Goal: Contribute content: Contribute content

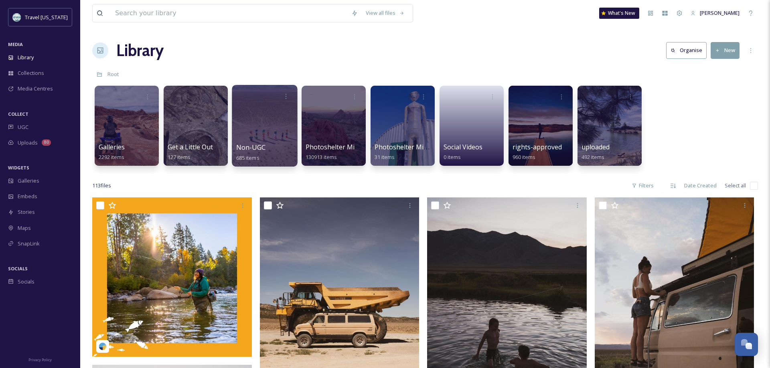
click at [281, 140] on div at bounding box center [264, 126] width 65 height 82
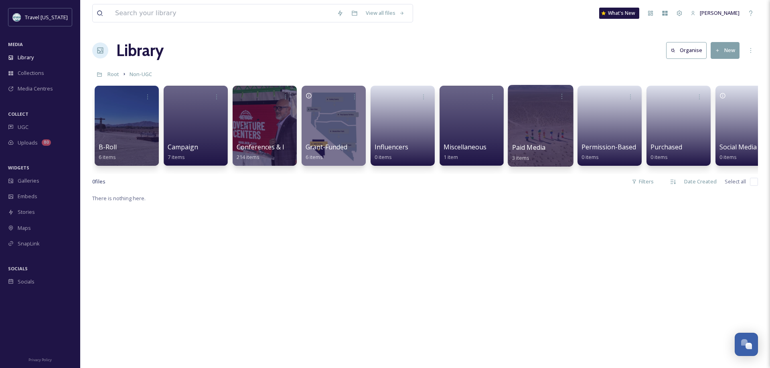
click at [529, 110] on div at bounding box center [540, 126] width 65 height 82
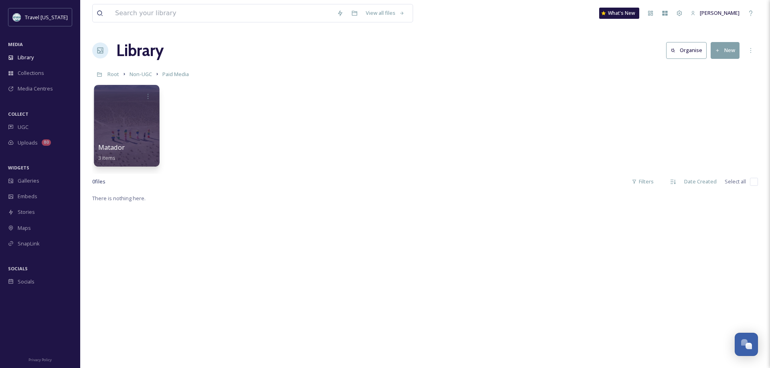
click at [121, 126] on div at bounding box center [126, 126] width 65 height 82
click at [146, 129] on div at bounding box center [126, 126] width 65 height 82
click at [729, 52] on button "New" at bounding box center [724, 50] width 29 height 16
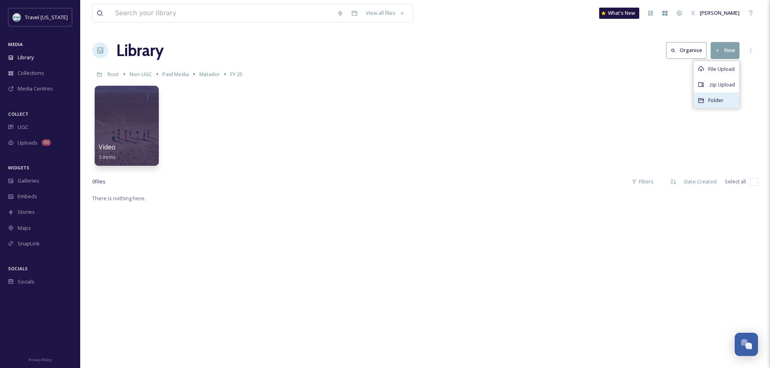
click at [706, 103] on div "Folder" at bounding box center [716, 101] width 45 height 16
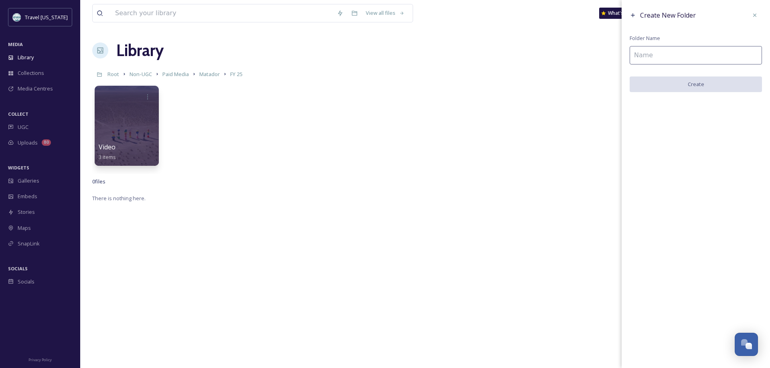
click at [655, 58] on input at bounding box center [695, 55] width 132 height 18
type input "Photos"
click at [704, 83] on button "Create" at bounding box center [695, 85] width 132 height 16
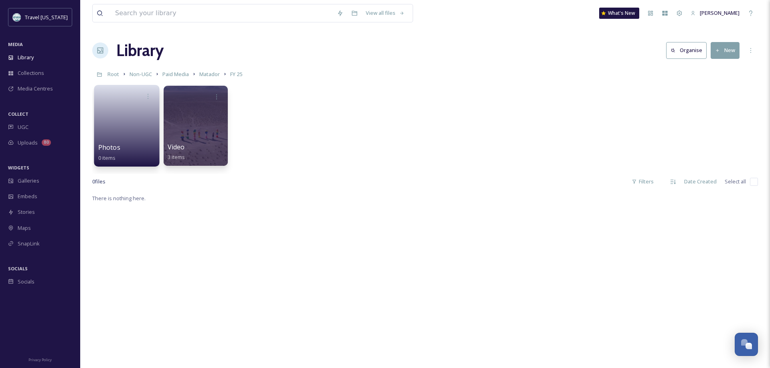
click at [129, 116] on link at bounding box center [126, 123] width 57 height 39
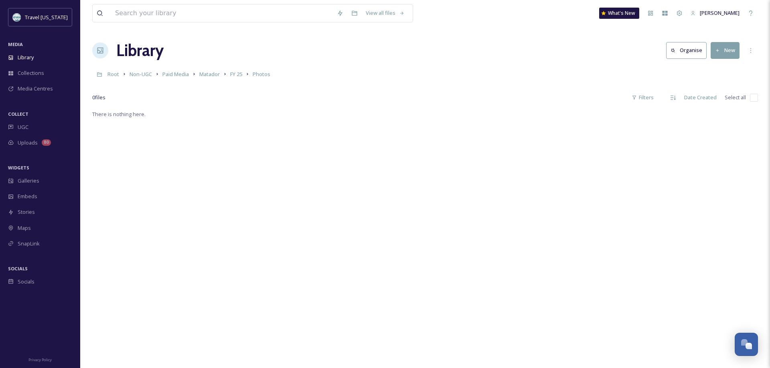
click at [728, 54] on button "New" at bounding box center [724, 50] width 29 height 16
click at [720, 101] on span "Folder" at bounding box center [715, 101] width 15 height 8
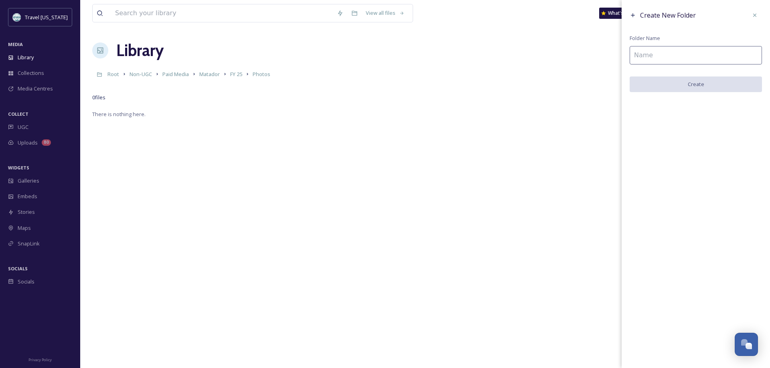
click at [698, 59] on input at bounding box center [695, 55] width 132 height 18
type input "[PERSON_NAME]"
click at [696, 88] on button "Create" at bounding box center [695, 85] width 132 height 16
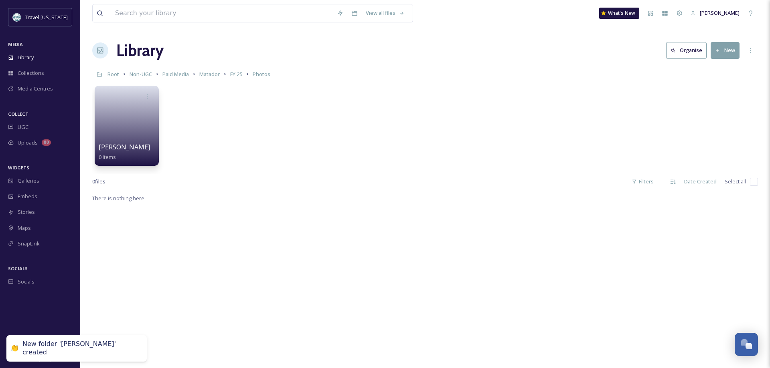
click at [324, 154] on div "Frank 0 items" at bounding box center [425, 128] width 666 height 92
click at [726, 52] on button "New" at bounding box center [724, 50] width 29 height 16
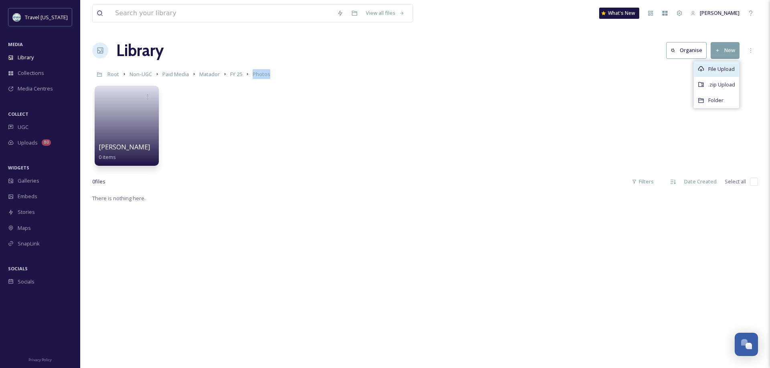
drag, startPoint x: 718, startPoint y: 71, endPoint x: 561, endPoint y: 81, distance: 157.5
click at [694, 77] on div "File Upload" at bounding box center [716, 69] width 45 height 16
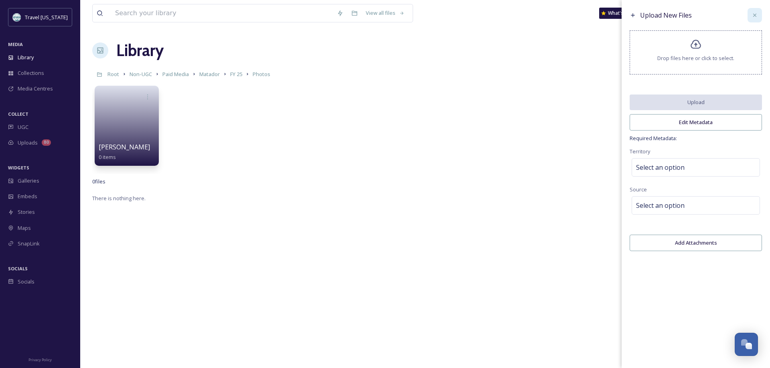
click at [755, 13] on icon at bounding box center [754, 15] width 6 height 6
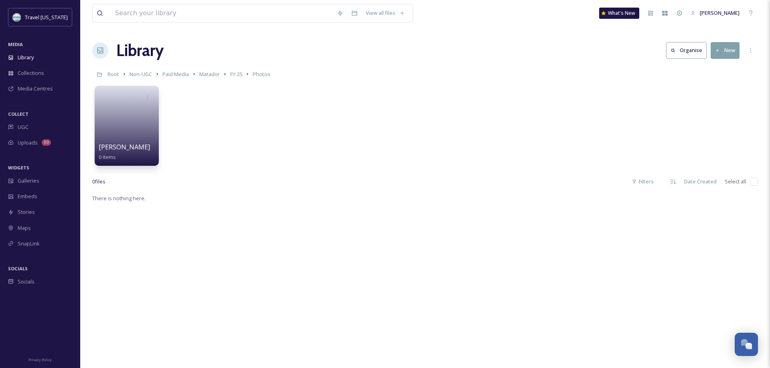
click at [722, 49] on button "New" at bounding box center [724, 50] width 29 height 16
click at [710, 103] on span "Folder" at bounding box center [715, 101] width 15 height 8
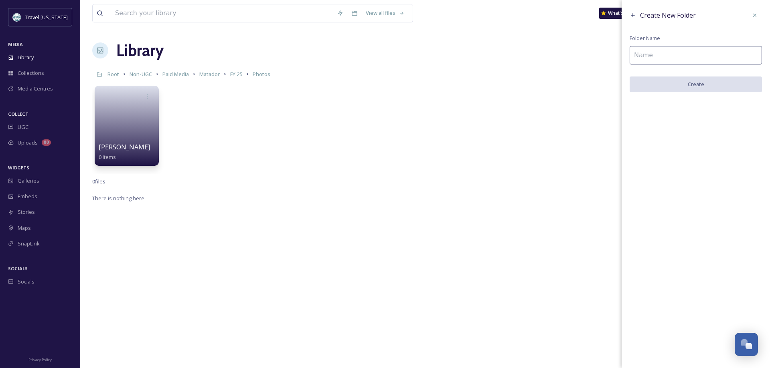
click at [689, 59] on input at bounding box center [695, 55] width 132 height 18
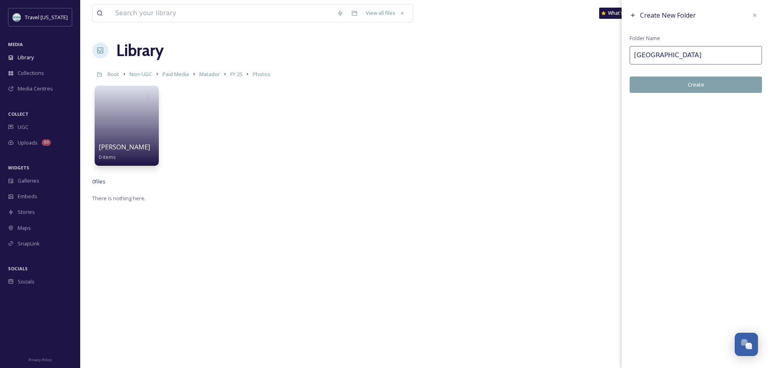
type input "[GEOGRAPHIC_DATA]"
click at [689, 85] on button "Create" at bounding box center [695, 85] width 132 height 16
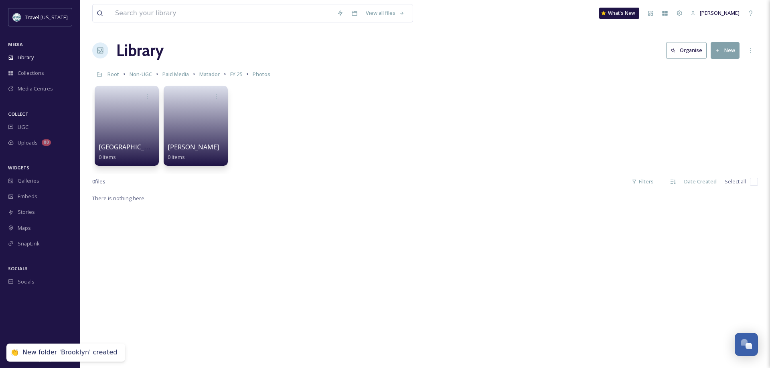
click at [422, 166] on div "Brooklyn 0 items Frank 0 items" at bounding box center [425, 128] width 666 height 92
click at [187, 116] on link at bounding box center [195, 123] width 57 height 39
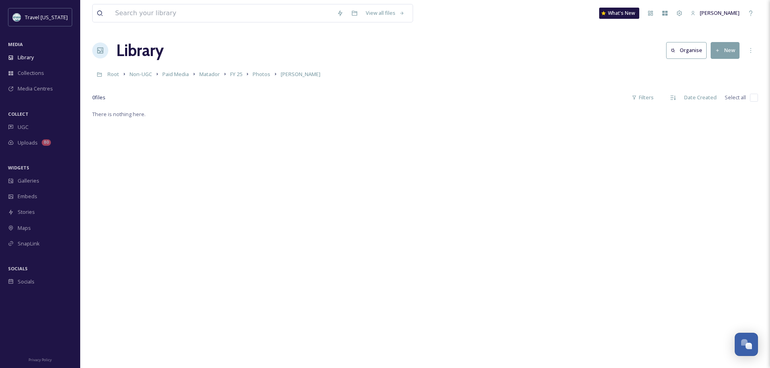
click at [718, 45] on button "New" at bounding box center [724, 50] width 29 height 16
click at [712, 83] on span ".zip Upload" at bounding box center [721, 85] width 27 height 8
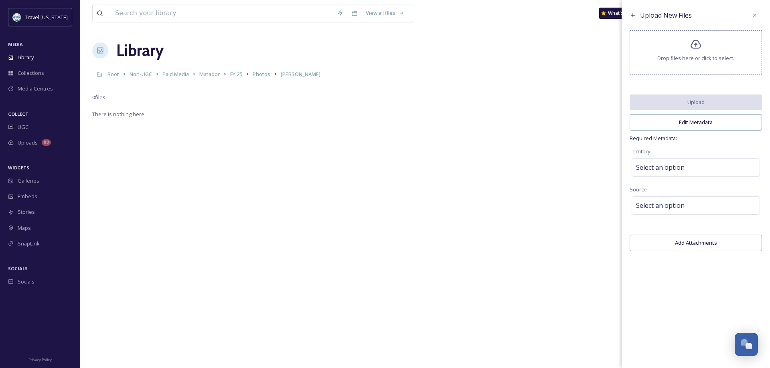
click at [693, 60] on span "Drop files here or click to select." at bounding box center [695, 59] width 77 height 8
click at [662, 167] on span "Select an option" at bounding box center [660, 168] width 49 height 10
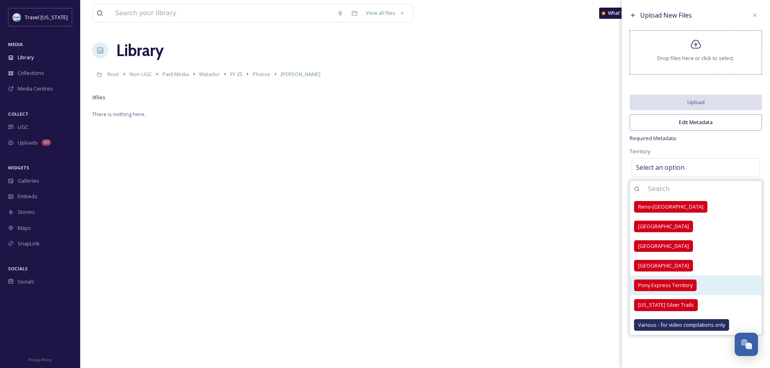
click at [649, 284] on span "Pony Express Territory" at bounding box center [665, 286] width 55 height 8
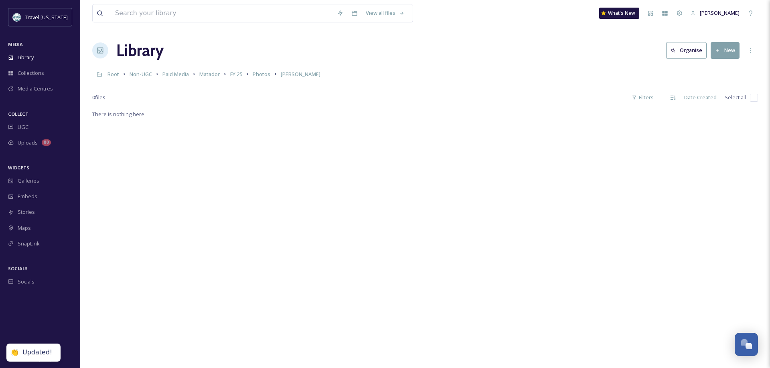
click at [462, 209] on div "There is nothing here." at bounding box center [425, 293] width 666 height 368
click at [717, 50] on icon at bounding box center [717, 50] width 3 height 3
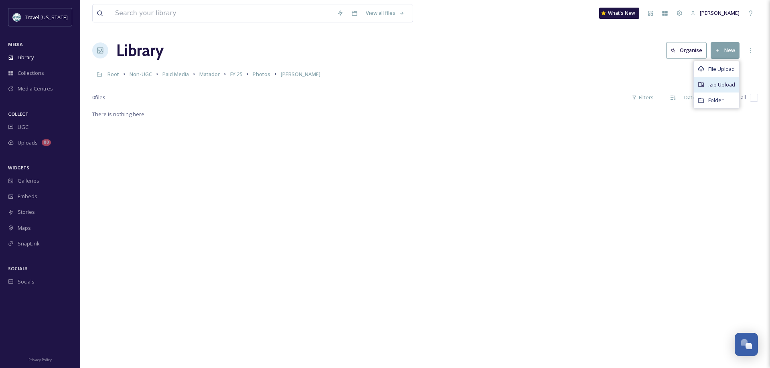
click at [715, 86] on span ".zip Upload" at bounding box center [721, 85] width 27 height 8
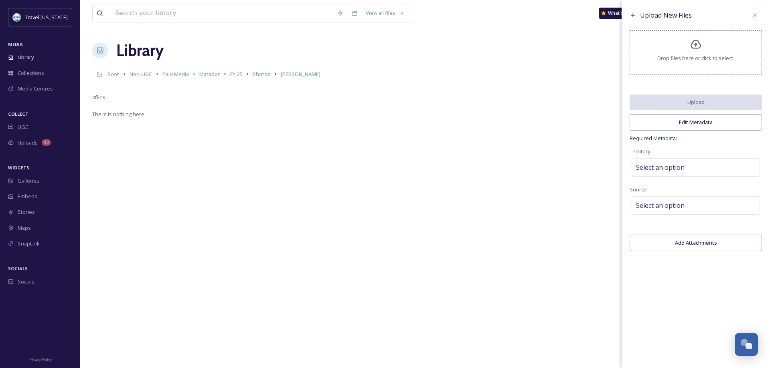
click at [715, 52] on div "Drop files here or click to select." at bounding box center [695, 52] width 132 height 44
click at [698, 168] on div "Select an option" at bounding box center [695, 167] width 128 height 18
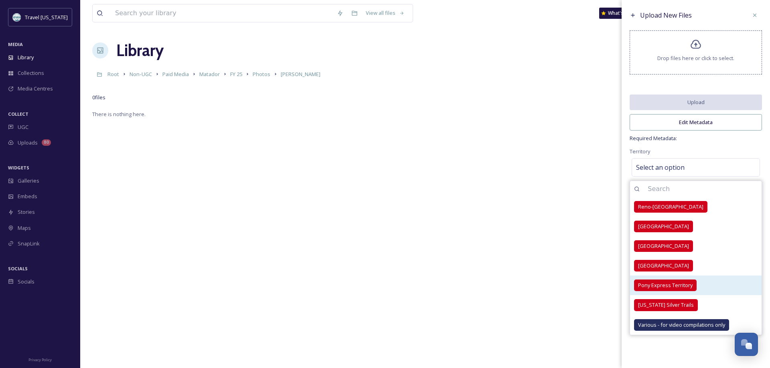
click at [655, 288] on span "Pony Express Territory" at bounding box center [665, 286] width 55 height 8
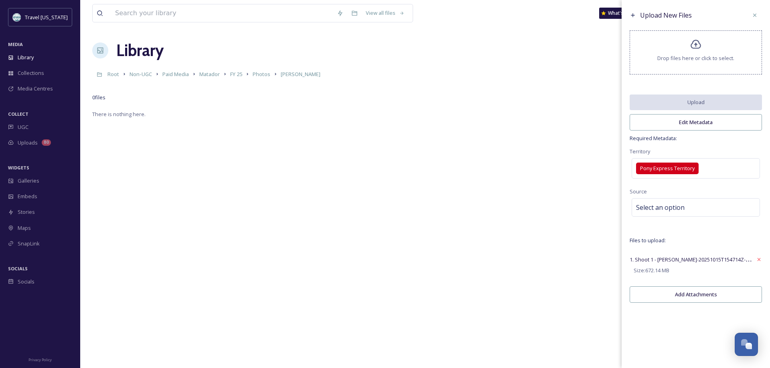
click at [742, 147] on div "Territory Pony Express Territory" at bounding box center [695, 164] width 132 height 34
click at [694, 205] on div "Select an option" at bounding box center [695, 207] width 128 height 18
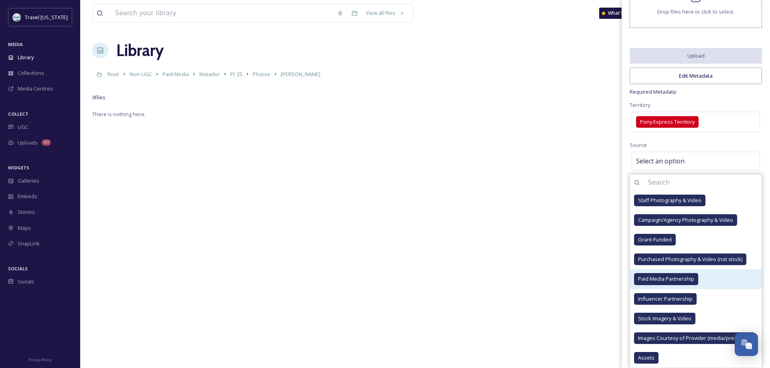
scroll to position [41, 0]
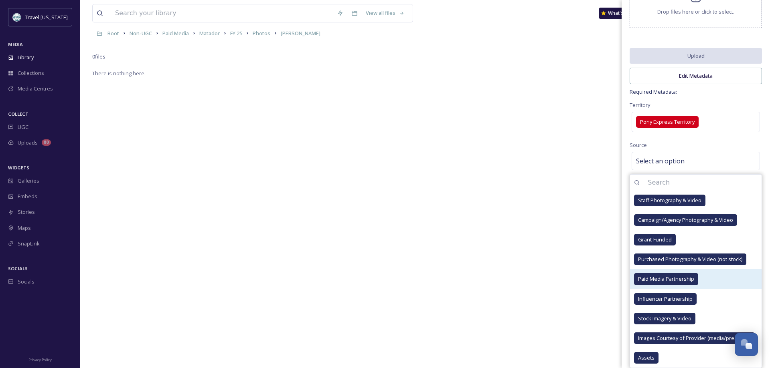
click at [669, 276] on span "Paid Media Partnership" at bounding box center [666, 279] width 56 height 8
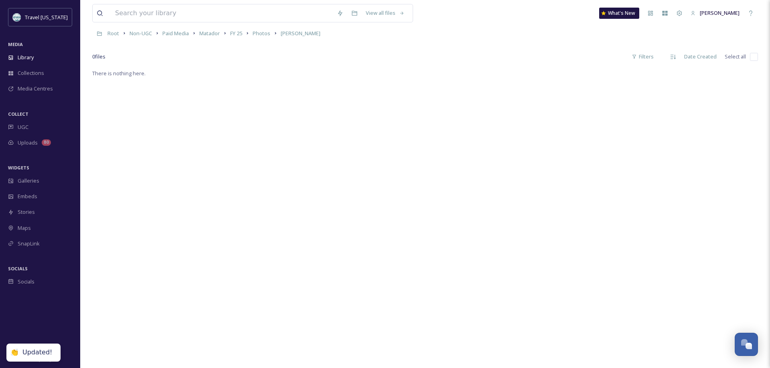
click at [562, 173] on div "There is nothing here." at bounding box center [425, 253] width 666 height 368
click at [649, 132] on div "There is nothing here." at bounding box center [425, 253] width 666 height 368
click at [263, 36] on span "Photos" at bounding box center [262, 33] width 18 height 7
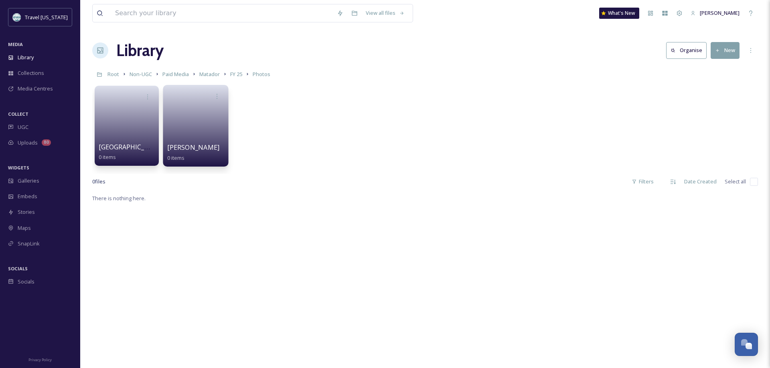
click at [211, 129] on link at bounding box center [195, 123] width 57 height 39
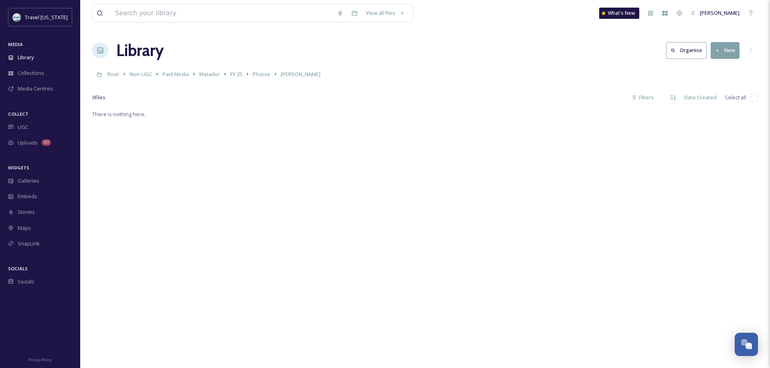
click at [732, 52] on button "New" at bounding box center [724, 50] width 29 height 16
click at [717, 87] on span ".zip Upload" at bounding box center [721, 85] width 27 height 8
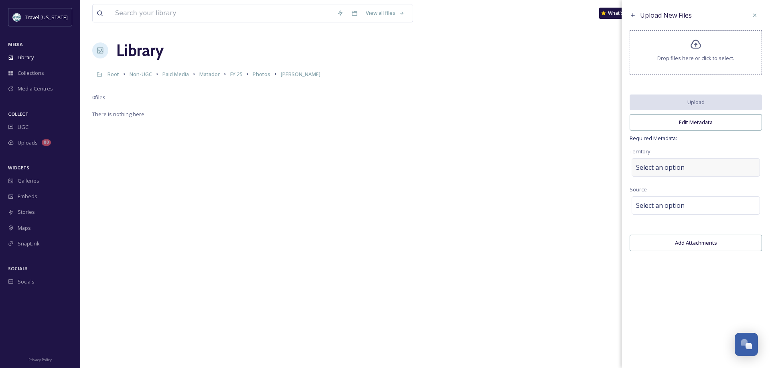
click at [657, 166] on span "Select an option" at bounding box center [660, 168] width 49 height 10
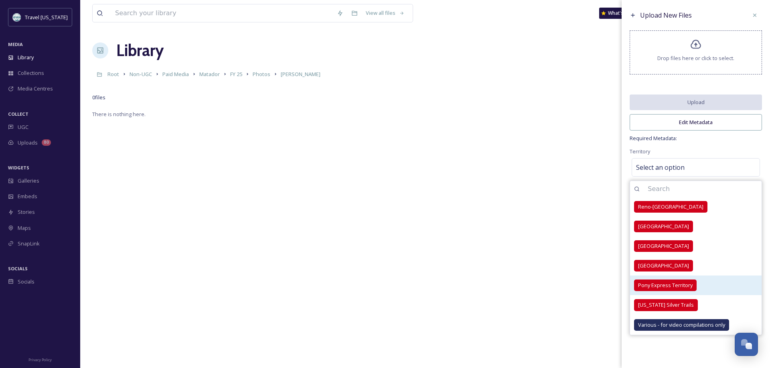
click at [655, 286] on span "Pony Express Territory" at bounding box center [665, 286] width 55 height 8
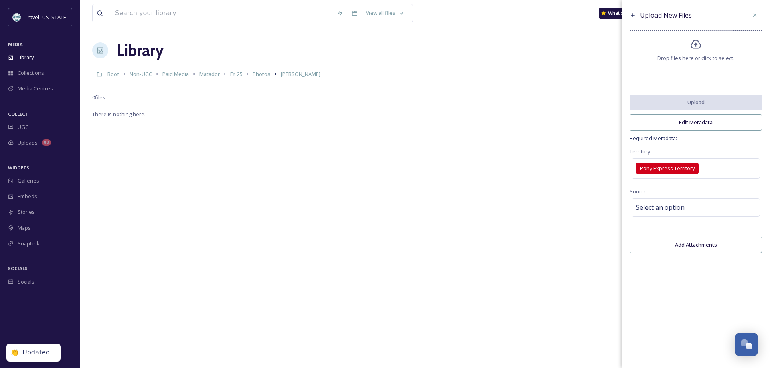
click at [757, 142] on span "Required Metadata:" at bounding box center [695, 139] width 132 height 8
click at [709, 210] on div "Select an option" at bounding box center [695, 207] width 128 height 18
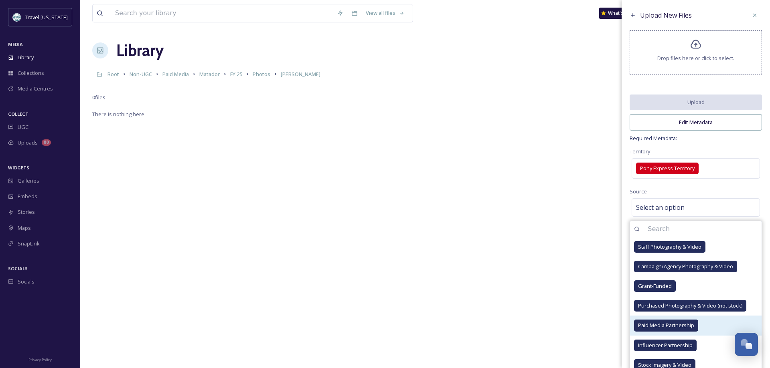
click at [666, 320] on div "Paid Media Partnership" at bounding box center [695, 326] width 131 height 20
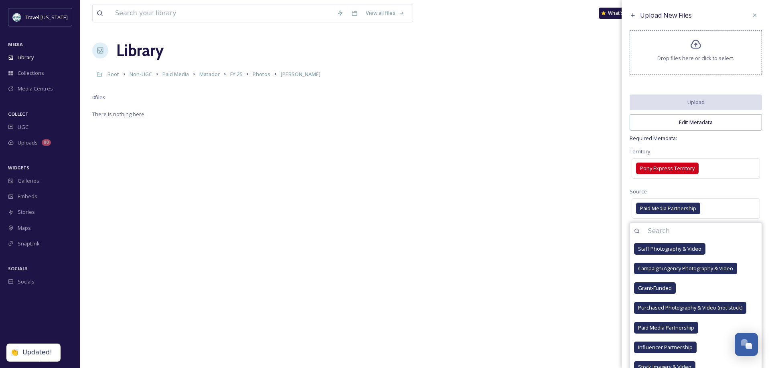
click at [742, 138] on span "Required Metadata:" at bounding box center [695, 139] width 132 height 8
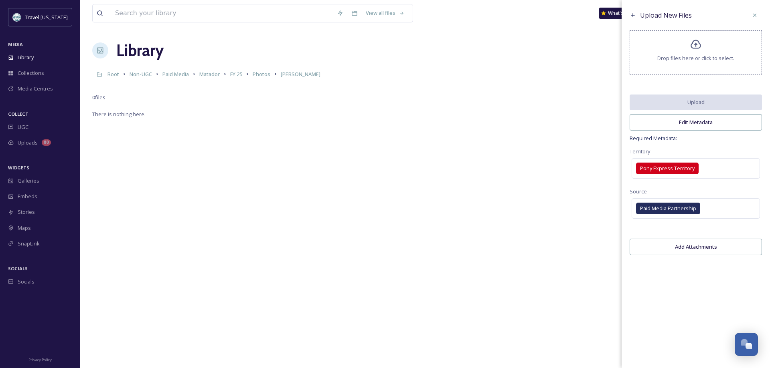
click at [688, 52] on div "Drop files here or click to select." at bounding box center [695, 52] width 132 height 44
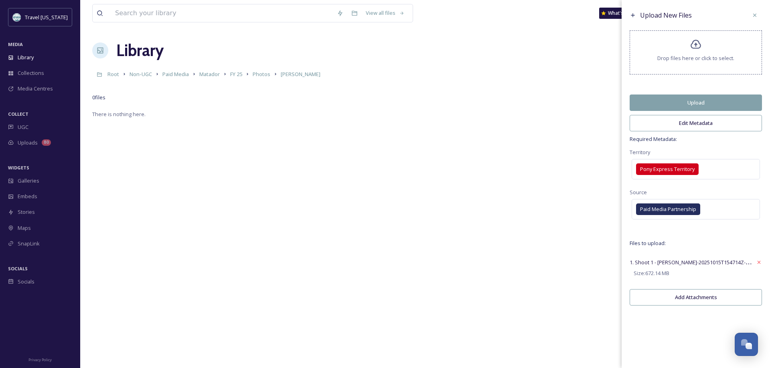
click at [691, 127] on button "Edit Metadata" at bounding box center [695, 123] width 132 height 16
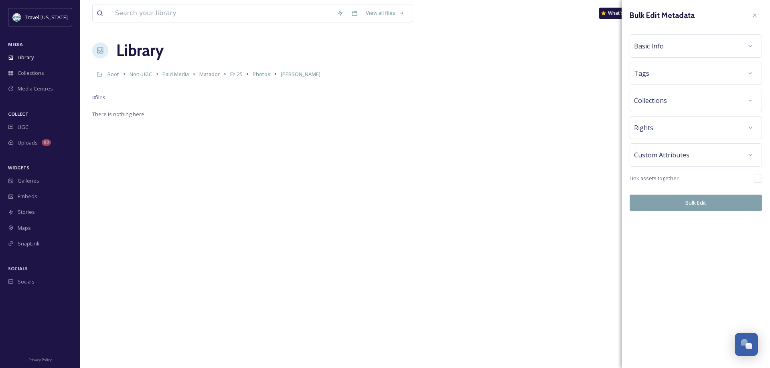
click at [710, 38] on div "Basic Info" at bounding box center [695, 45] width 132 height 23
click at [756, 49] on div at bounding box center [750, 46] width 14 height 14
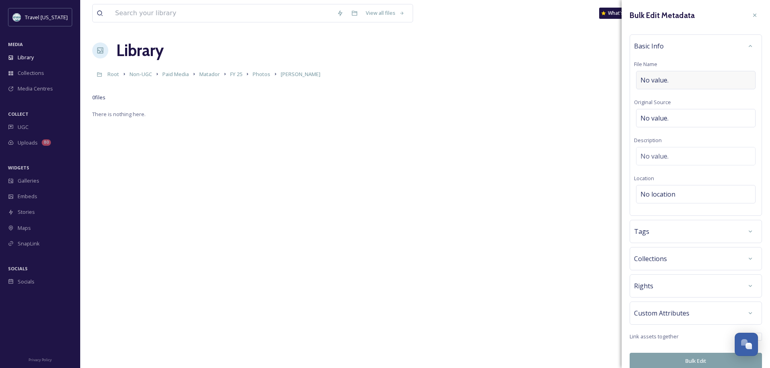
click at [682, 79] on div "No value." at bounding box center [695, 80] width 119 height 18
type input "Frank_Matador"
click at [712, 49] on div "Basic Info" at bounding box center [695, 46] width 123 height 14
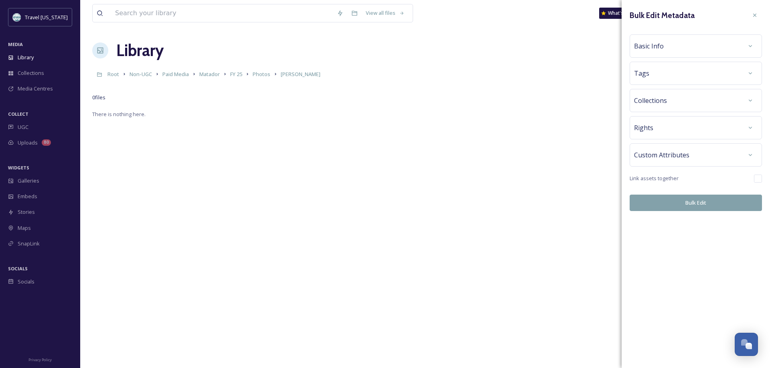
click at [730, 42] on div "Basic Info" at bounding box center [695, 46] width 123 height 14
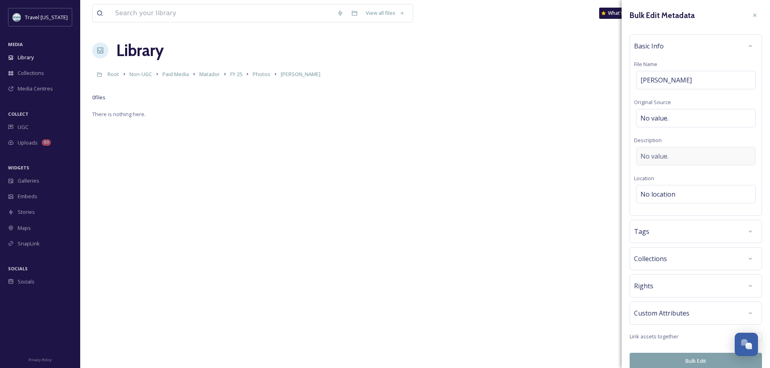
click at [694, 156] on div "No value." at bounding box center [695, 156] width 119 height 18
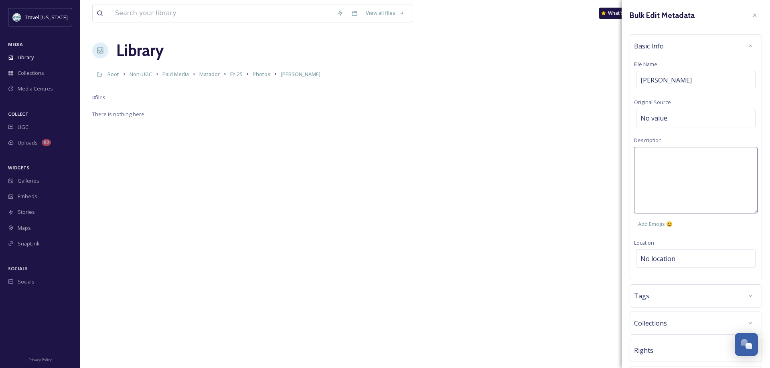
click at [694, 155] on textarea at bounding box center [695, 180] width 123 height 67
click at [675, 157] on textarea "Highway 50. Eureka Opera House" at bounding box center [695, 180] width 123 height 67
click at [704, 167] on textarea "Highway 50 Eureka Opera House" at bounding box center [695, 180] width 123 height 67
type textarea "Highway 50 Eureka Opera House Spencer Hot Springs"
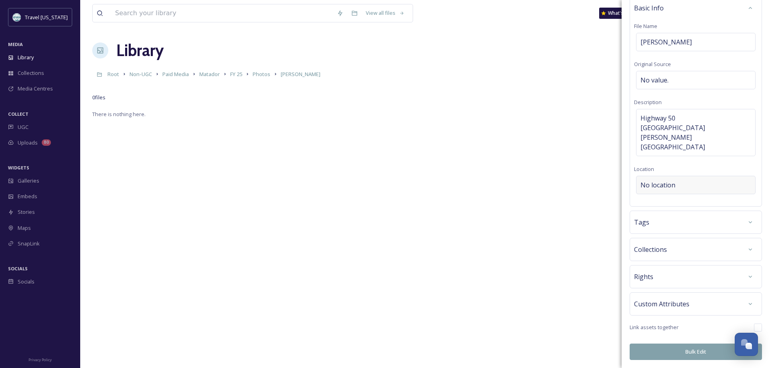
click at [658, 209] on div "Bulk Edit Metadata Basic Info File Name Frank_Matador Original Source No value.…" at bounding box center [695, 165] width 148 height 407
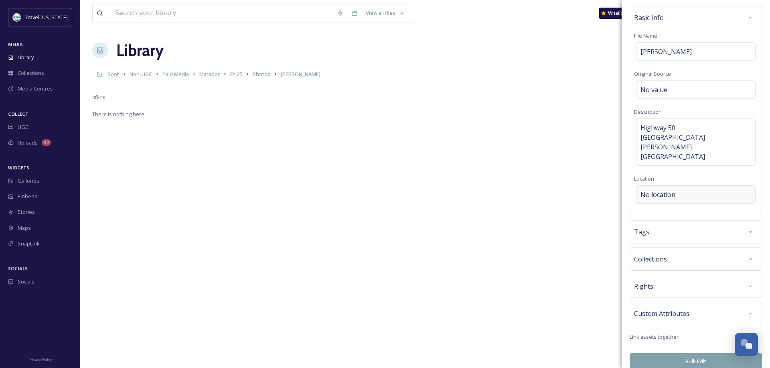
click at [683, 187] on div "No location" at bounding box center [695, 195] width 119 height 18
click at [678, 188] on input at bounding box center [695, 195] width 119 height 18
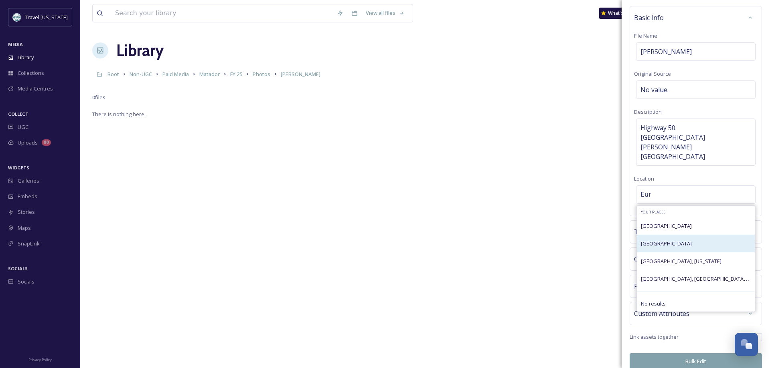
type input "Eur"
click at [692, 235] on div "Eureka Opera House" at bounding box center [696, 244] width 118 height 18
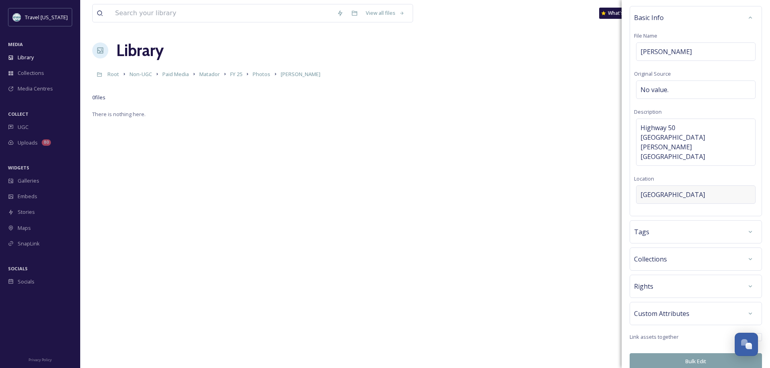
click at [714, 186] on div "Eureka Opera House" at bounding box center [695, 195] width 119 height 18
click at [715, 186] on input at bounding box center [695, 195] width 119 height 18
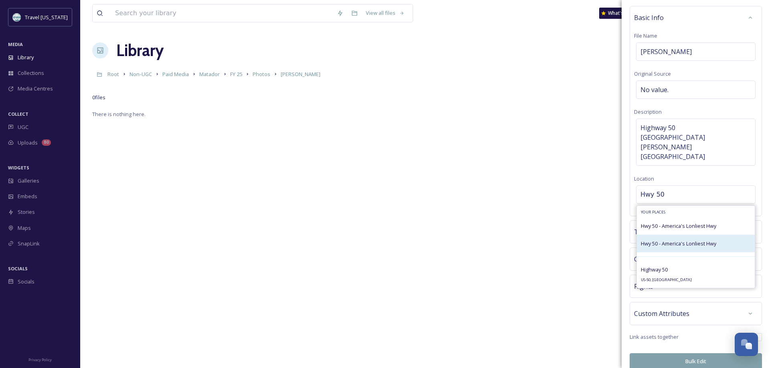
type input "Hwy 50"
click at [659, 239] on div "Hwy 50 - America's Lonliest Hwy" at bounding box center [696, 244] width 118 height 18
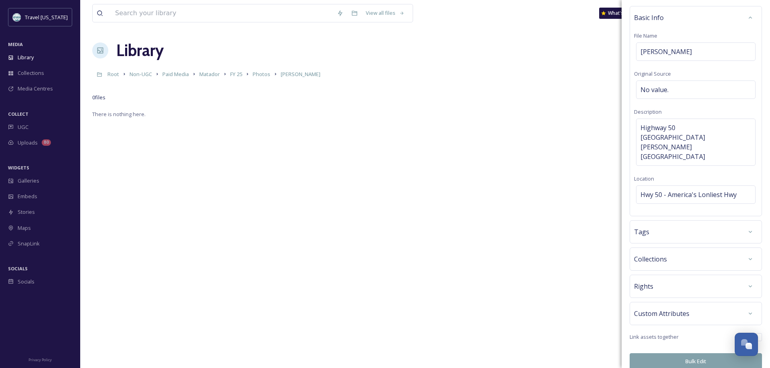
click at [694, 227] on div "Tags" at bounding box center [695, 232] width 123 height 14
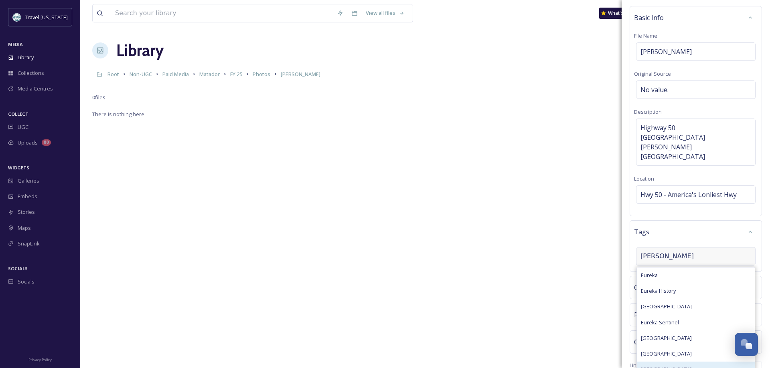
type input "Eurek"
click at [674, 362] on div "Eureka Opera House" at bounding box center [696, 370] width 118 height 16
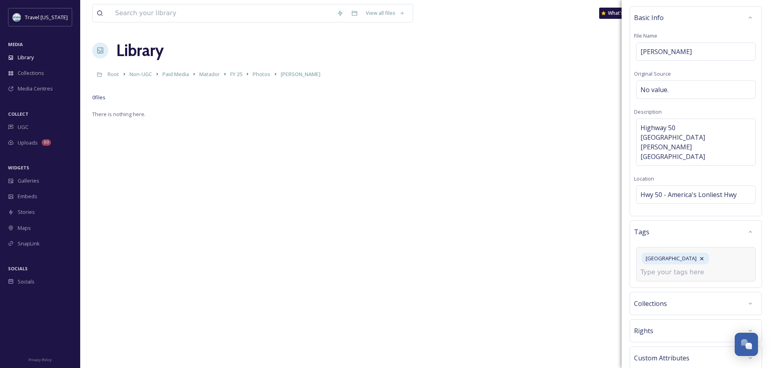
click at [678, 268] on input at bounding box center [680, 273] width 80 height 10
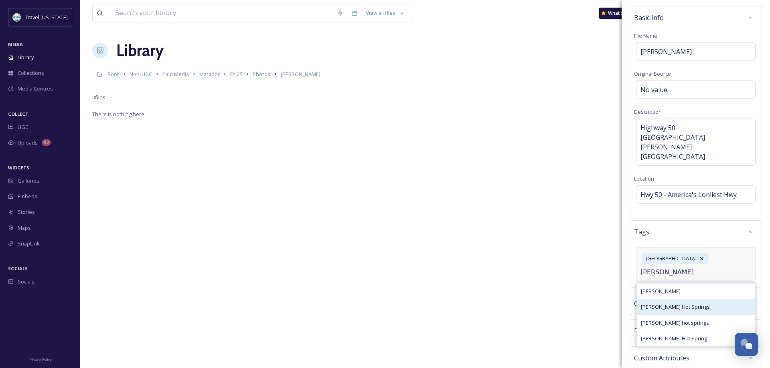
type input "Spencer"
click at [686, 303] on span "Spencer Hot Springs" at bounding box center [675, 307] width 69 height 8
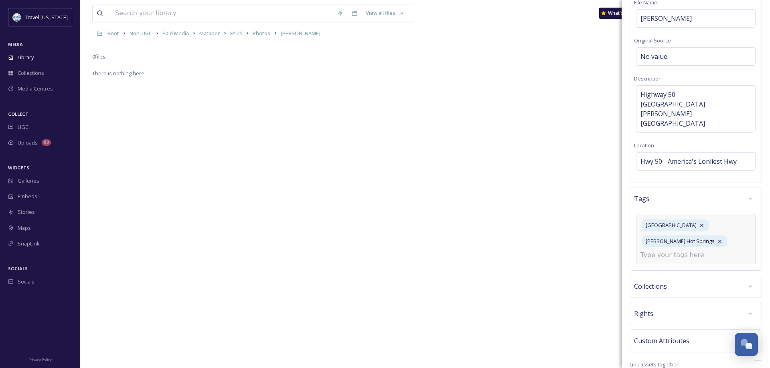
scroll to position [79, 0]
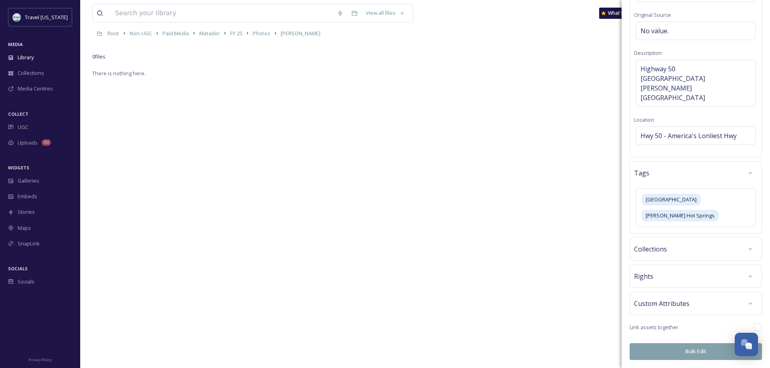
click at [665, 272] on div "Rights" at bounding box center [695, 276] width 123 height 14
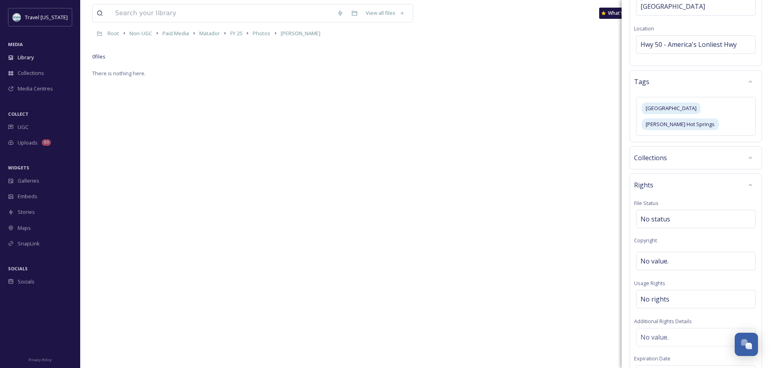
scroll to position [229, 0]
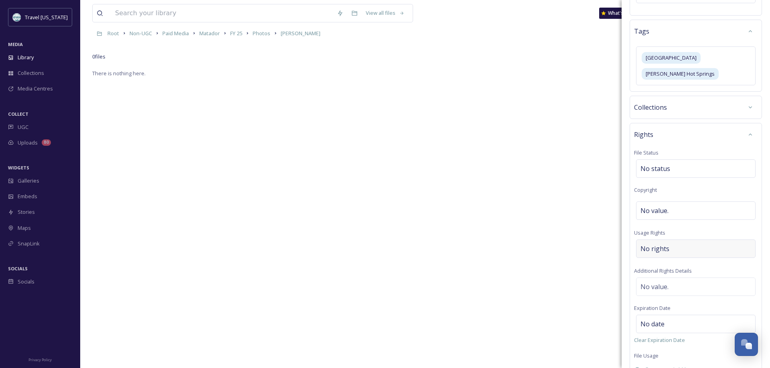
click at [700, 240] on div "No rights" at bounding box center [695, 249] width 119 height 18
click at [700, 242] on input at bounding box center [682, 251] width 88 height 18
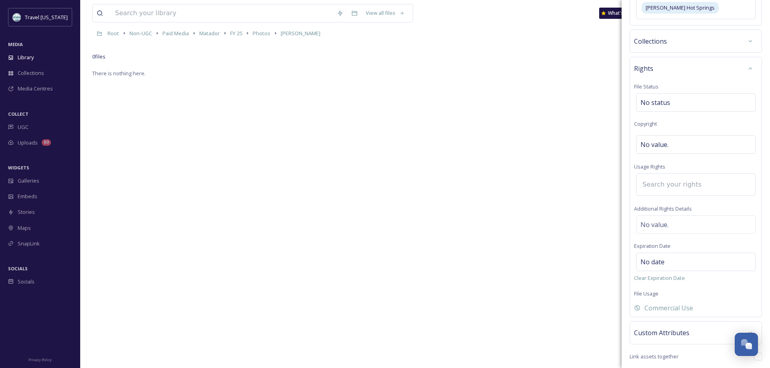
scroll to position [315, 0]
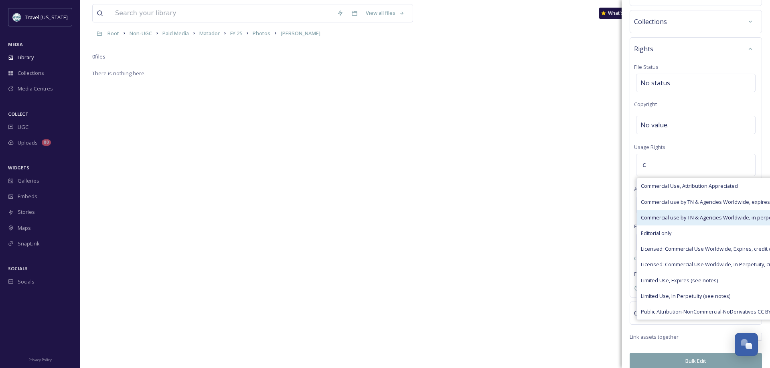
type input "c"
click at [655, 214] on span "Commercial use by TN & Agencies Worldwide, in perpetuity" at bounding box center [711, 218] width 141 height 8
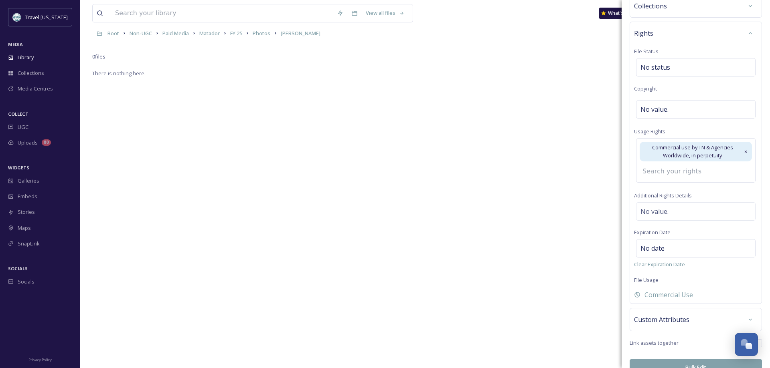
scroll to position [337, 0]
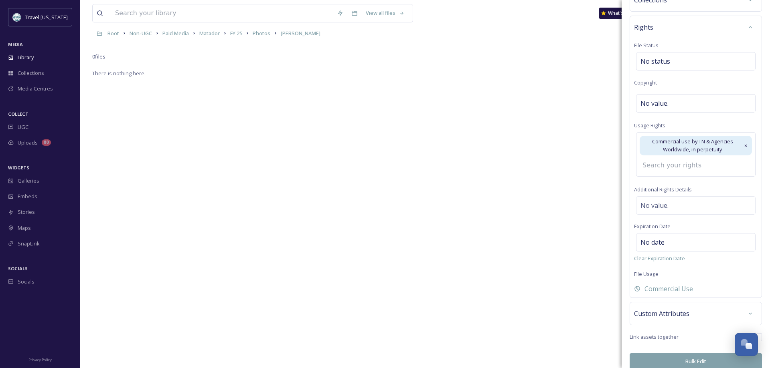
click at [657, 354] on button "Bulk Edit" at bounding box center [695, 362] width 132 height 16
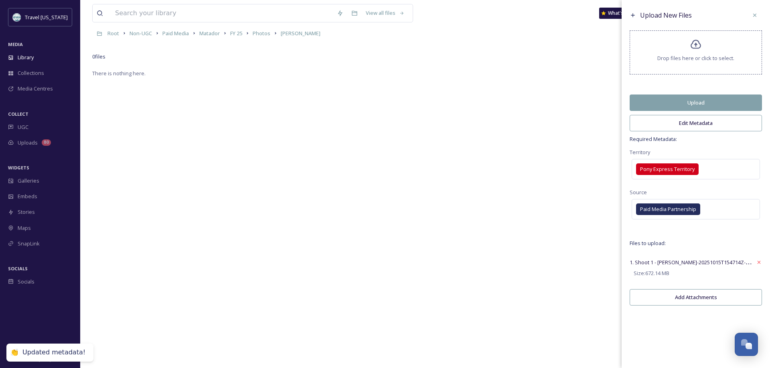
scroll to position [0, 0]
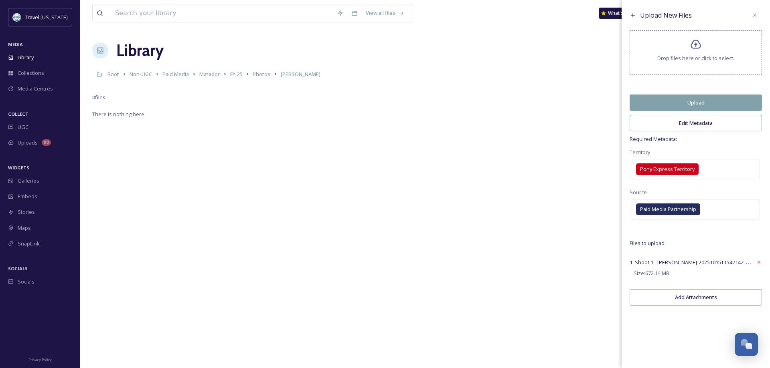
click at [665, 103] on button "Upload" at bounding box center [695, 103] width 132 height 16
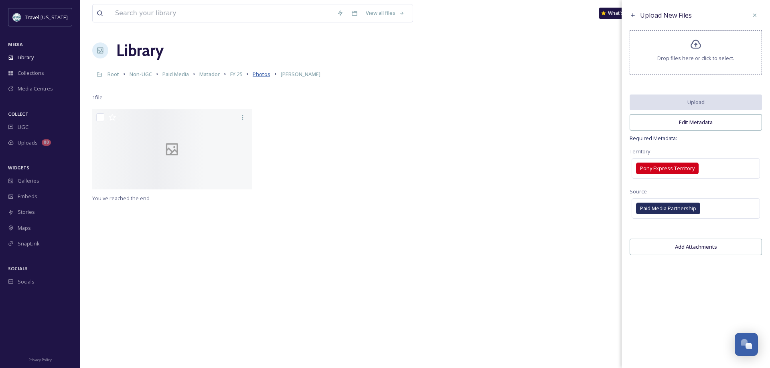
click at [259, 75] on span "Photos" at bounding box center [262, 74] width 18 height 7
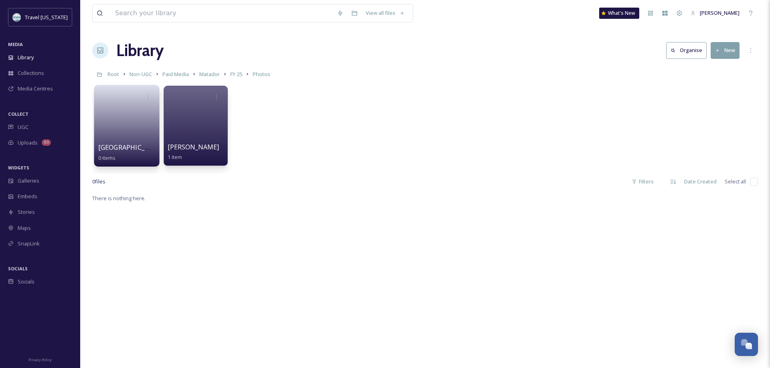
click at [115, 108] on link at bounding box center [126, 123] width 57 height 39
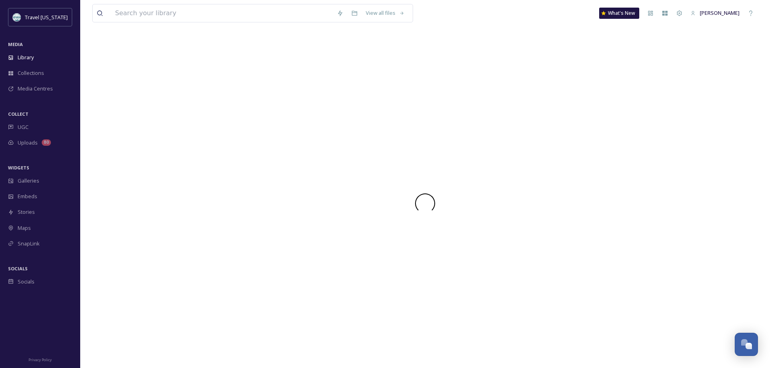
click at [115, 108] on div at bounding box center [425, 203] width 666 height 330
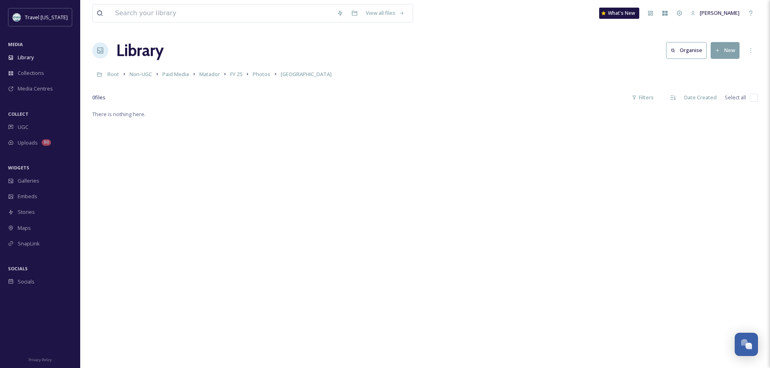
click at [721, 53] on button "New" at bounding box center [724, 50] width 29 height 16
click at [711, 83] on span ".zip Upload" at bounding box center [721, 85] width 27 height 8
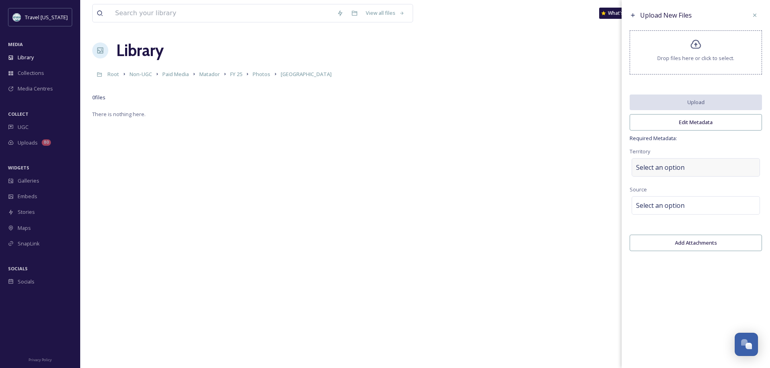
click at [677, 170] on span "Select an option" at bounding box center [660, 168] width 49 height 10
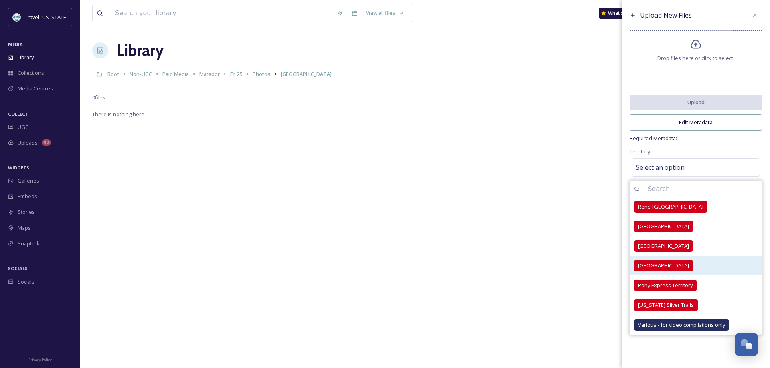
click at [656, 266] on span "Las Vegas Territory" at bounding box center [663, 266] width 51 height 8
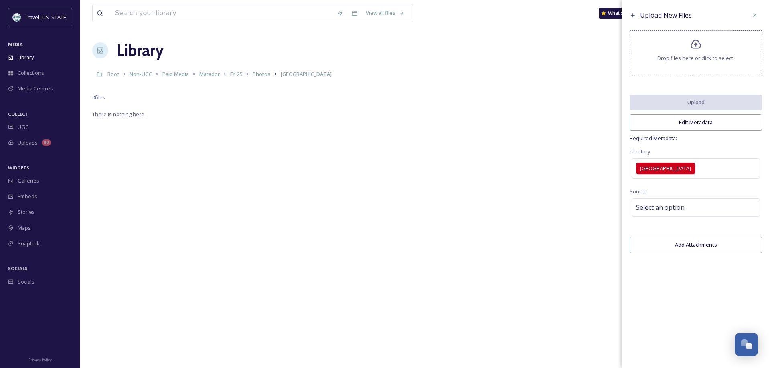
click at [747, 142] on span "Required Metadata:" at bounding box center [695, 139] width 132 height 8
click at [711, 209] on div "Select an option" at bounding box center [695, 207] width 128 height 18
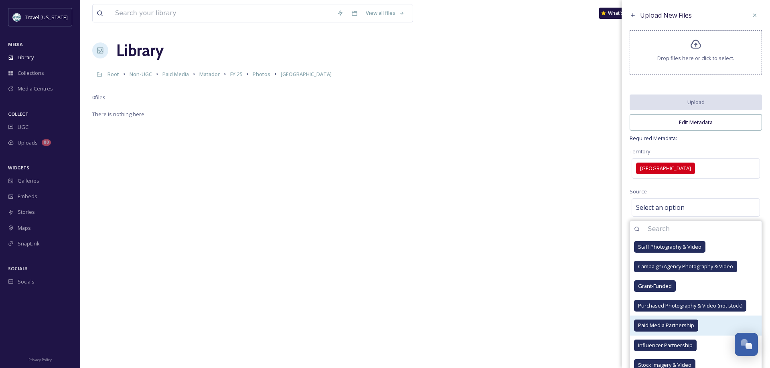
click at [674, 326] on span "Paid Media Partnership" at bounding box center [666, 326] width 56 height 8
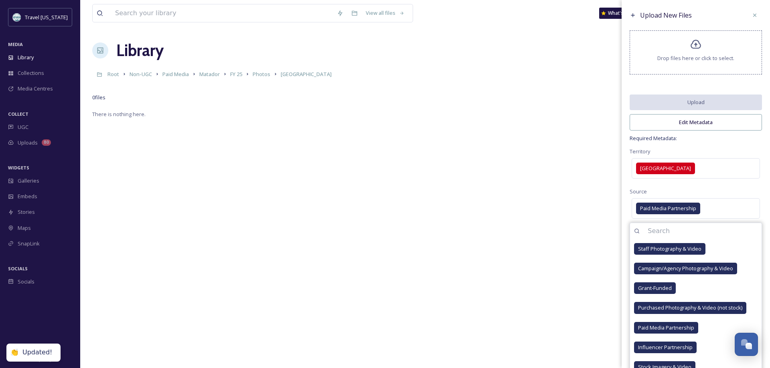
click at [737, 189] on div "Source Paid Media Partnership Staff Photography & Video Campaign/Agency Photogr…" at bounding box center [695, 204] width 132 height 34
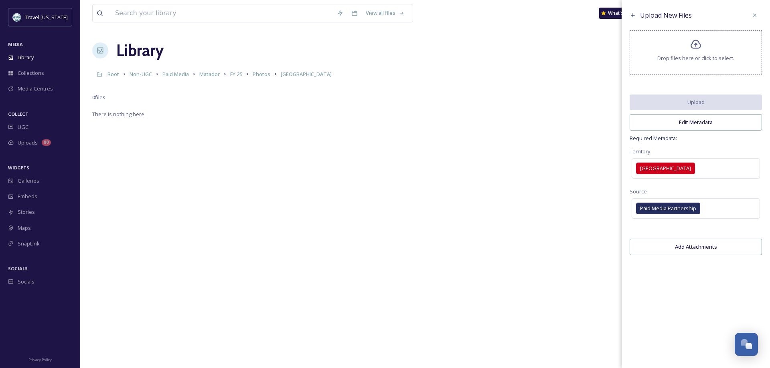
click at [712, 122] on button "Edit Metadata" at bounding box center [695, 122] width 132 height 16
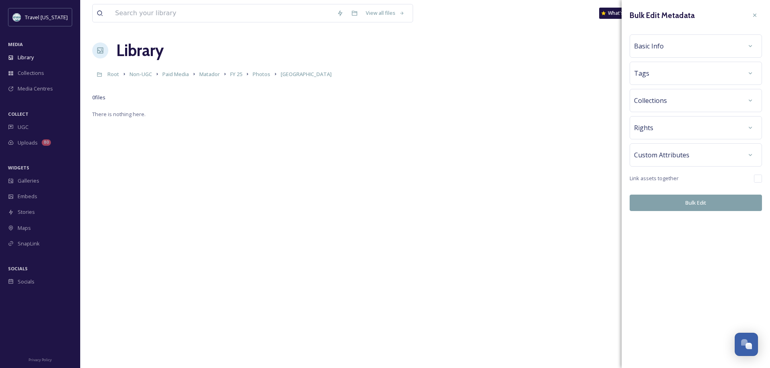
click at [667, 48] on div "Basic Info" at bounding box center [695, 46] width 123 height 14
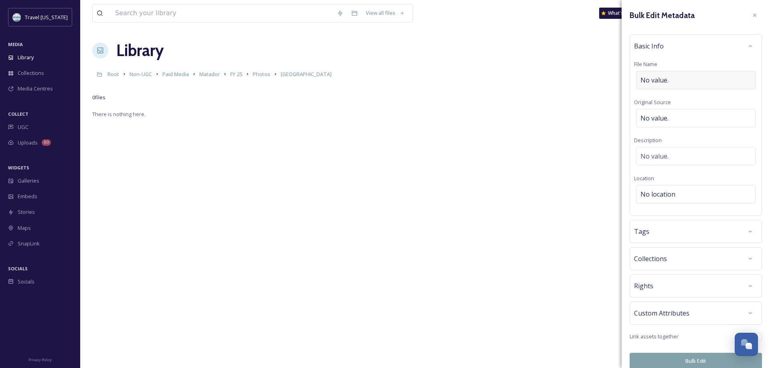
click at [654, 79] on span "No value." at bounding box center [654, 80] width 28 height 10
type input "Brooklyn_Matador"
click at [676, 158] on div "No value." at bounding box center [695, 156] width 119 height 18
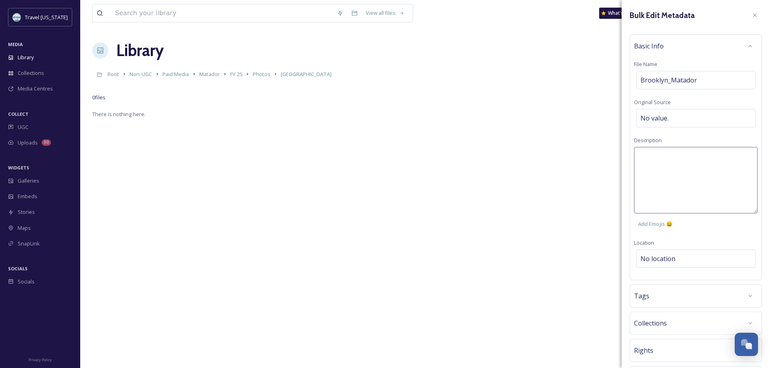
click at [671, 162] on textarea at bounding box center [695, 180] width 123 height 67
type textarea "7"
click at [660, 177] on textarea "Seven Magic Mountains Red Rock Canyon CottonWood Station" at bounding box center [695, 180] width 123 height 67
click at [706, 182] on textarea "Seven Magic Mountains Red Rock Canyon Cottonwood Station" at bounding box center [695, 180] width 123 height 67
type textarea "Seven Magic Mountains Red Rock Canyon Cottonwood Station Bootleg Canyon Mountai…"
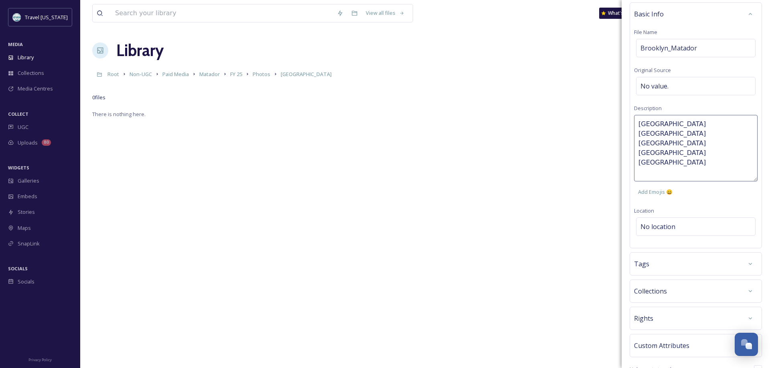
scroll to position [51, 0]
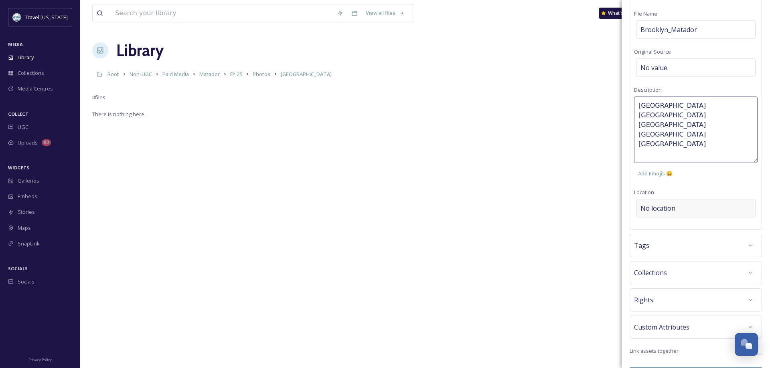
click at [680, 208] on div "Basic Info File Name Brooklyn_Matador Original Source No value. Description Sev…" at bounding box center [695, 107] width 132 height 246
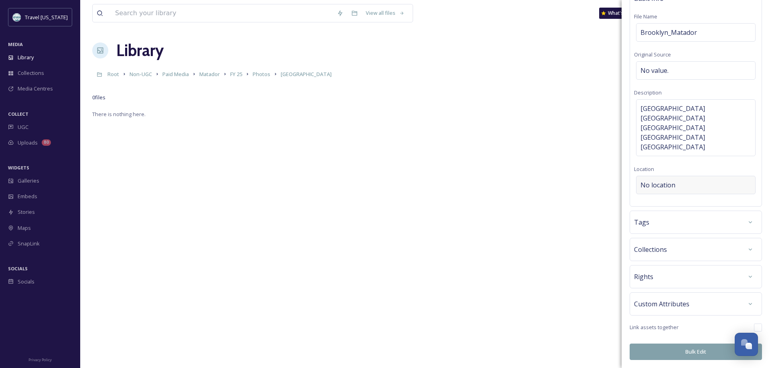
click at [670, 190] on span "No location" at bounding box center [657, 185] width 35 height 10
click at [665, 192] on input at bounding box center [695, 185] width 119 height 18
type input "L"
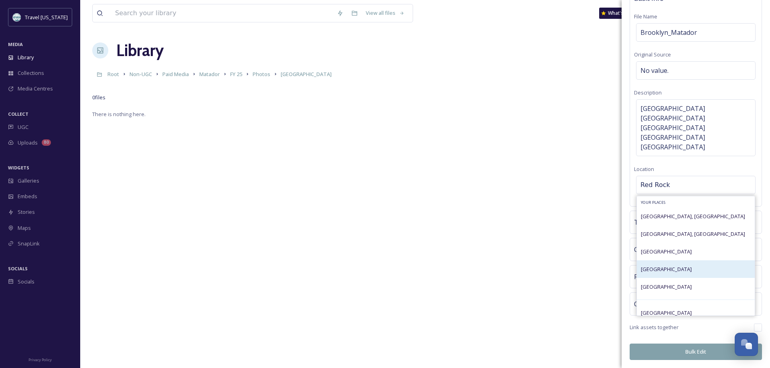
type input "Red Rock"
click at [681, 273] on span "Red Rock Canyon National Conservation Area" at bounding box center [666, 269] width 51 height 7
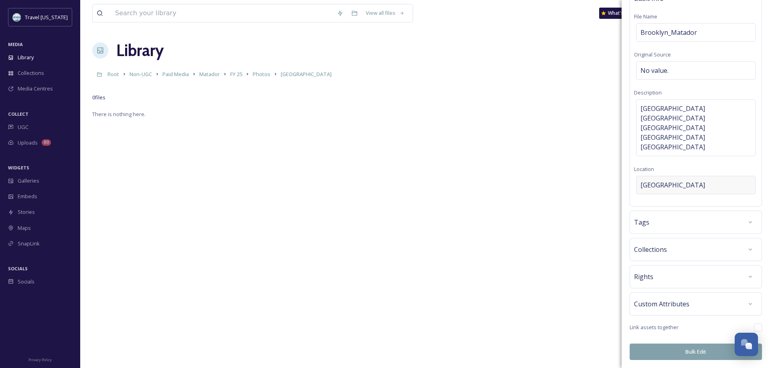
click at [705, 190] on span "Red Rock Canyon National Conservation Area" at bounding box center [672, 185] width 65 height 10
click at [686, 191] on input at bounding box center [695, 185] width 119 height 18
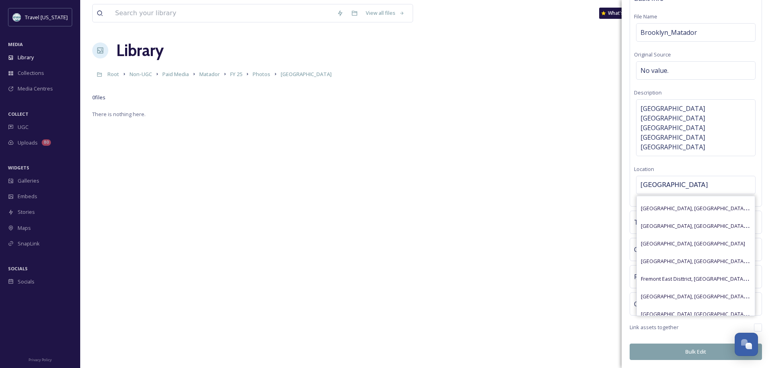
scroll to position [280, 0]
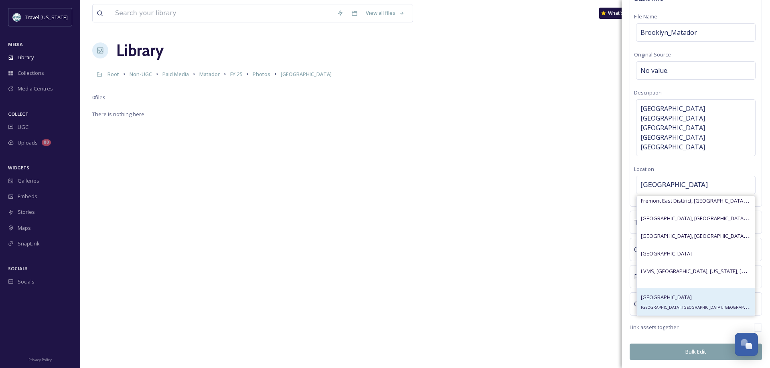
type input "Las Vegas"
click at [694, 306] on div "Las Vegas Las Vegas, NV, USA" at bounding box center [696, 302] width 118 height 27
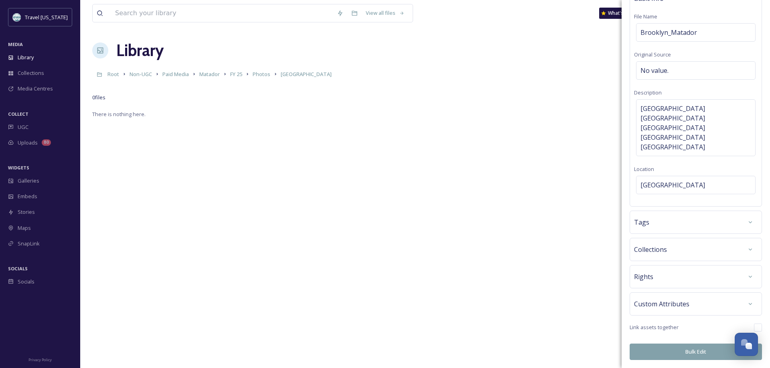
click at [691, 230] on div "Tags" at bounding box center [695, 222] width 123 height 14
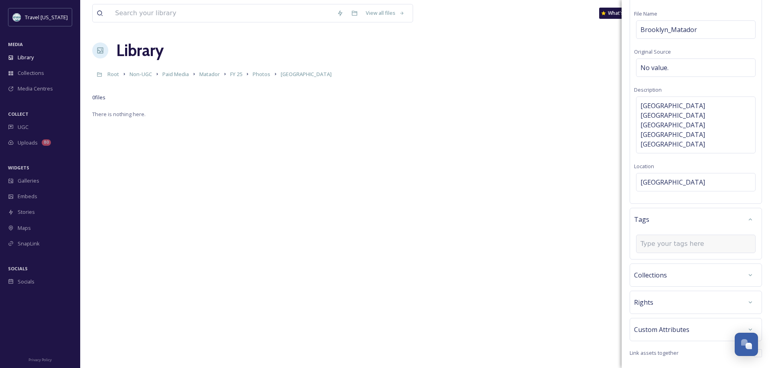
click at [667, 249] on input at bounding box center [680, 244] width 80 height 10
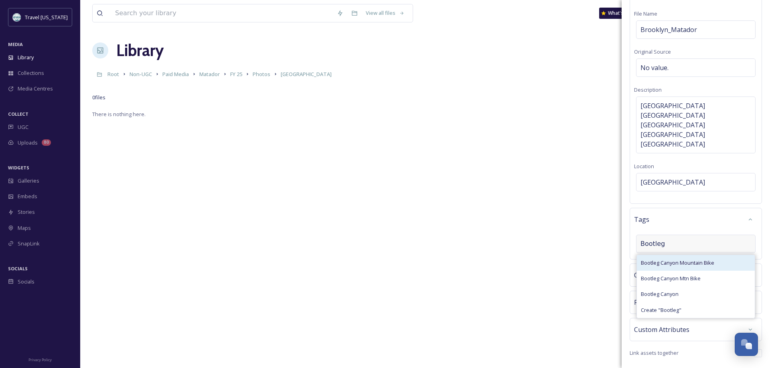
type input "Bootleg"
click at [664, 267] on span "Bootleg Canyon Mountain Bike" at bounding box center [677, 263] width 73 height 8
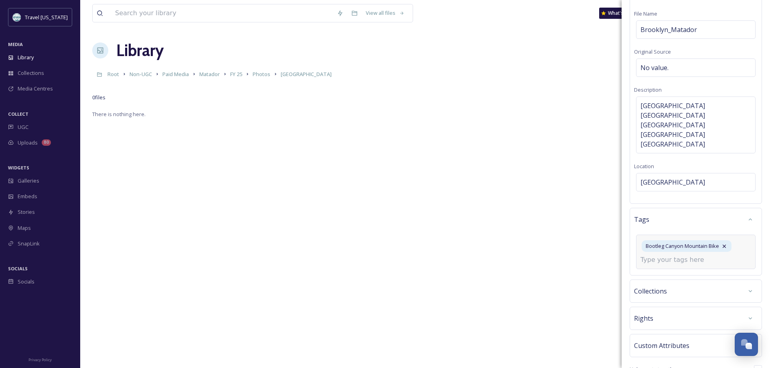
click at [652, 265] on input at bounding box center [680, 260] width 80 height 10
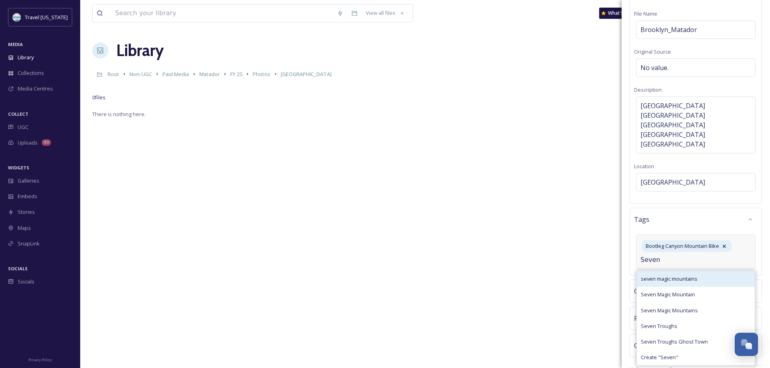
type input "Seven"
click at [651, 283] on span "seven magic mountains" at bounding box center [669, 279] width 57 height 8
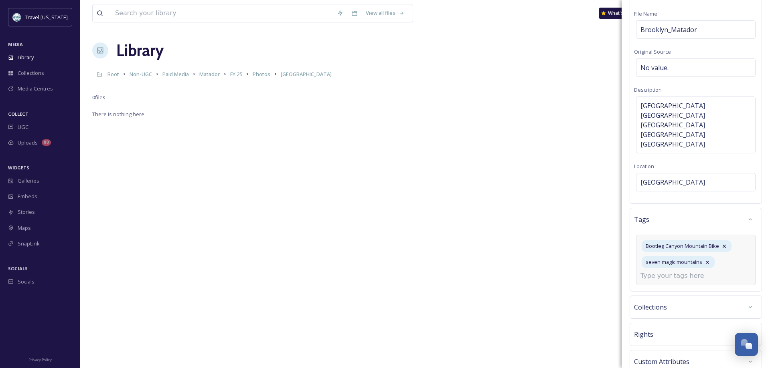
click at [647, 281] on input at bounding box center [680, 276] width 80 height 10
type input "Cottonwood"
click at [673, 348] on div "cottonwood station" at bounding box center [696, 343] width 118 height 16
click at [681, 297] on input at bounding box center [680, 293] width 80 height 10
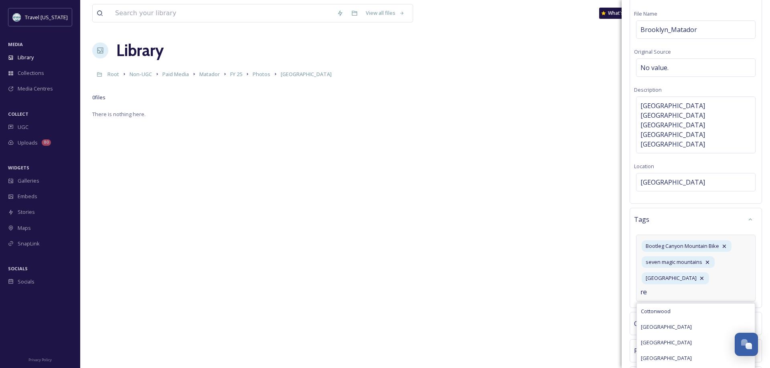
type input "r"
click at [646, 297] on input at bounding box center [680, 293] width 80 height 10
type input "Red Rock"
click at [670, 347] on span "Red Rock Canyon National Conservation Area" at bounding box center [666, 343] width 51 height 8
click at [665, 314] on input at bounding box center [680, 309] width 80 height 10
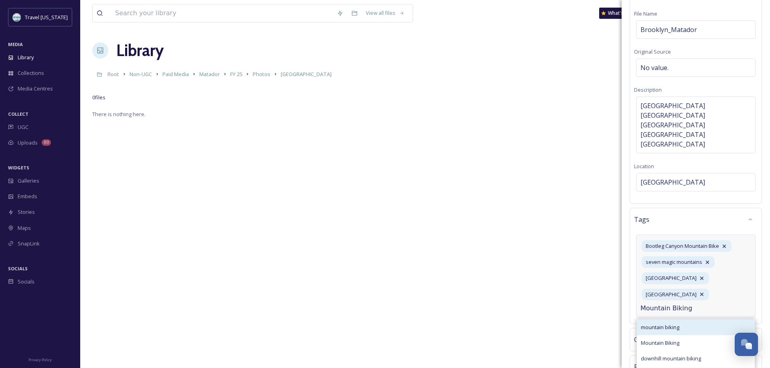
type input "Mountain Biking"
click at [645, 332] on span "mountain biking" at bounding box center [660, 328] width 38 height 8
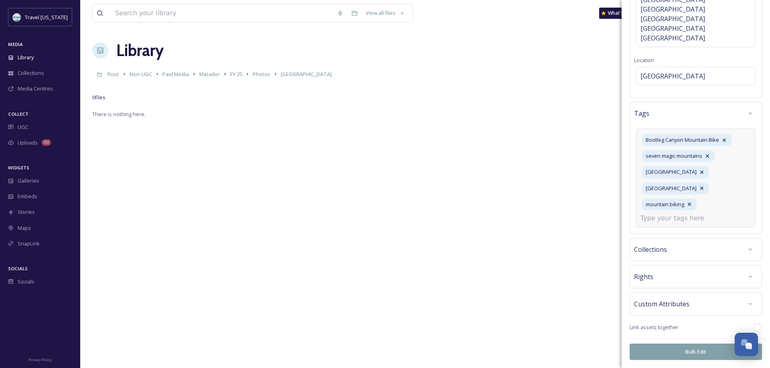
scroll to position [174, 0]
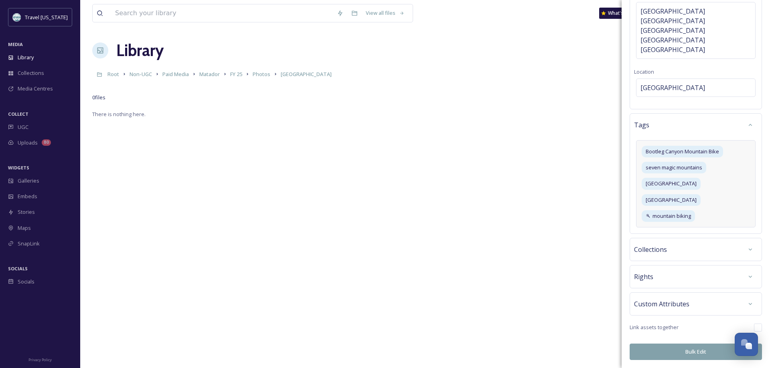
click at [690, 278] on div "Rights" at bounding box center [695, 277] width 123 height 14
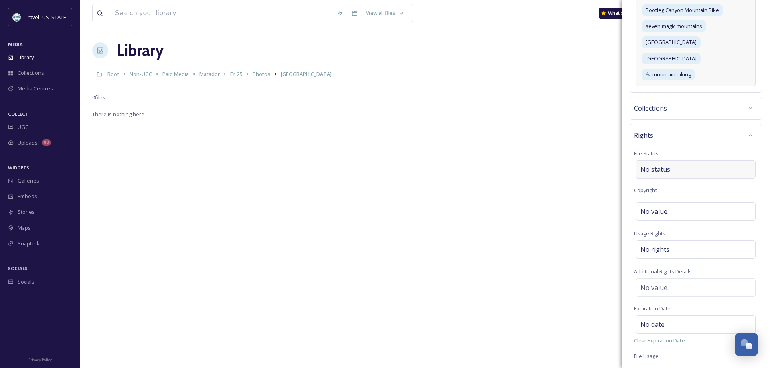
scroll to position [314, 0]
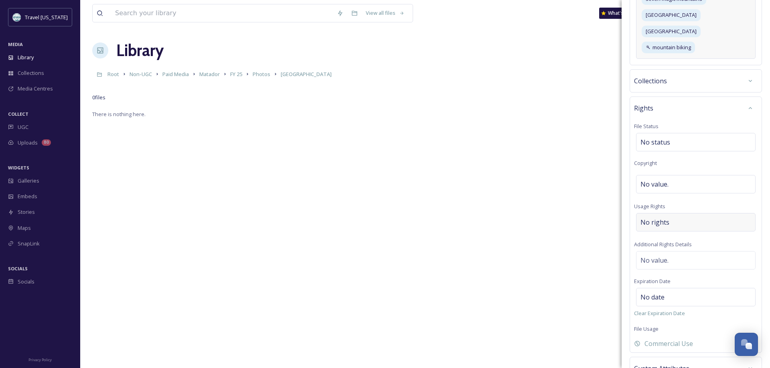
click at [661, 227] on span "No rights" at bounding box center [654, 223] width 29 height 10
click at [639, 233] on input at bounding box center [682, 225] width 88 height 18
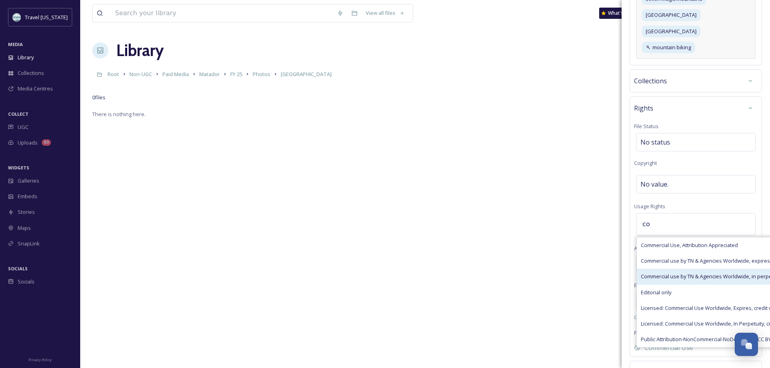
type input "co"
click at [694, 281] on span "Commercial use by TN & Agencies Worldwide, in perpetuity" at bounding box center [711, 277] width 141 height 8
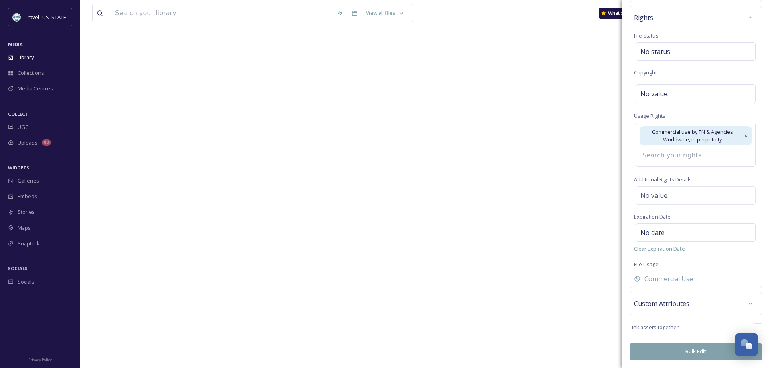
scroll to position [109, 0]
click at [698, 350] on button "Bulk Edit" at bounding box center [695, 352] width 132 height 16
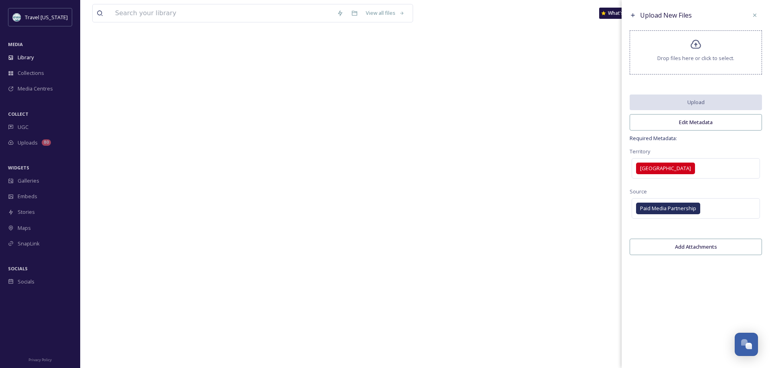
click at [718, 49] on div "Drop files here or click to select." at bounding box center [695, 52] width 132 height 44
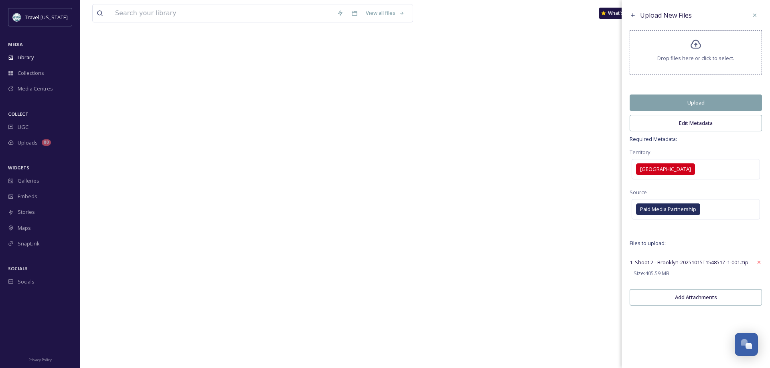
click at [704, 99] on button "Upload" at bounding box center [695, 103] width 132 height 16
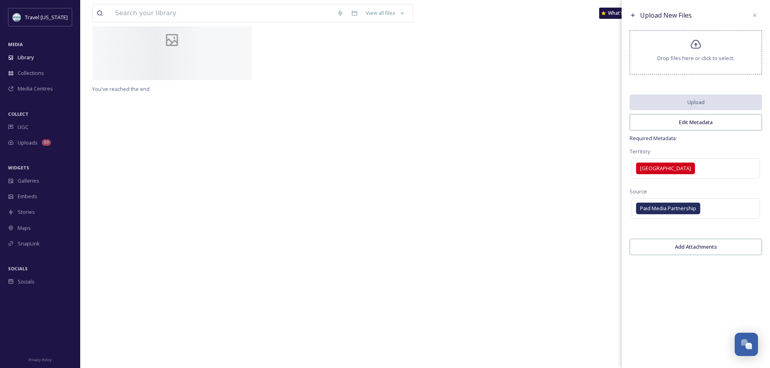
click at [461, 217] on div "No preview available for file of application/x-zip-compressed . You've reached …" at bounding box center [425, 184] width 666 height 368
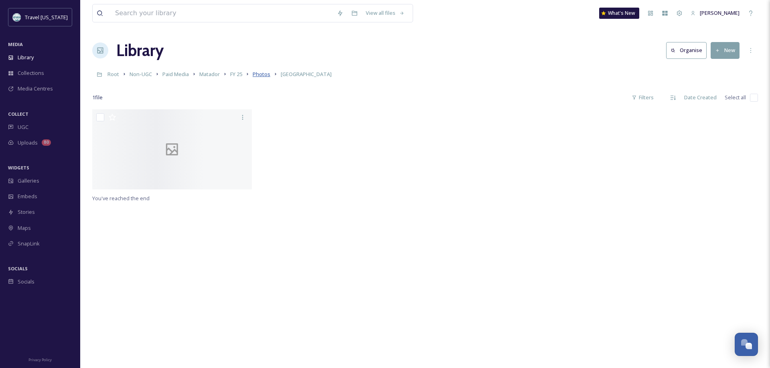
click at [263, 75] on span "Photos" at bounding box center [262, 74] width 18 height 7
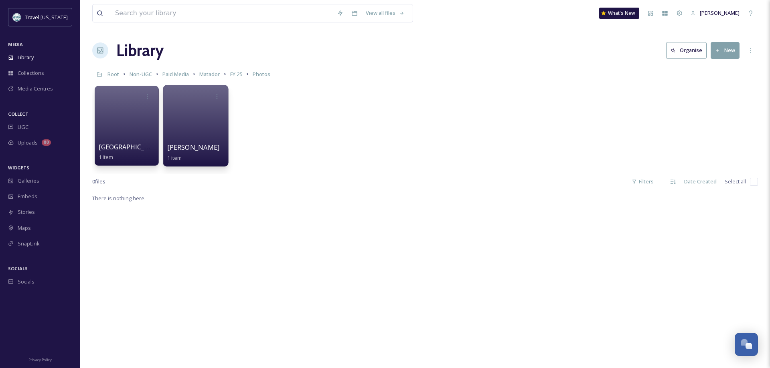
click at [212, 135] on div at bounding box center [195, 126] width 65 height 82
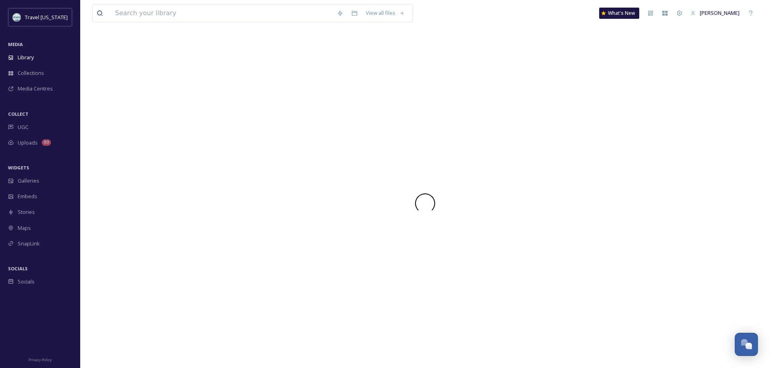
click at [212, 135] on div at bounding box center [425, 203] width 666 height 330
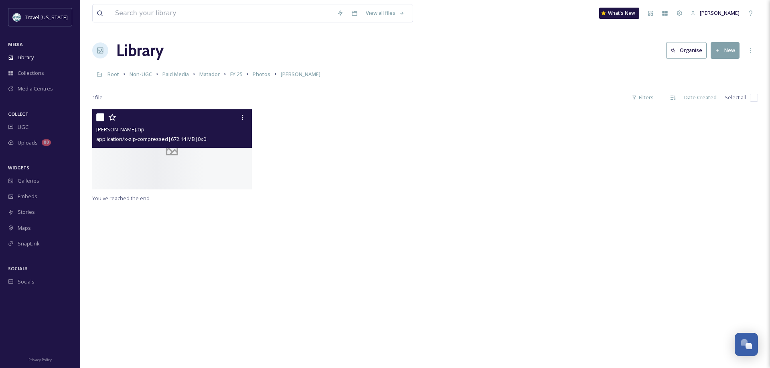
click at [130, 178] on div at bounding box center [172, 149] width 160 height 80
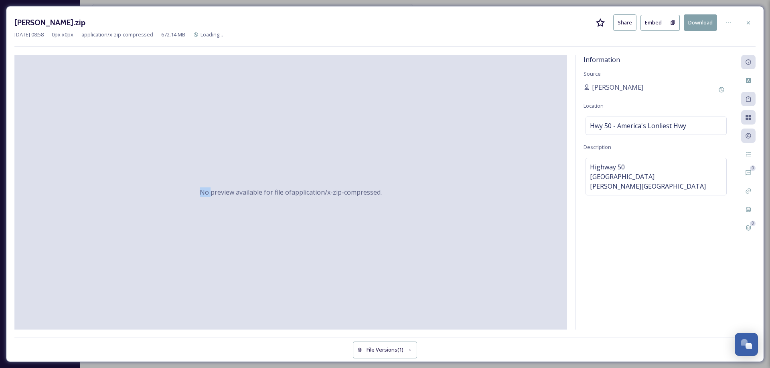
click at [130, 178] on div "No preview available for file of application/x-zip-compressed ." at bounding box center [290, 192] width 552 height 275
click at [751, 23] on icon at bounding box center [748, 23] width 6 height 6
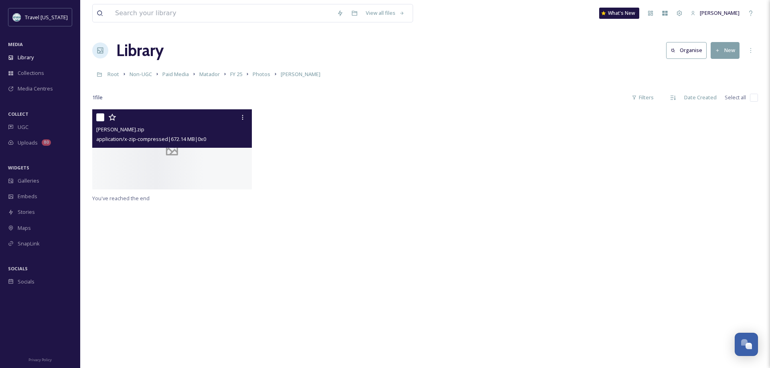
click at [714, 54] on button "New" at bounding box center [724, 50] width 29 height 16
click at [707, 86] on div ".zip Upload" at bounding box center [716, 85] width 45 height 16
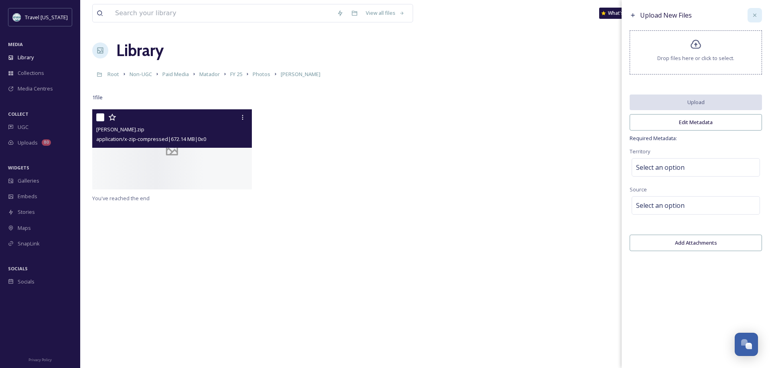
click at [759, 15] on div at bounding box center [754, 15] width 14 height 14
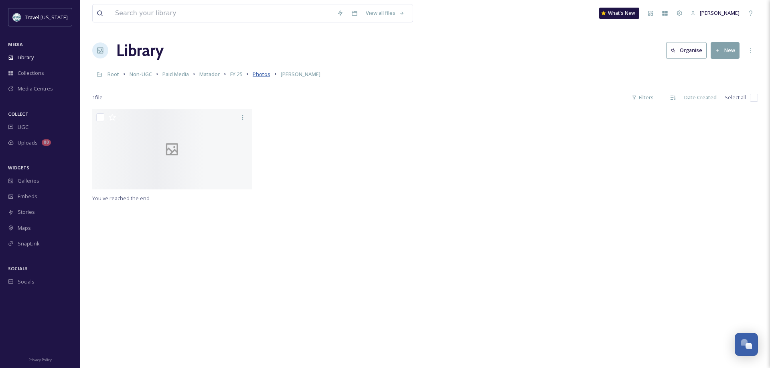
click at [264, 77] on span "Photos" at bounding box center [262, 74] width 18 height 7
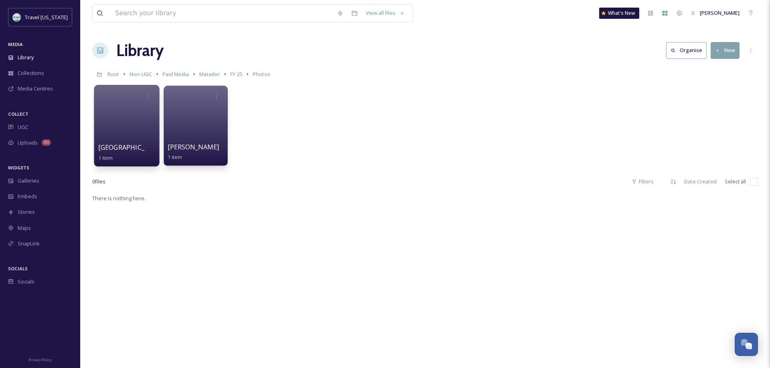
click at [133, 105] on div at bounding box center [126, 126] width 65 height 82
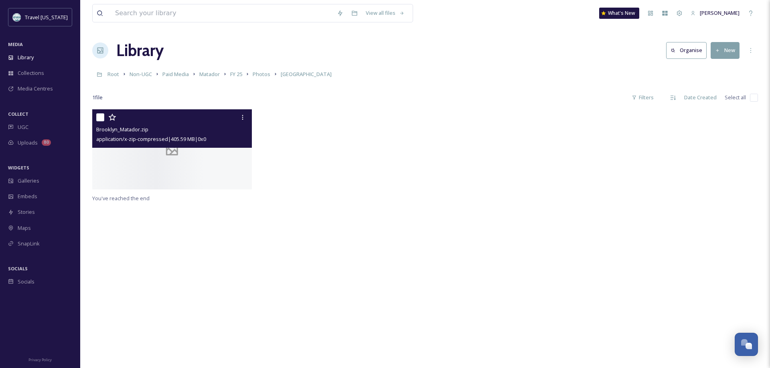
click at [131, 168] on div at bounding box center [172, 149] width 160 height 80
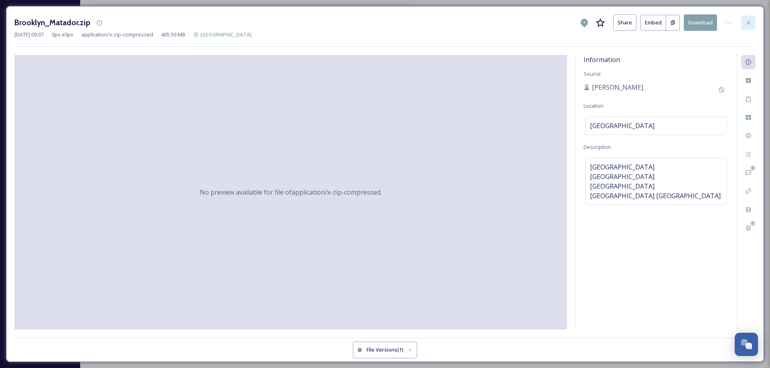
click at [752, 21] on div at bounding box center [748, 23] width 14 height 14
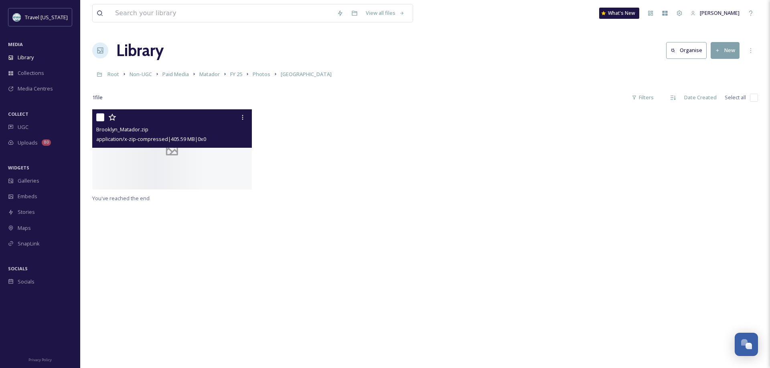
click at [214, 172] on div at bounding box center [172, 149] width 160 height 80
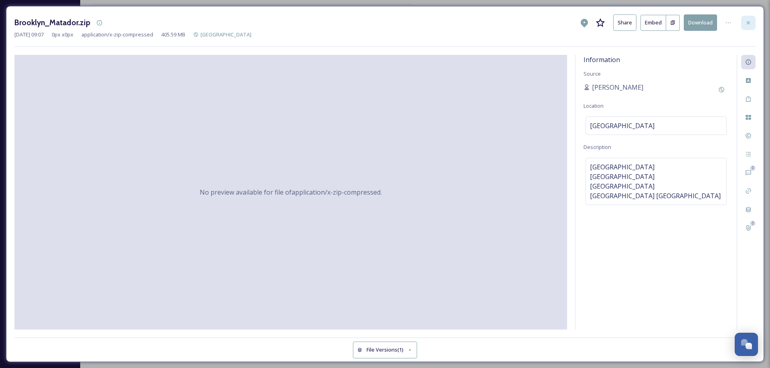
click at [753, 20] on div at bounding box center [748, 23] width 14 height 14
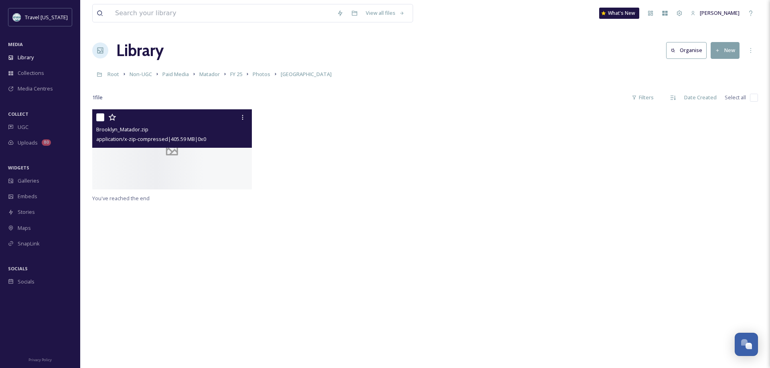
click at [721, 53] on button "New" at bounding box center [724, 50] width 29 height 16
click at [715, 81] on span ".zip Upload" at bounding box center [721, 85] width 27 height 8
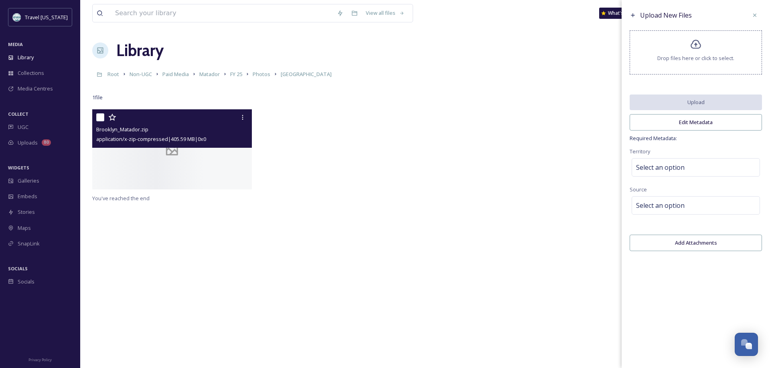
click at [710, 60] on span "Drop files here or click to select." at bounding box center [695, 59] width 77 height 8
click at [690, 163] on div "Select an option" at bounding box center [695, 167] width 128 height 18
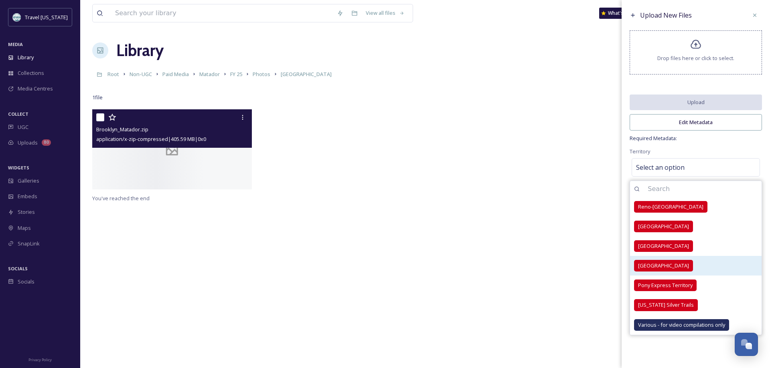
click at [663, 267] on span "Las Vegas Territory" at bounding box center [663, 266] width 51 height 8
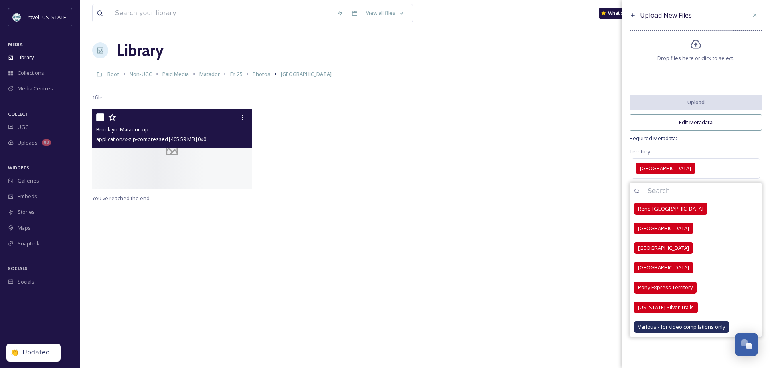
click at [748, 145] on div "Upload New Files Drop files here or click to select. Upload Edit Metadata Requi…" at bounding box center [695, 157] width 148 height 315
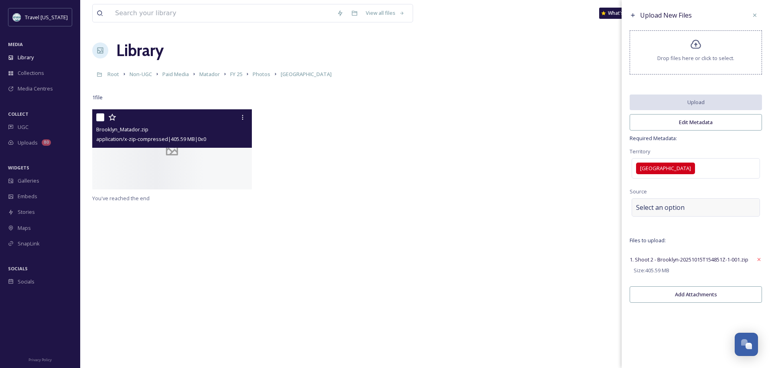
click at [718, 204] on div "Select an option" at bounding box center [695, 207] width 128 height 18
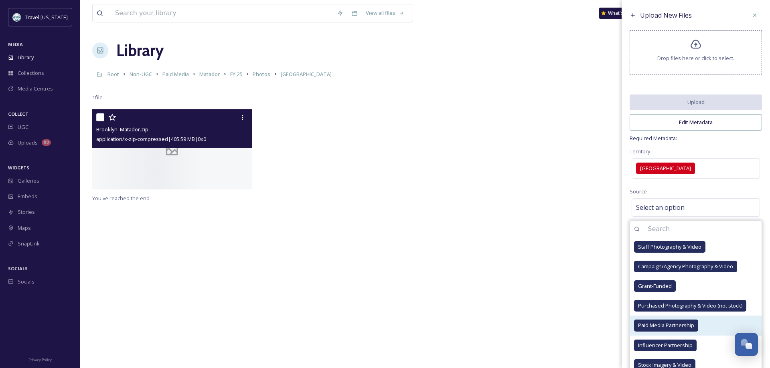
click at [680, 323] on span "Paid Media Partnership" at bounding box center [666, 326] width 56 height 8
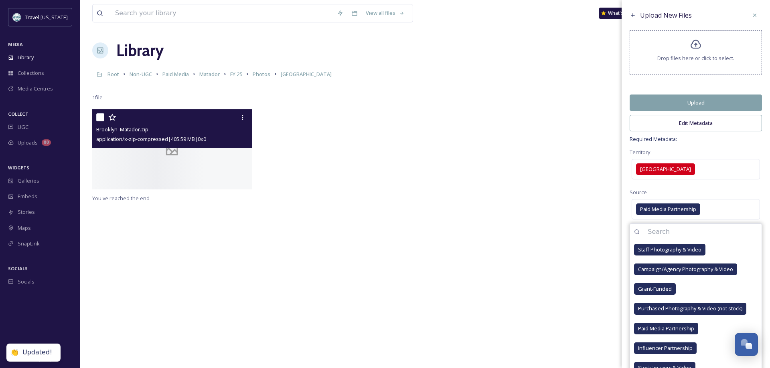
click at [750, 146] on div "Upload New Files Drop files here or click to select. Upload Edit Metadata Requi…" at bounding box center [695, 159] width 148 height 318
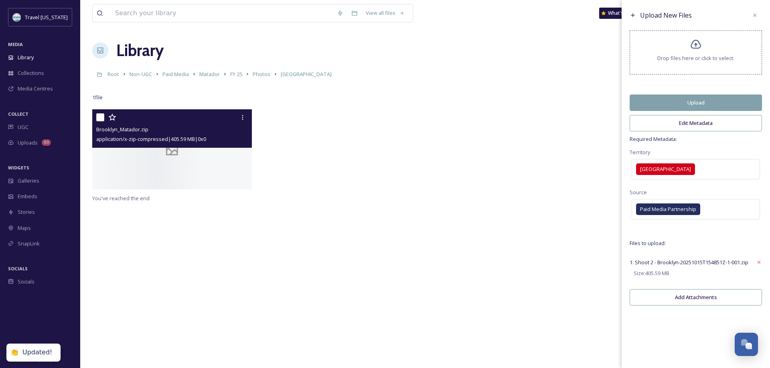
click at [695, 298] on button "Add Attachments" at bounding box center [695, 297] width 132 height 16
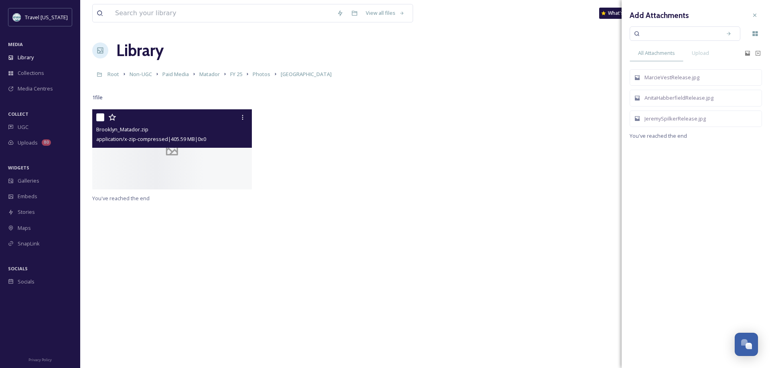
click at [753, 15] on icon at bounding box center [754, 15] width 6 height 6
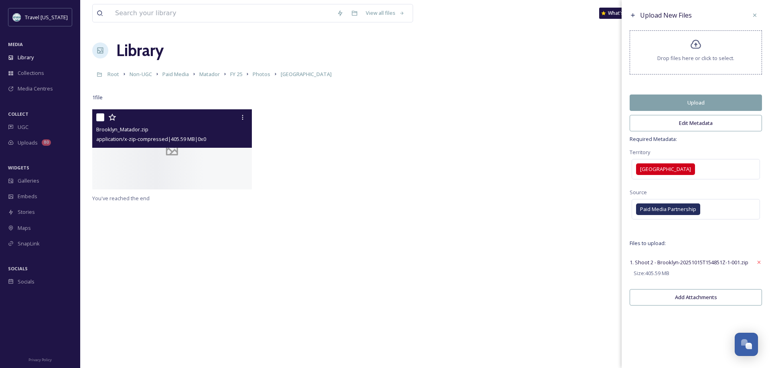
click at [723, 103] on button "Upload" at bounding box center [695, 103] width 132 height 16
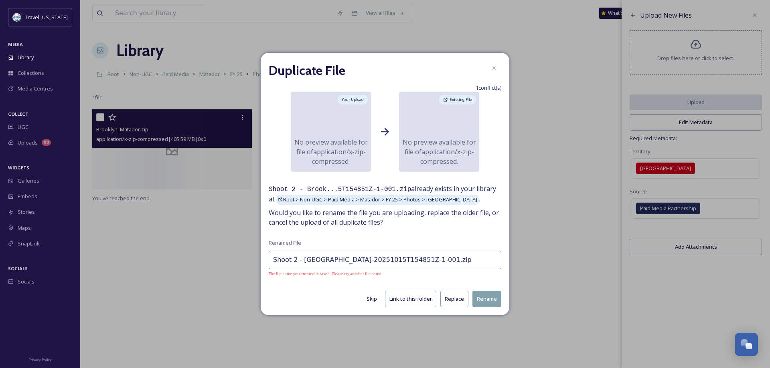
click at [451, 300] on button "Replace" at bounding box center [454, 299] width 28 height 16
click at [498, 68] on div at bounding box center [494, 68] width 14 height 14
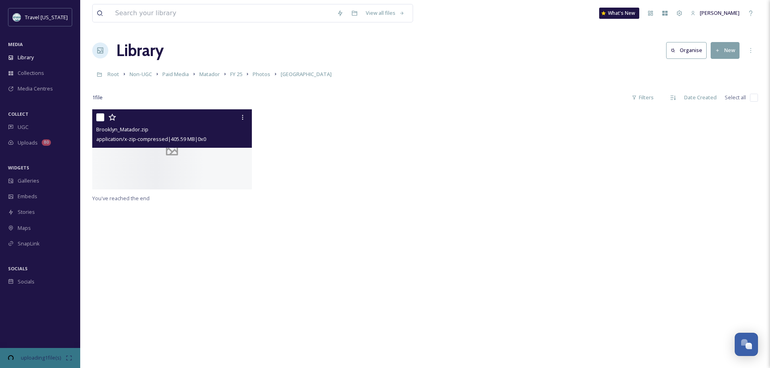
click at [97, 117] on input "checkbox" at bounding box center [100, 117] width 8 height 8
checkbox input "true"
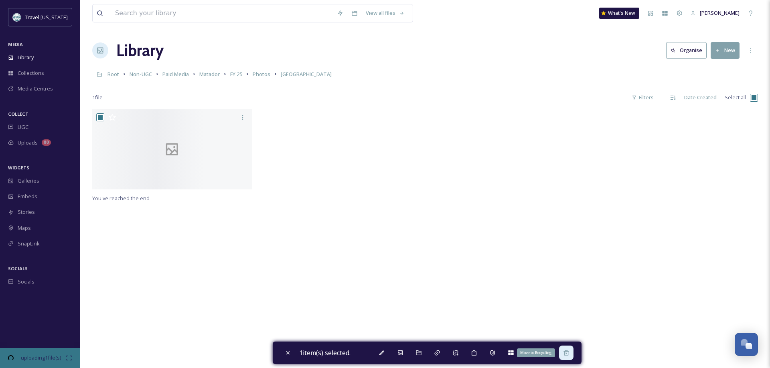
click at [569, 355] on icon at bounding box center [566, 353] width 6 height 6
checkbox input "false"
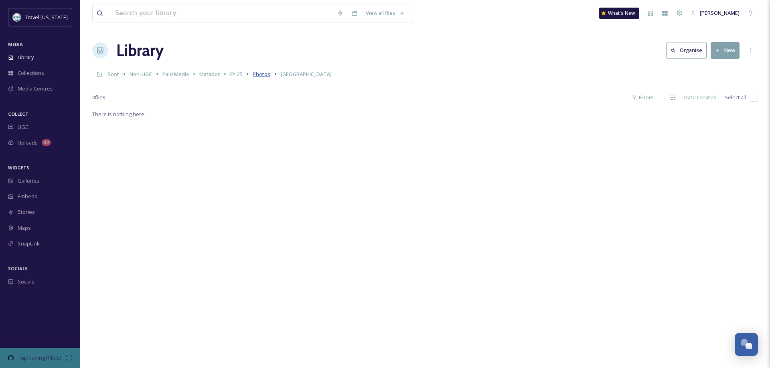
click at [263, 74] on span "Photos" at bounding box center [262, 74] width 18 height 7
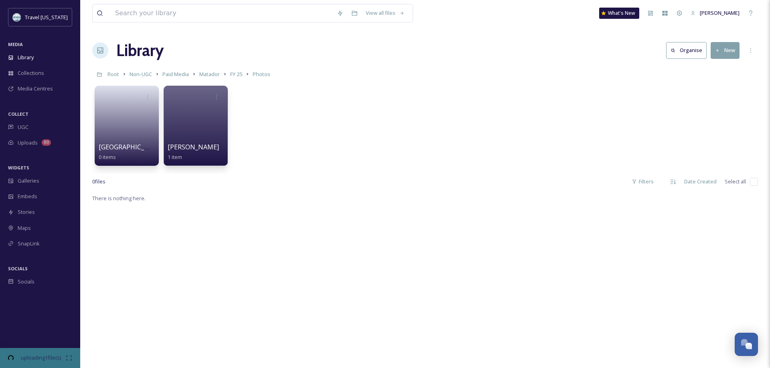
click at [204, 121] on div at bounding box center [196, 126] width 64 height 80
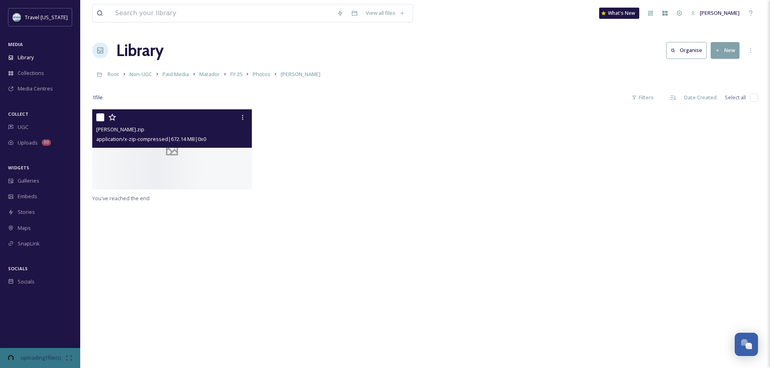
click at [101, 115] on input "checkbox" at bounding box center [100, 117] width 8 height 8
checkbox input "true"
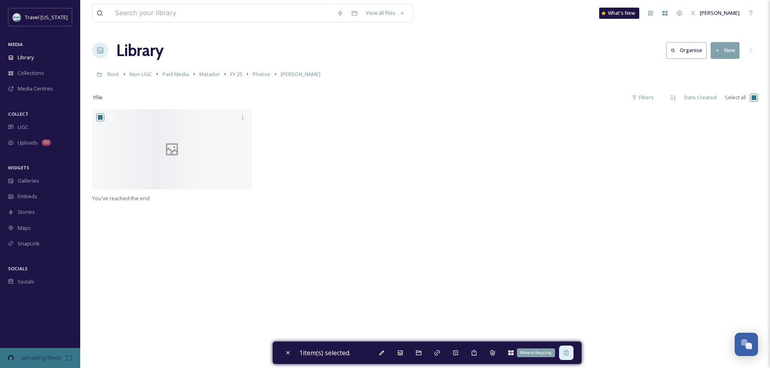
click at [573, 354] on div "Move to Recycling" at bounding box center [566, 353] width 14 height 14
checkbox input "false"
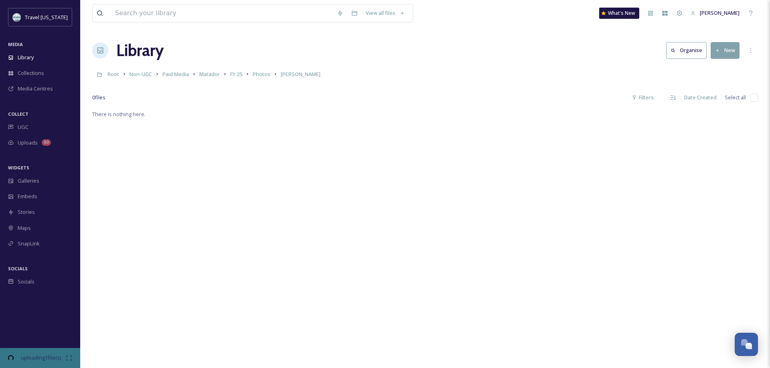
click at [720, 53] on button "New" at bounding box center [724, 50] width 29 height 16
click at [718, 68] on span "File Upload" at bounding box center [721, 69] width 26 height 8
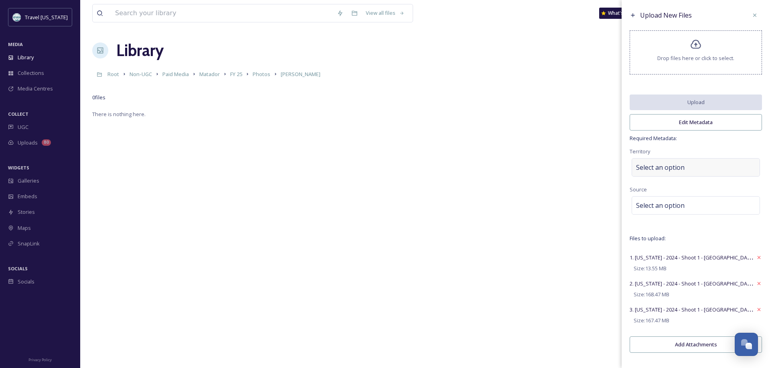
click at [675, 170] on span "Select an option" at bounding box center [660, 168] width 49 height 10
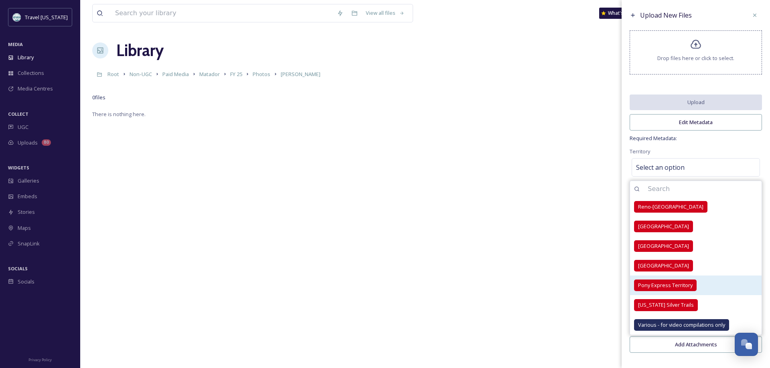
click at [648, 288] on span "Pony Express Territory" at bounding box center [665, 286] width 55 height 8
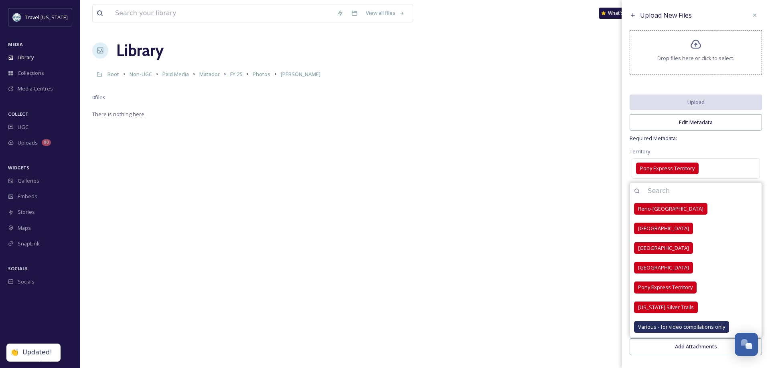
click at [751, 153] on div "Territory Pony Express Territory Reno-Tahoe Territory Indian Territory Cowboy C…" at bounding box center [695, 164] width 132 height 34
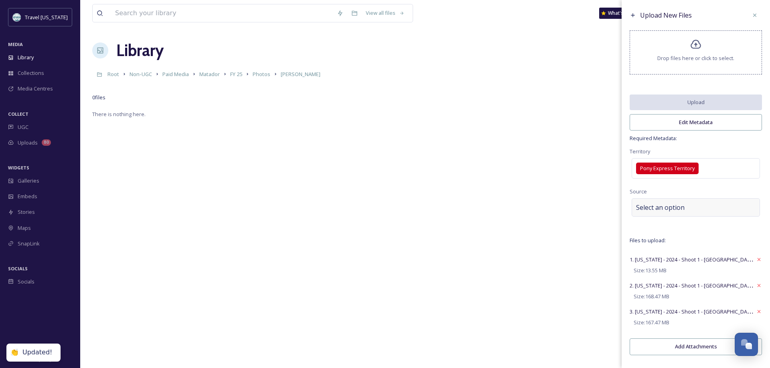
click at [713, 206] on div "Select an option" at bounding box center [695, 207] width 128 height 18
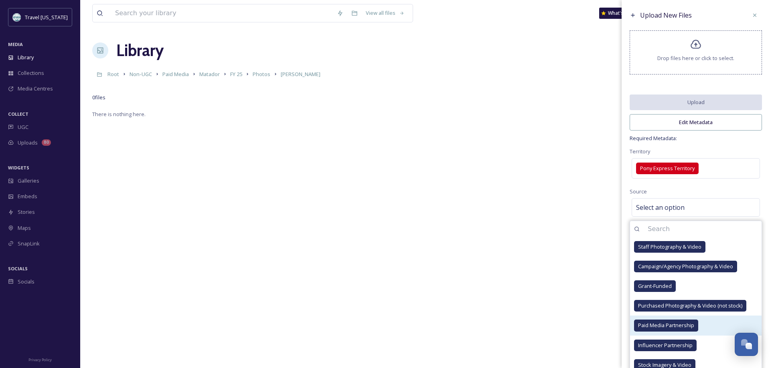
click at [671, 326] on span "Paid Media Partnership" at bounding box center [666, 326] width 56 height 8
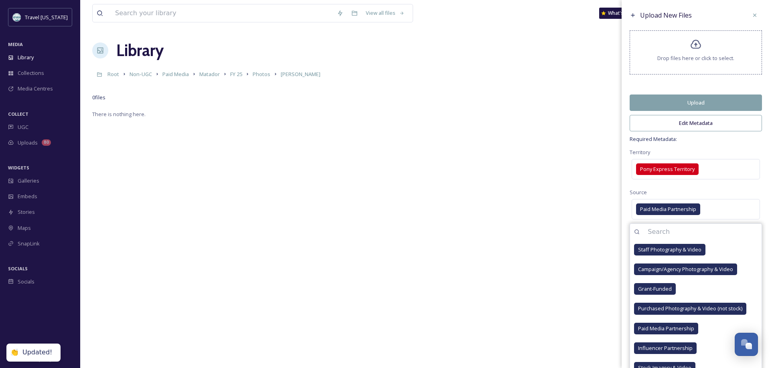
click at [744, 145] on div "Upload New Files Drop files here or click to select. Upload Edit Metadata Requi…" at bounding box center [695, 185] width 148 height 370
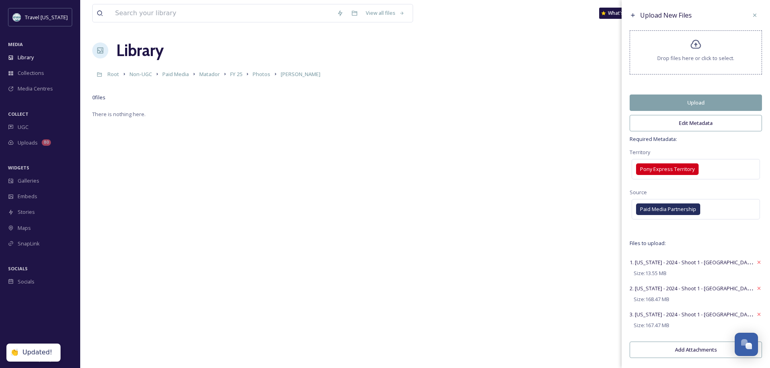
click at [702, 125] on button "Edit Metadata" at bounding box center [695, 123] width 132 height 16
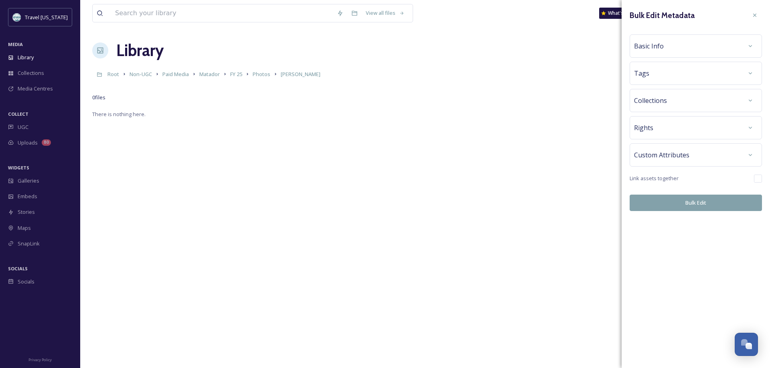
click at [674, 45] on div "Basic Info" at bounding box center [695, 46] width 123 height 14
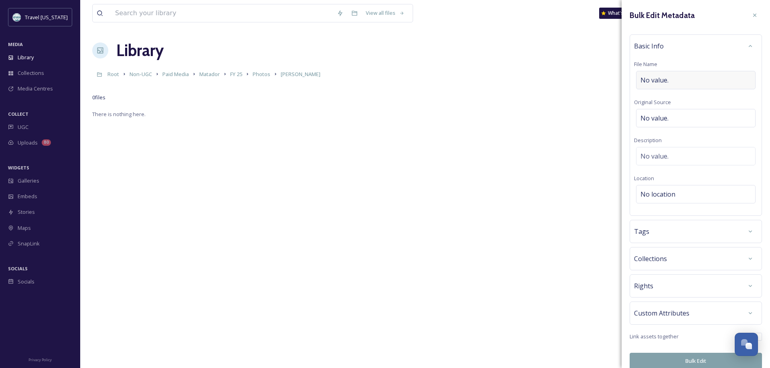
click at [653, 83] on span "No value." at bounding box center [654, 80] width 28 height 10
type input "Frank_Matador"
click at [684, 156] on div "No value." at bounding box center [695, 154] width 119 height 18
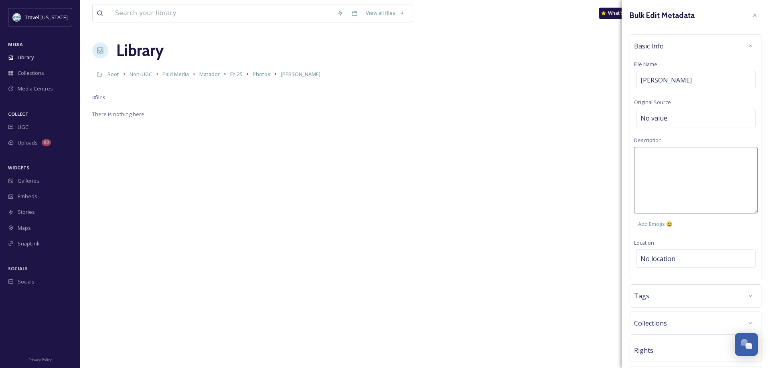
click at [679, 160] on textarea at bounding box center [695, 180] width 123 height 67
click at [657, 156] on textarea "Shots from Frank Coronado along highway 50." at bounding box center [695, 180] width 123 height 67
click at [640, 169] on textarea "Shots from Frank Coronado along highway 50." at bounding box center [695, 180] width 123 height 67
click at [686, 165] on textarea "Shots from Frank Coronado along Highway 50." at bounding box center [695, 180] width 123 height 67
type textarea "Shots from Frank Coronado along Highway 50. This was part of a Matador Shoot."
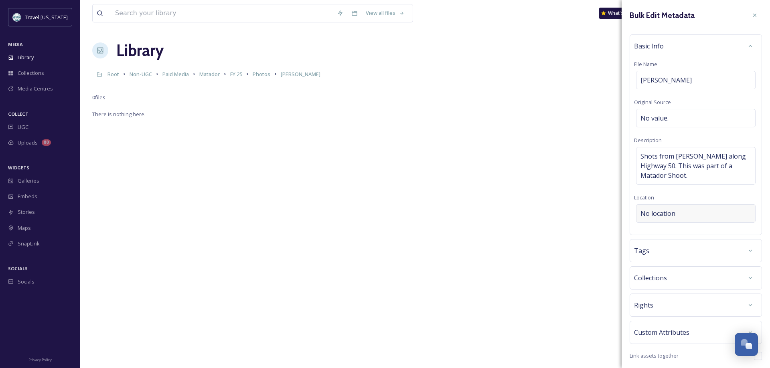
click at [694, 255] on div "Bulk Edit Metadata Basic Info File Name Frank_Matador Original Source No value.…" at bounding box center [695, 198] width 148 height 397
click at [694, 217] on div "No location" at bounding box center [695, 213] width 119 height 18
click at [694, 217] on input at bounding box center [695, 214] width 119 height 18
type input "Highway 50"
click at [683, 231] on div "Highway 50 US-50, United States" at bounding box center [696, 238] width 118 height 27
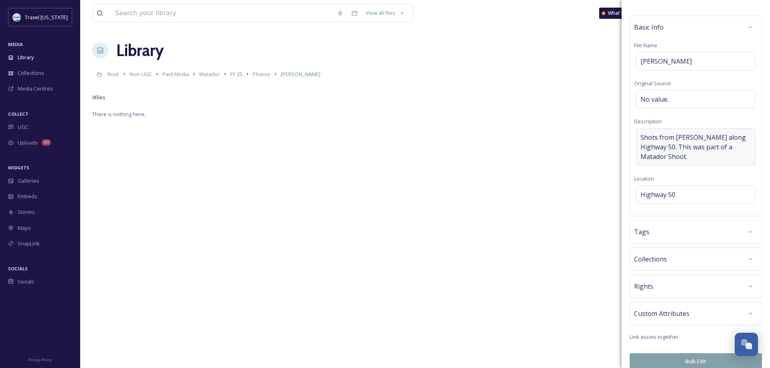
scroll to position [28, 0]
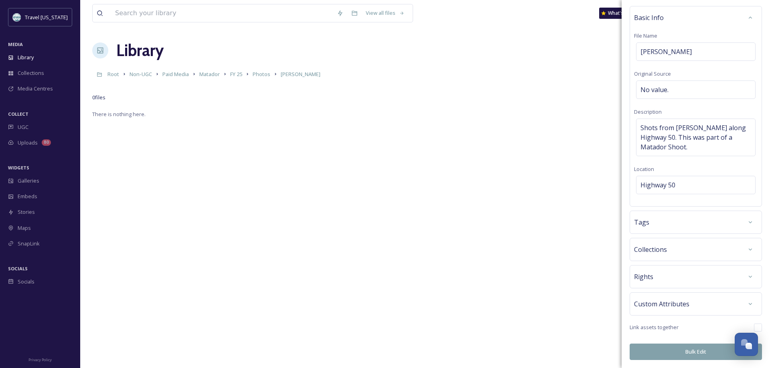
click at [664, 226] on div "Tags" at bounding box center [695, 222] width 123 height 14
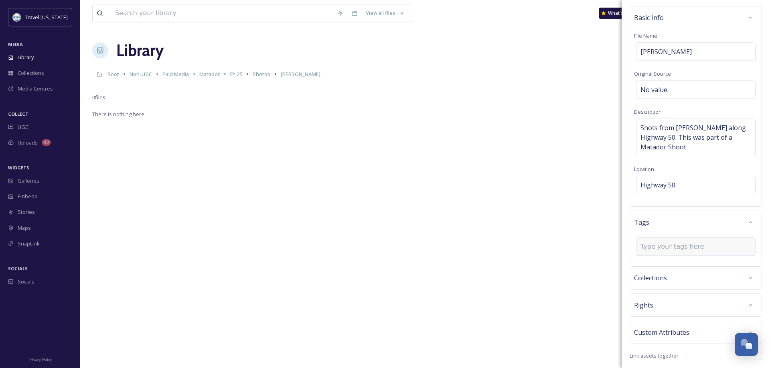
click at [656, 247] on input at bounding box center [680, 247] width 80 height 10
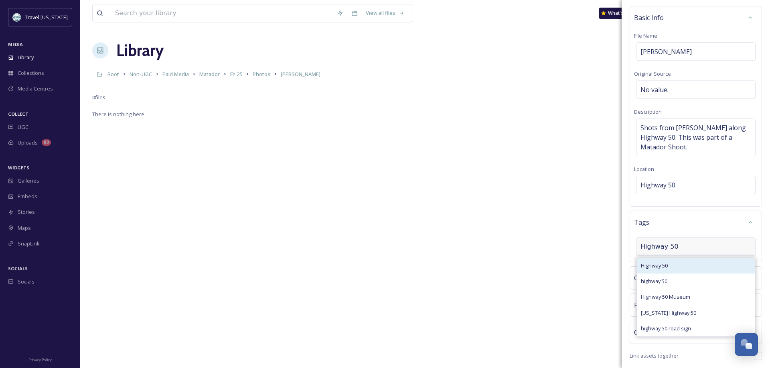
type input "Highway 50"
click at [648, 266] on span "Highway 50" at bounding box center [654, 266] width 27 height 8
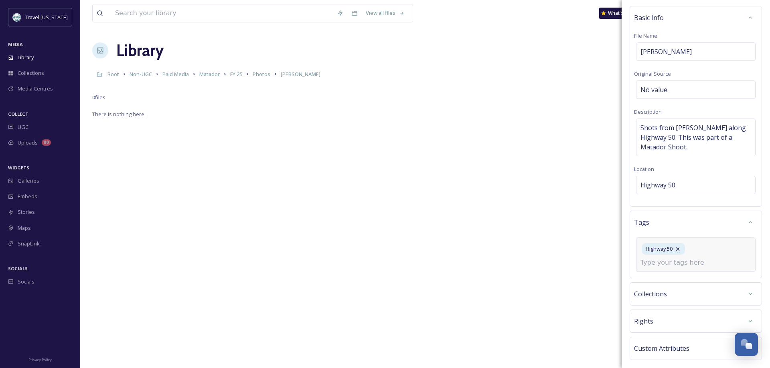
click at [679, 266] on input at bounding box center [680, 263] width 80 height 10
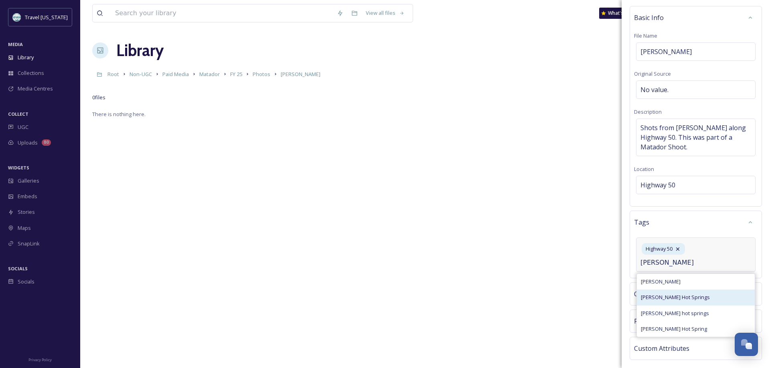
type input "Spencer"
click at [665, 298] on span "Spencer Hot Springs" at bounding box center [675, 298] width 69 height 8
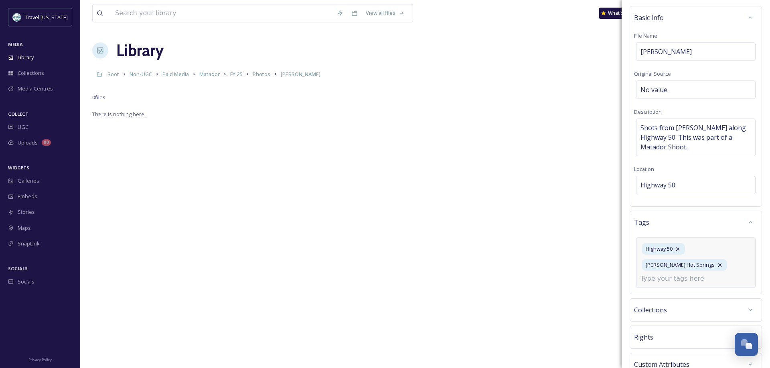
click at [656, 283] on input at bounding box center [680, 279] width 80 height 10
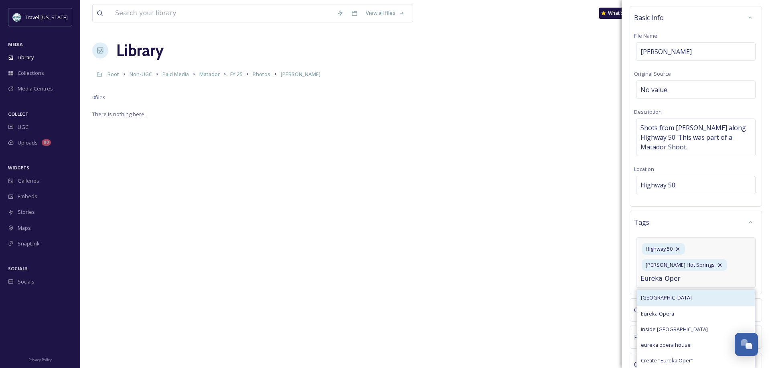
type input "Eureka Oper"
click at [672, 298] on span "Eureka Opera House" at bounding box center [666, 298] width 51 height 8
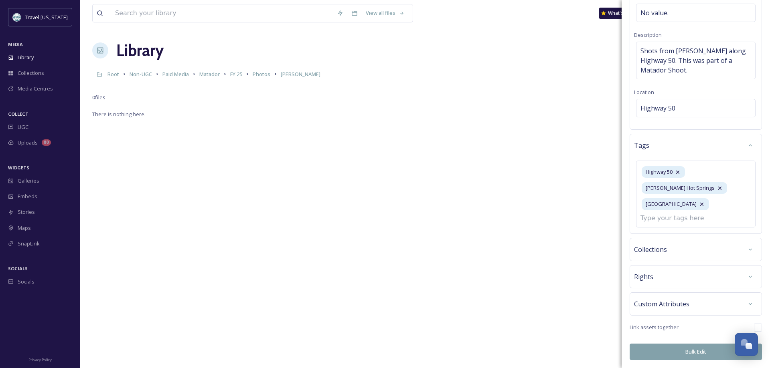
scroll to position [78, 0]
click at [672, 271] on div "Rights" at bounding box center [695, 277] width 123 height 14
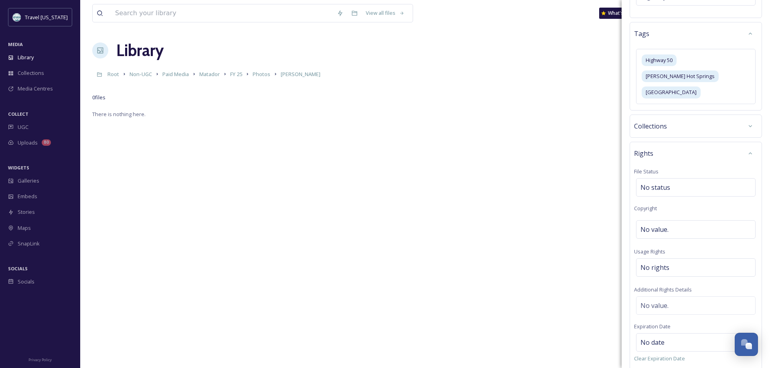
scroll to position [229, 0]
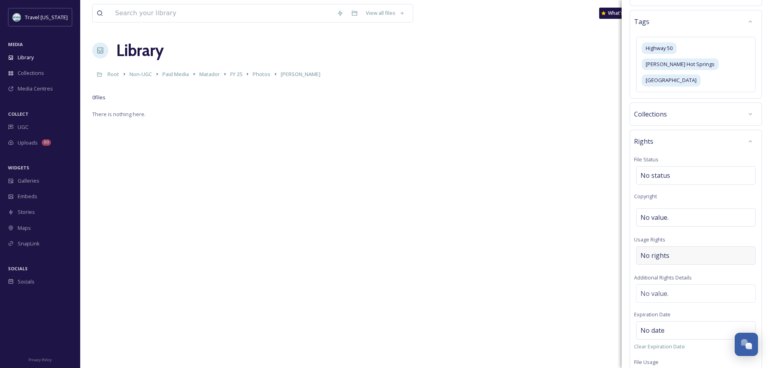
click at [671, 247] on div "No rights" at bounding box center [695, 256] width 119 height 18
click at [671, 249] on input at bounding box center [682, 258] width 88 height 18
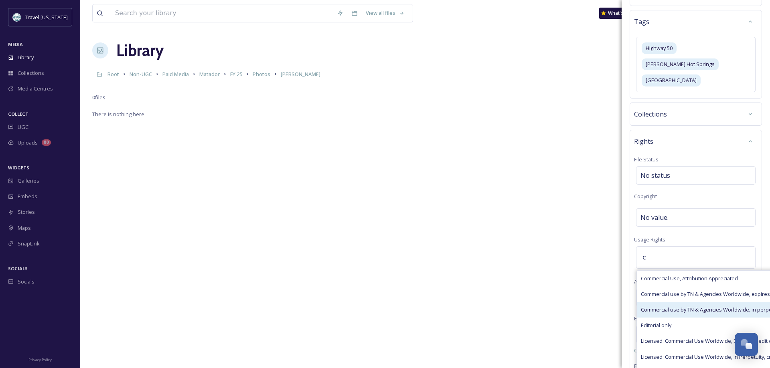
type input "c"
click at [670, 302] on div "Commercial use by TN & Agencies Worldwide, in perpetuity" at bounding box center [736, 310] width 199 height 16
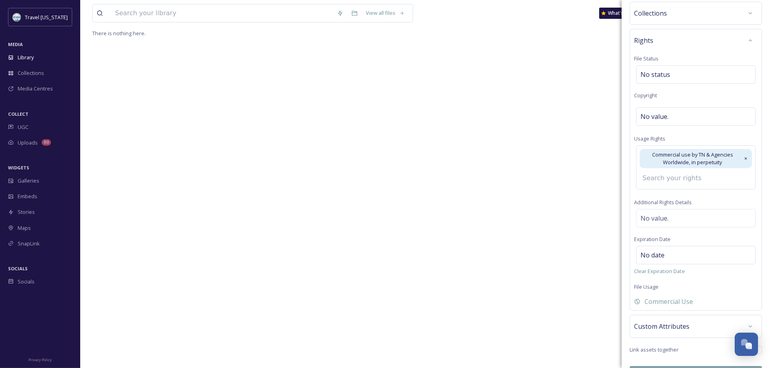
scroll to position [82, 0]
click at [659, 366] on button "Bulk Edit" at bounding box center [695, 374] width 132 height 16
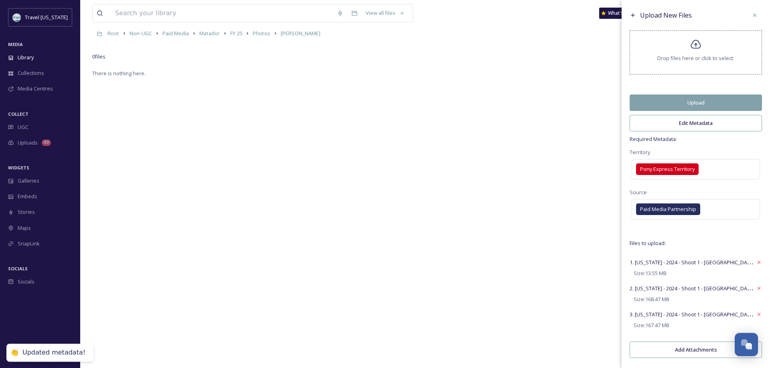
scroll to position [0, 0]
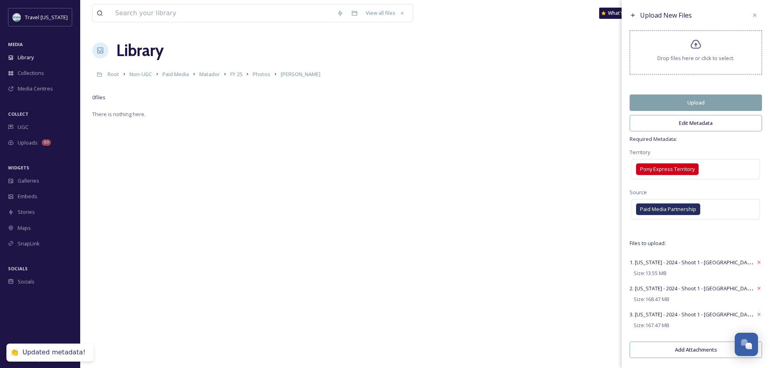
click at [712, 98] on button "Upload" at bounding box center [695, 103] width 132 height 16
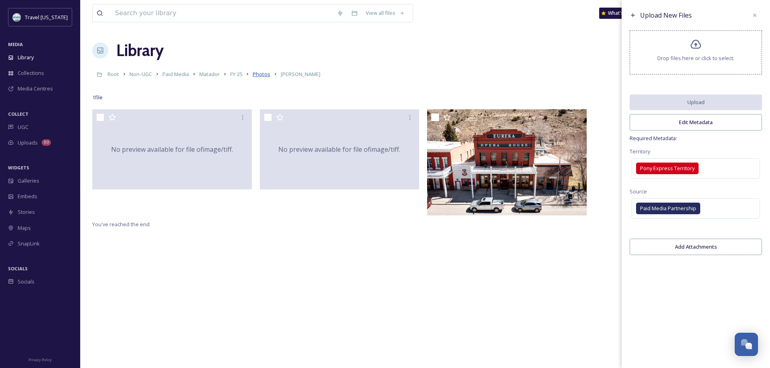
click at [261, 77] on span "Photos" at bounding box center [262, 74] width 18 height 7
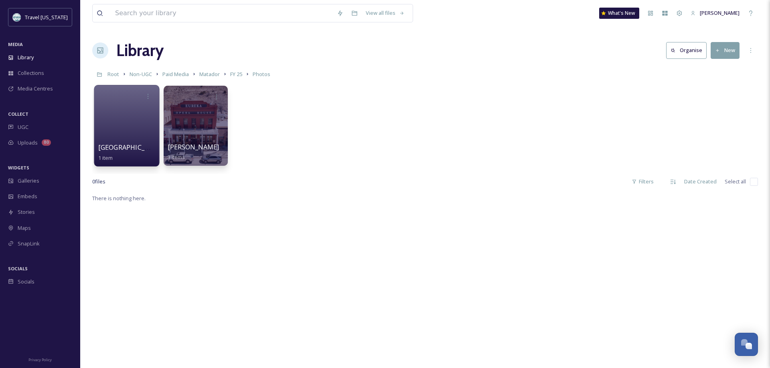
click at [130, 130] on div at bounding box center [126, 126] width 65 height 82
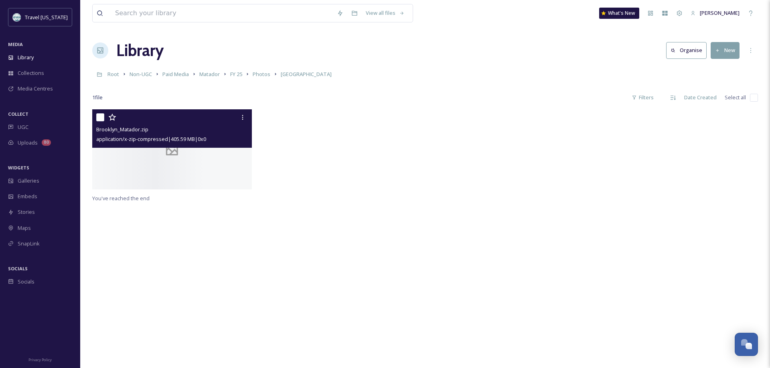
click at [104, 117] on input "checkbox" at bounding box center [100, 117] width 8 height 8
checkbox input "true"
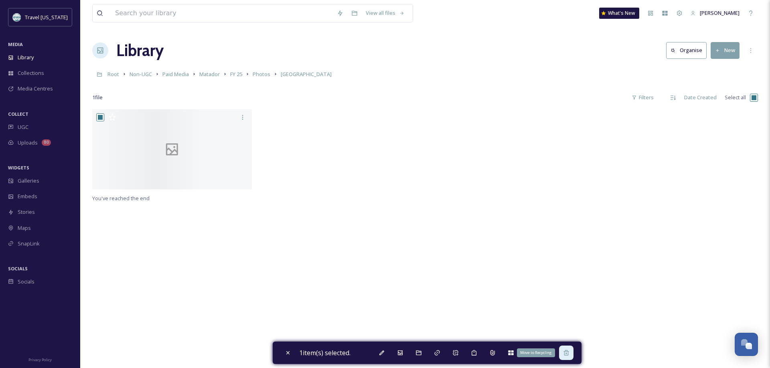
click at [566, 352] on icon at bounding box center [565, 352] width 5 height 5
checkbox input "false"
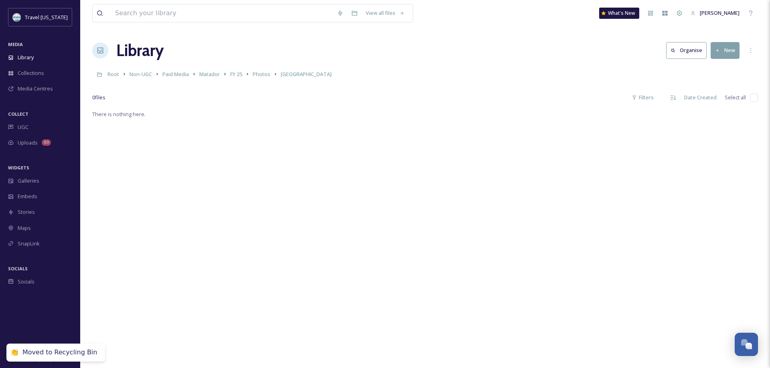
click at [720, 50] on icon at bounding box center [717, 50] width 5 height 5
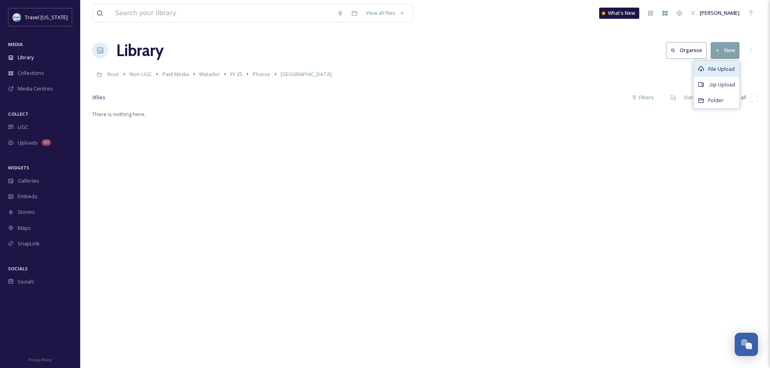
click at [716, 72] on span "File Upload" at bounding box center [721, 69] width 26 height 8
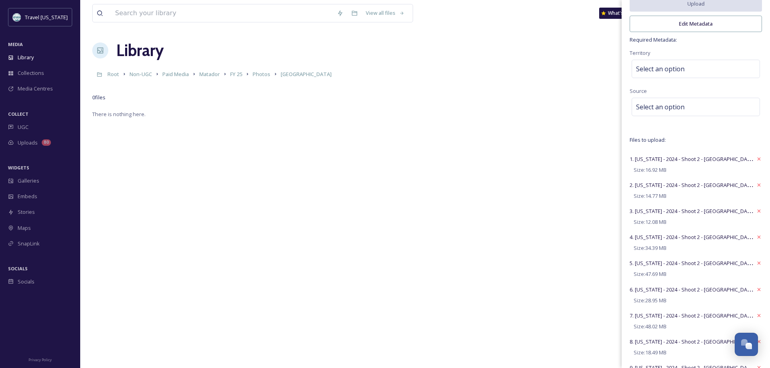
scroll to position [53, 0]
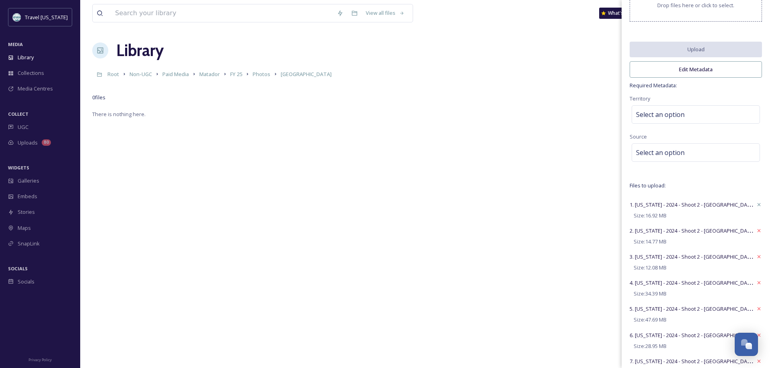
click at [759, 203] on icon at bounding box center [759, 205] width 6 height 6
click at [759, 228] on icon at bounding box center [759, 231] width 6 height 6
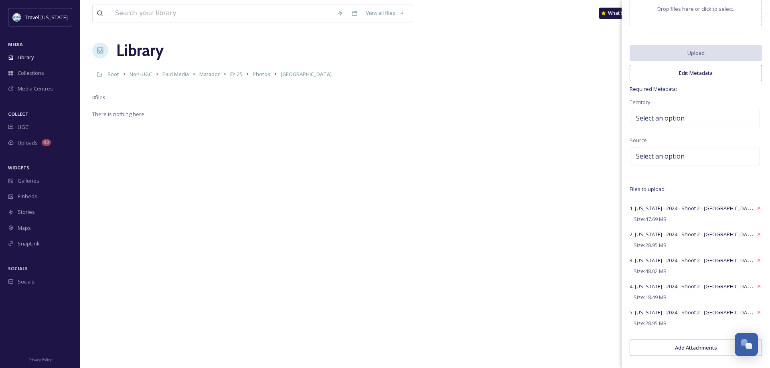
click at [759, 203] on div at bounding box center [759, 208] width 6 height 14
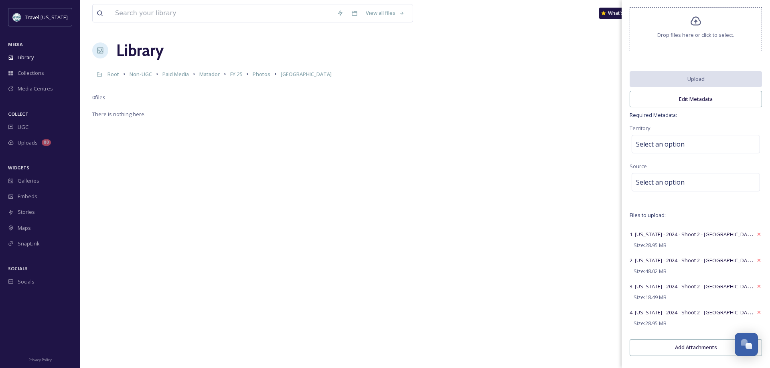
scroll to position [23, 0]
click at [759, 203] on div "Upload New Files Drop files here or click to select. Upload Edit Metadata Requi…" at bounding box center [695, 173] width 148 height 392
click at [756, 234] on icon at bounding box center [759, 234] width 6 height 6
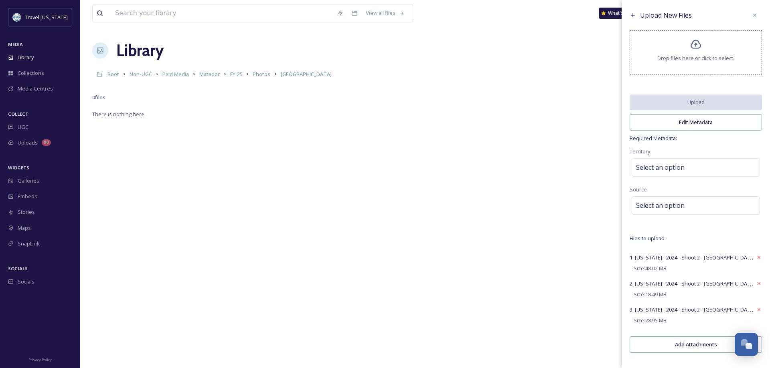
scroll to position [0, 0]
click at [759, 259] on icon at bounding box center [759, 258] width 6 height 6
click at [758, 256] on icon at bounding box center [759, 258] width 6 height 6
click at [759, 256] on icon at bounding box center [759, 258] width 6 height 6
click at [645, 162] on div "Select an option" at bounding box center [695, 167] width 128 height 18
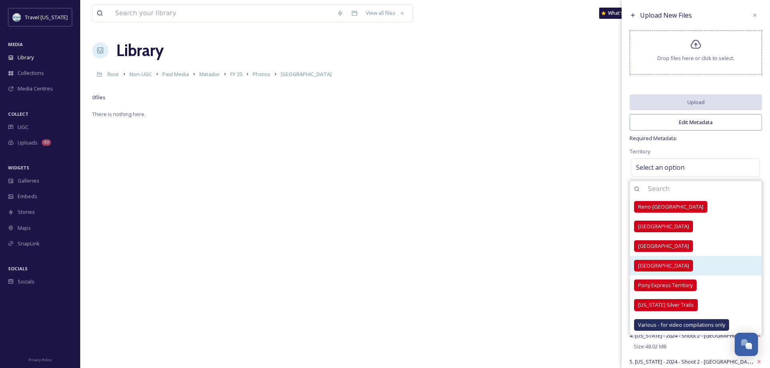
click at [677, 263] on span "Las Vegas Territory" at bounding box center [663, 266] width 51 height 8
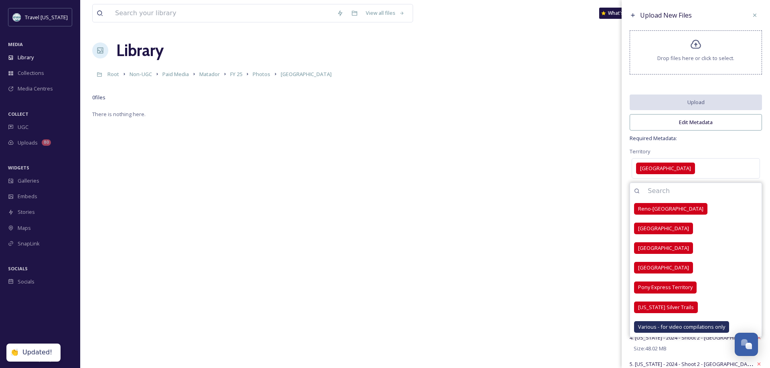
click at [763, 140] on div "Upload New Files Drop files here or click to select. Upload Edit Metadata Requi…" at bounding box center [695, 262] width 148 height 524
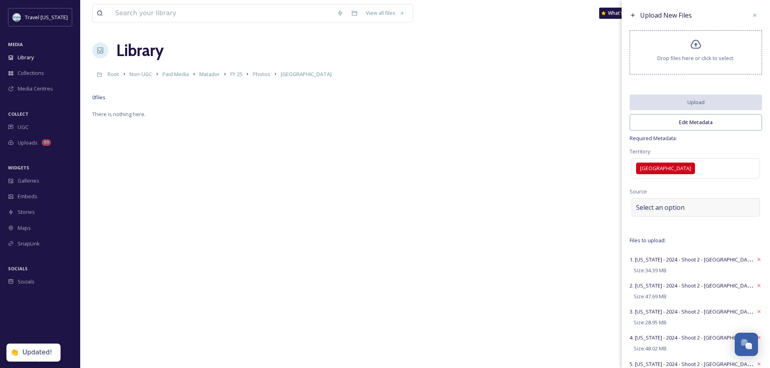
click at [725, 206] on div "Select an option" at bounding box center [695, 207] width 128 height 18
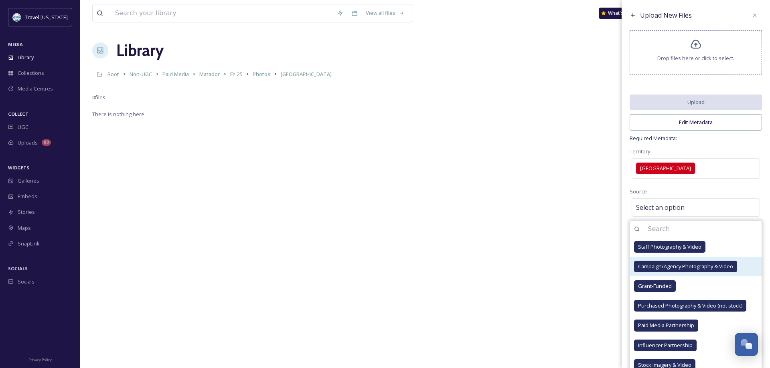
scroll to position [51, 0]
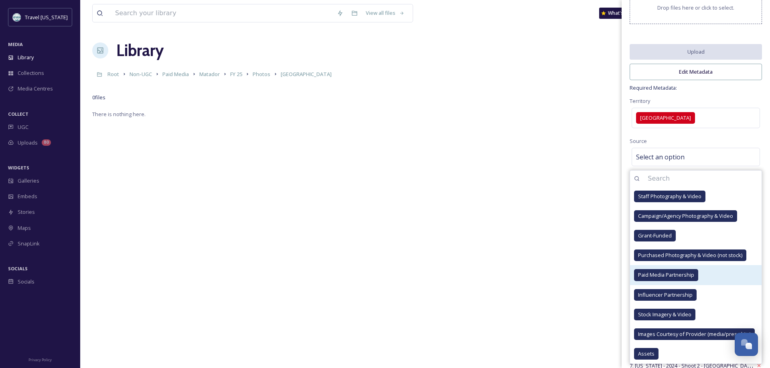
click at [677, 273] on span "Paid Media Partnership" at bounding box center [666, 275] width 56 height 8
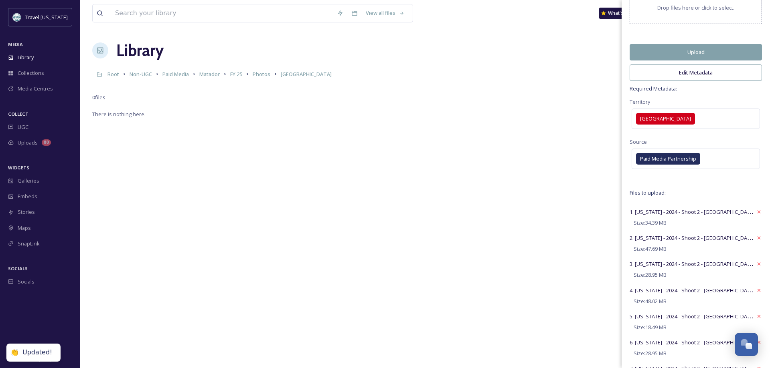
click at [751, 137] on div "Source Paid Media Partnership" at bounding box center [695, 154] width 132 height 34
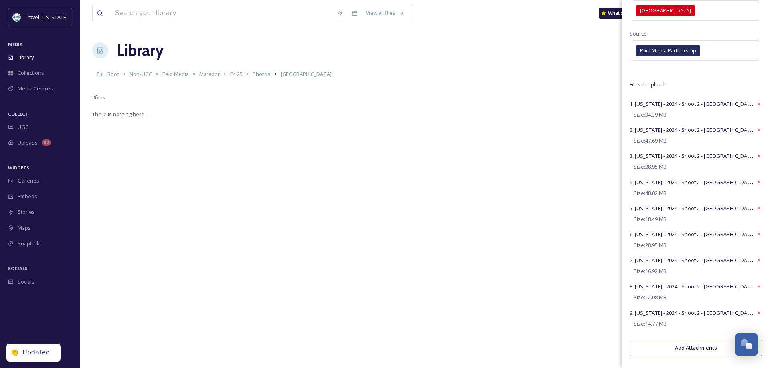
scroll to position [0, 0]
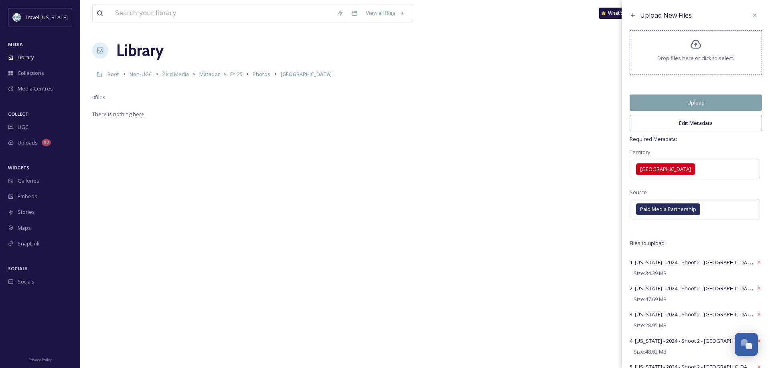
click at [685, 121] on button "Edit Metadata" at bounding box center [695, 123] width 132 height 16
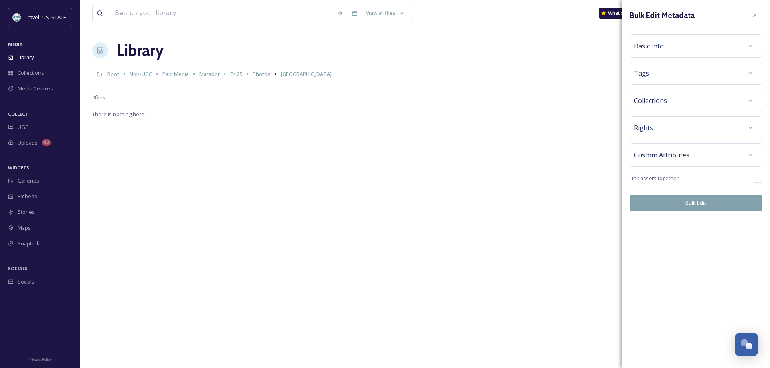
click at [701, 43] on div "Basic Info" at bounding box center [695, 46] width 123 height 14
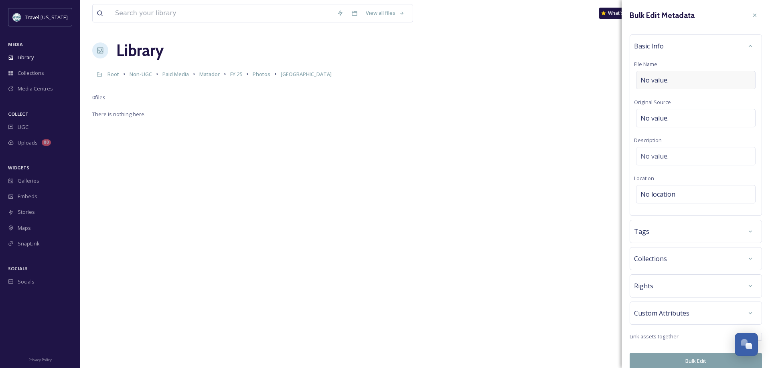
click at [670, 77] on div "No value." at bounding box center [695, 80] width 119 height 18
type input "Brooklyn_Matador"
click at [680, 155] on div "No value." at bounding box center [695, 154] width 119 height 18
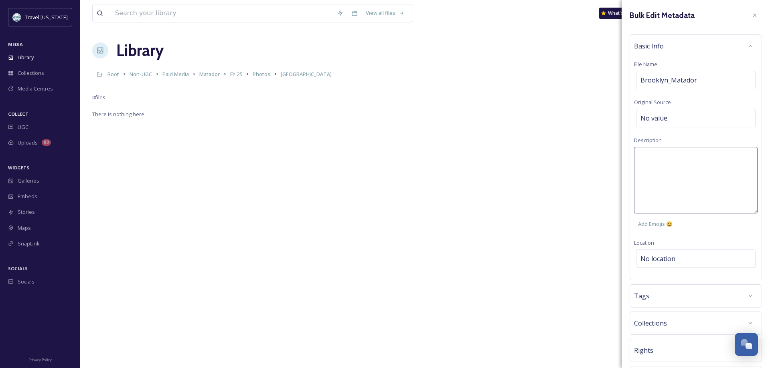
click at [674, 161] on textarea at bounding box center [695, 180] width 123 height 67
drag, startPoint x: 649, startPoint y: 155, endPoint x: 656, endPoint y: 154, distance: 7.3
click at [649, 155] on textarea "Shot from our Matador shoot with Brooklyn Bell. This are from around Las Vegas." at bounding box center [695, 180] width 123 height 67
click at [685, 168] on textarea "Shots from our Matador shoot with Brooklyn Bell. This are from around Las Vegas." at bounding box center [695, 180] width 123 height 67
click at [685, 167] on textarea "Shots from our Matador shoot with Brooklyn Bell. This are from around Las Vegas." at bounding box center [695, 180] width 123 height 67
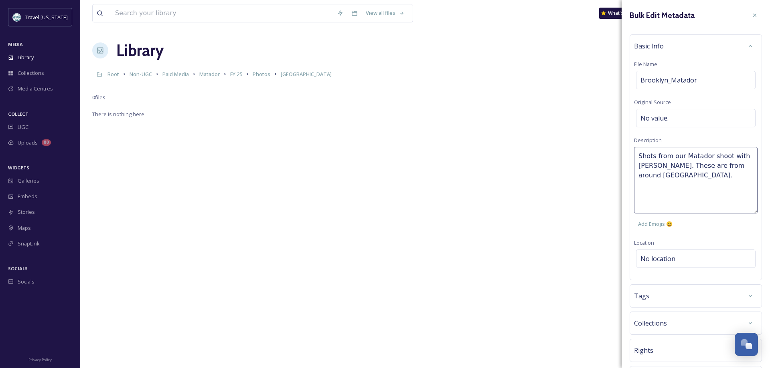
click at [680, 178] on textarea "Shots from our Matador shoot with Brooklyn Bell. These are from around Las Vega…" at bounding box center [695, 180] width 123 height 67
type textarea "Shots from our Matador shoot with Brooklyn Bell. These are from around Las Vega…"
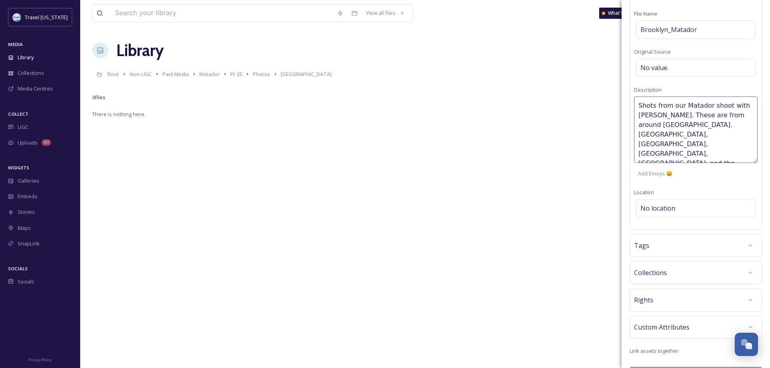
scroll to position [48, 0]
click at [683, 209] on div "Bulk Edit Metadata Basic Info File Name Brooklyn_Matador Original Source No val…" at bounding box center [695, 173] width 148 height 442
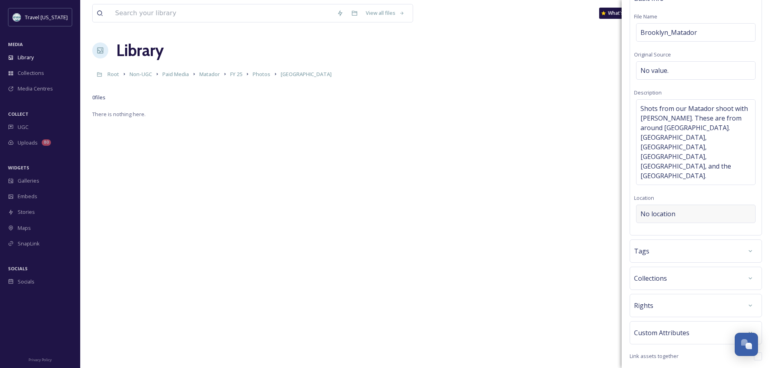
click at [672, 209] on span "No location" at bounding box center [657, 214] width 35 height 10
click at [672, 205] on input at bounding box center [695, 214] width 119 height 18
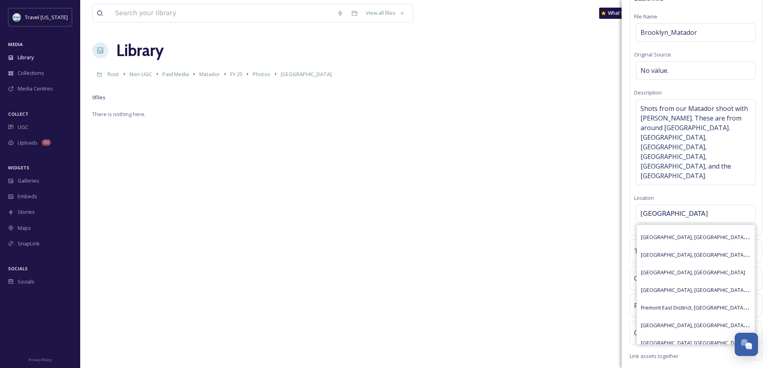
scroll to position [280, 0]
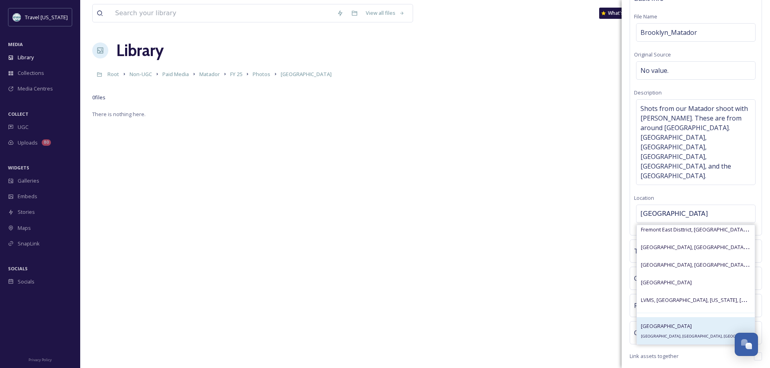
type input "Las Vegas"
click at [683, 318] on div "Las Vegas Las Vegas, NV, USA" at bounding box center [696, 331] width 118 height 27
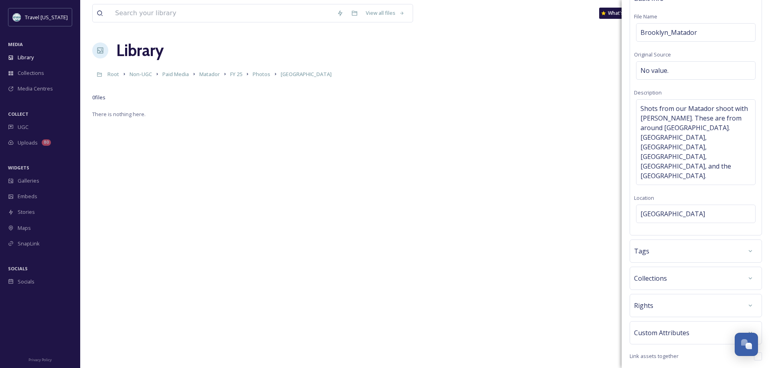
click at [701, 244] on div "Tags" at bounding box center [695, 251] width 123 height 14
click at [661, 271] on input at bounding box center [680, 276] width 80 height 10
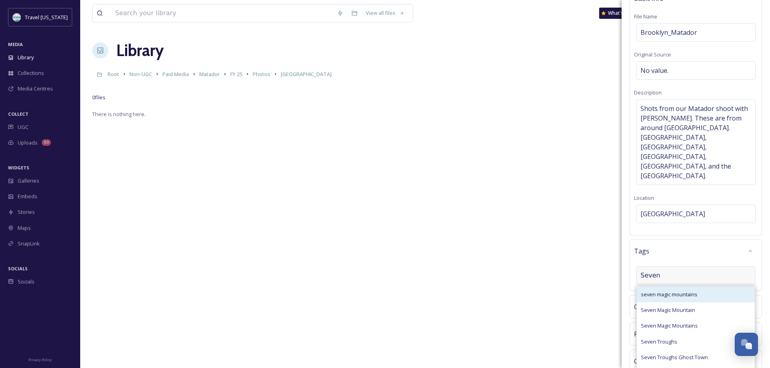
type input "Seven"
click at [672, 287] on div "seven magic mountains" at bounding box center [696, 295] width 118 height 16
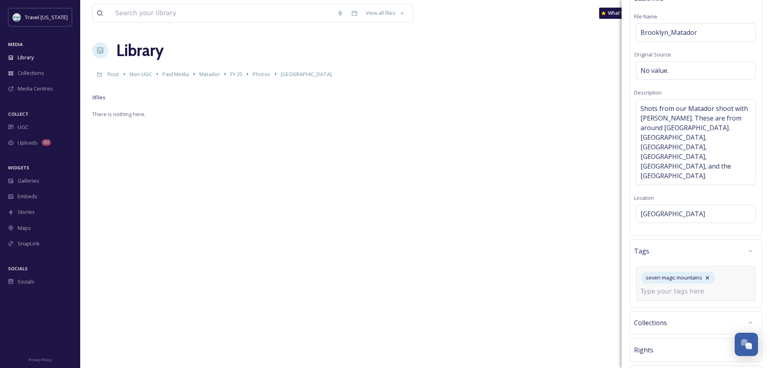
click at [674, 287] on input at bounding box center [680, 292] width 80 height 10
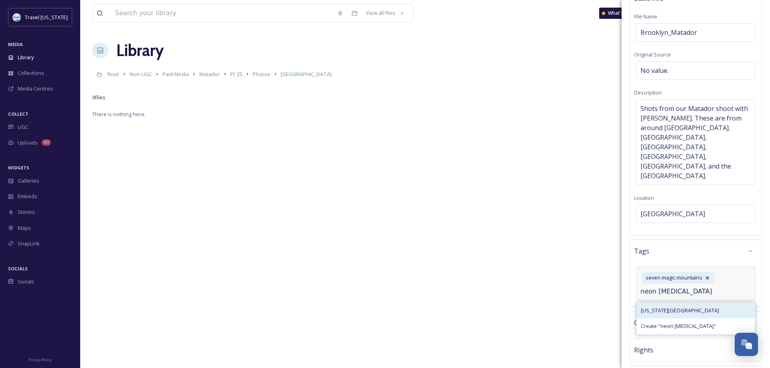
type input "neon muse"
click at [682, 307] on span "Nevada Neon Museum" at bounding box center [680, 311] width 78 height 8
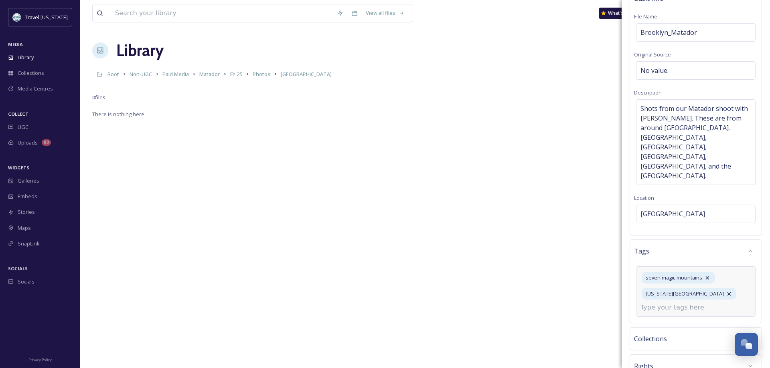
click at [672, 303] on input at bounding box center [680, 308] width 80 height 10
type input "red roc"
click at [670, 355] on span "Red Rock Canyon National Conservation Area" at bounding box center [666, 359] width 51 height 8
click at [654, 320] on input at bounding box center [680, 325] width 80 height 10
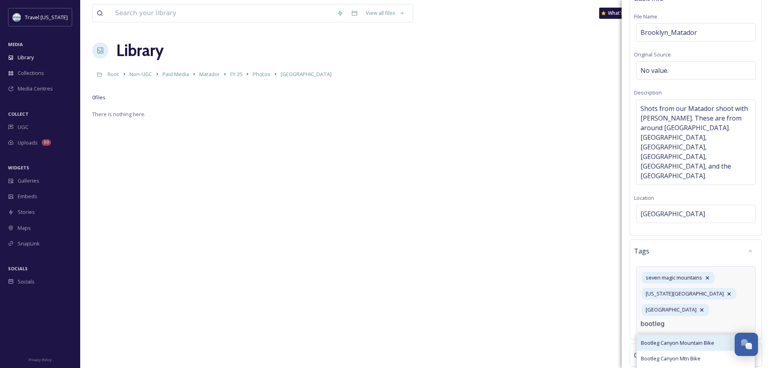
type input "bootleg"
click at [665, 340] on span "Bootleg Canyon Mountain Bike" at bounding box center [677, 344] width 73 height 8
click at [662, 336] on input at bounding box center [680, 341] width 80 height 10
type input "cottonwood stat"
click at [689, 352] on div "cottonwood station" at bounding box center [696, 360] width 118 height 16
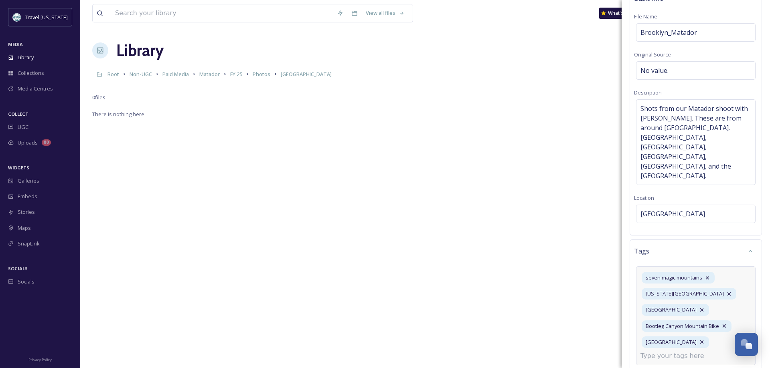
click at [662, 352] on input at bounding box center [680, 357] width 80 height 10
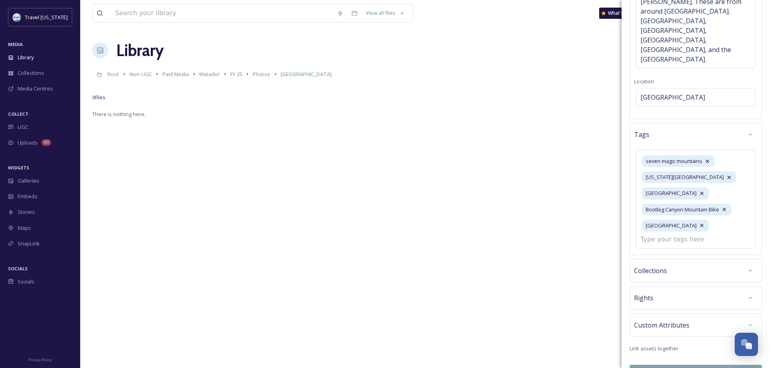
click at [657, 291] on div "Rights" at bounding box center [695, 298] width 123 height 14
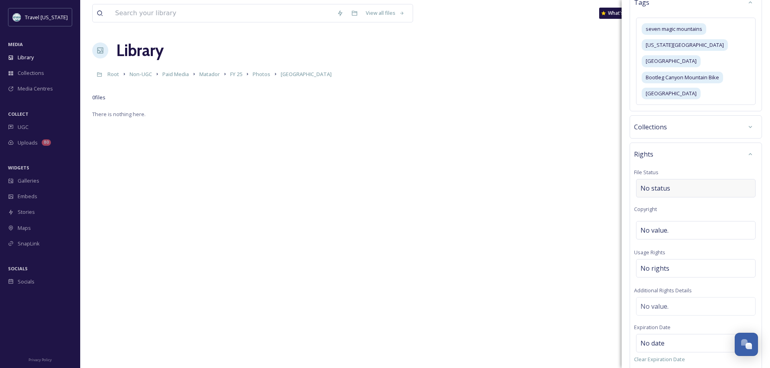
scroll to position [304, 0]
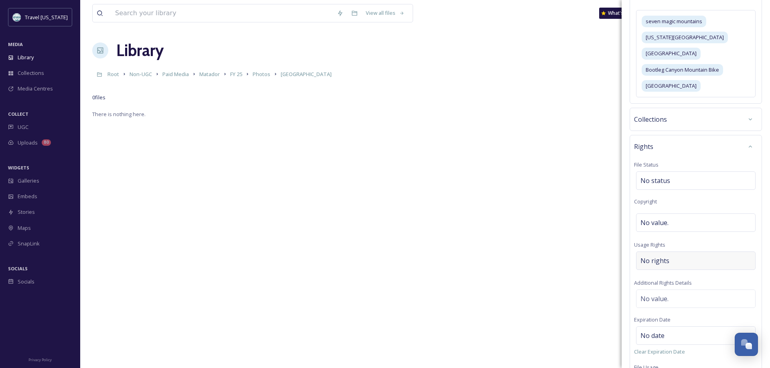
click at [668, 252] on div "No rights" at bounding box center [695, 261] width 119 height 18
click at [668, 254] on input at bounding box center [682, 263] width 88 height 18
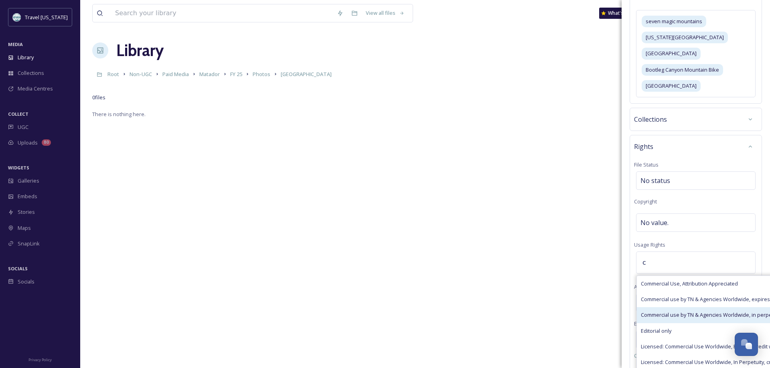
type input "c"
click at [662, 312] on span "Commercial use by TN & Agencies Worldwide, in perpetuity" at bounding box center [711, 316] width 141 height 8
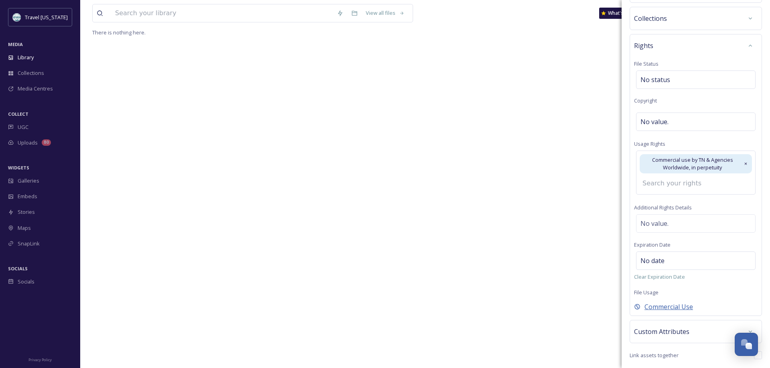
scroll to position [412, 0]
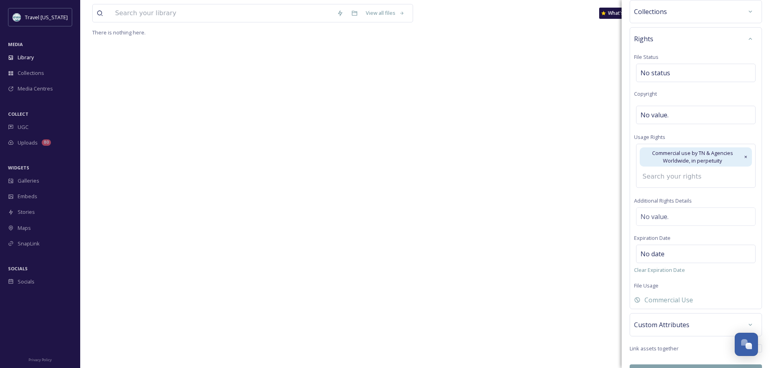
click at [687, 365] on button "Bulk Edit" at bounding box center [695, 373] width 132 height 16
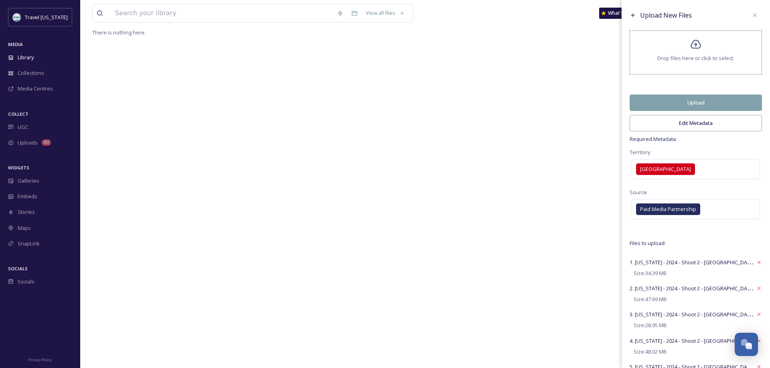
click at [710, 104] on button "Upload" at bounding box center [695, 103] width 132 height 16
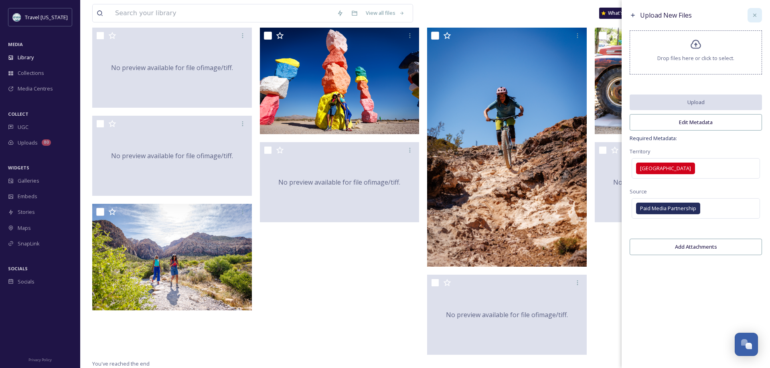
click at [754, 16] on icon at bounding box center [754, 15] width 6 height 6
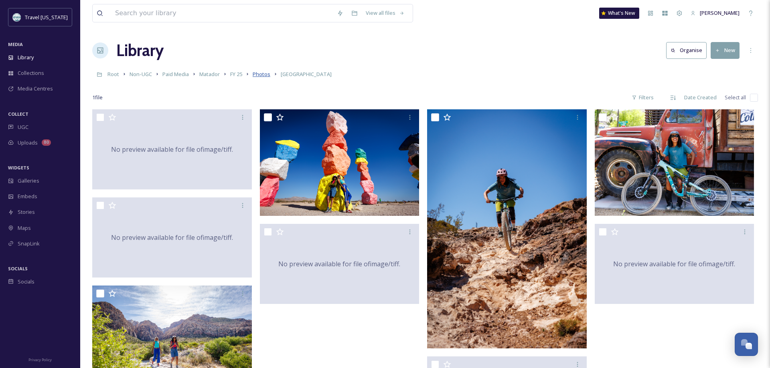
click at [261, 75] on span "Photos" at bounding box center [262, 74] width 18 height 7
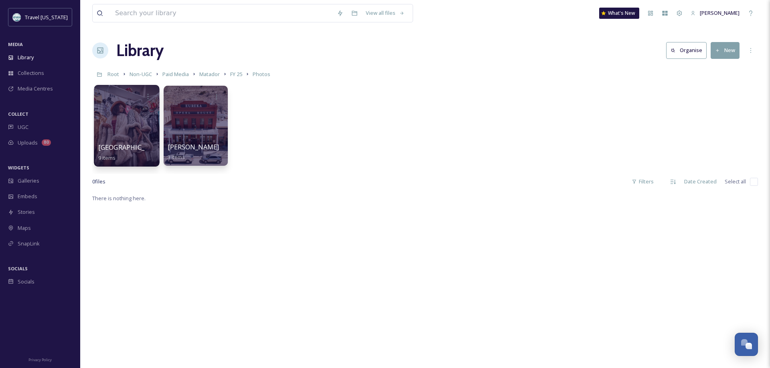
click at [118, 118] on div at bounding box center [126, 126] width 65 height 82
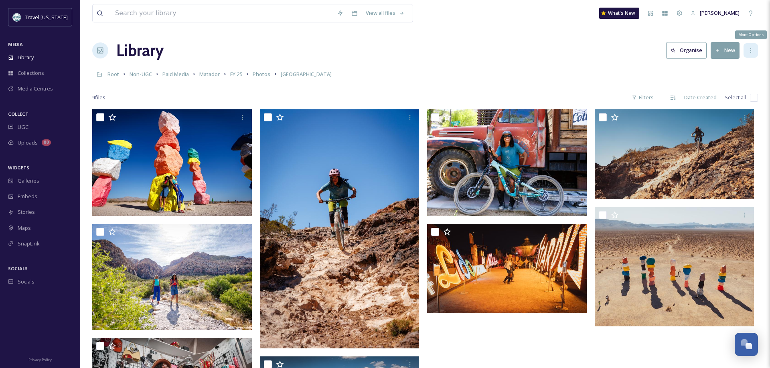
click at [751, 51] on icon at bounding box center [750, 50] width 1 height 5
click at [460, 63] on div "View all files What's New Keelie Cox Library Organise New Root Non-UGC Paid Med…" at bounding box center [425, 245] width 690 height 490
click at [22, 71] on span "Collections" at bounding box center [31, 73] width 26 height 8
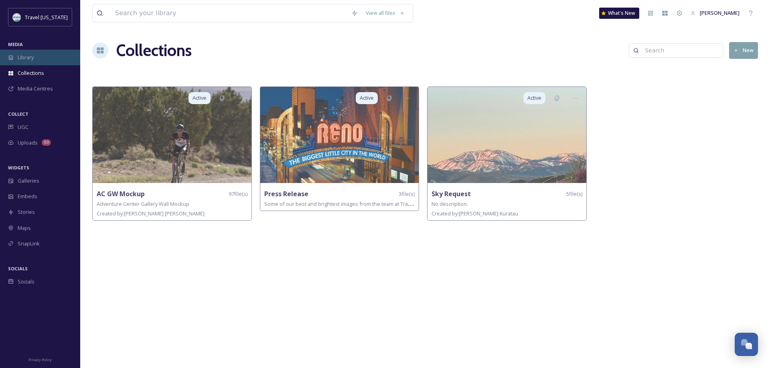
click at [32, 56] on span "Library" at bounding box center [26, 58] width 16 height 8
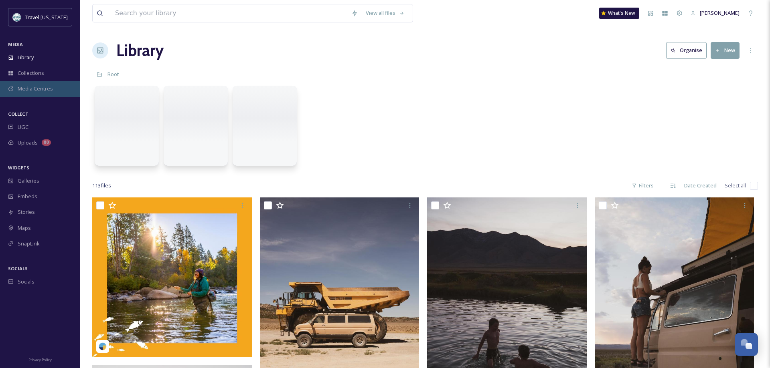
click at [31, 89] on span "Media Centres" at bounding box center [35, 89] width 35 height 8
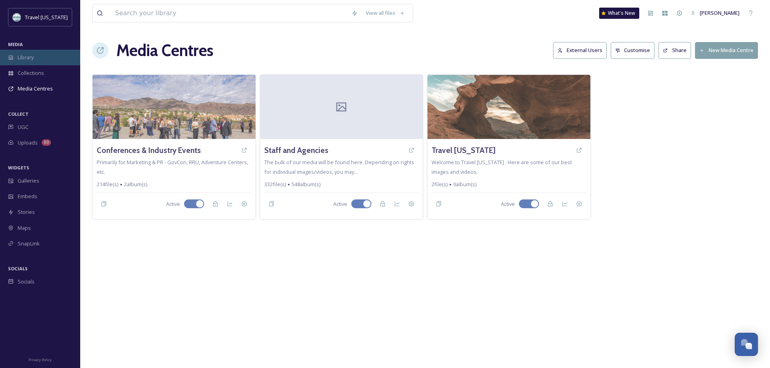
click at [32, 59] on span "Library" at bounding box center [26, 58] width 16 height 8
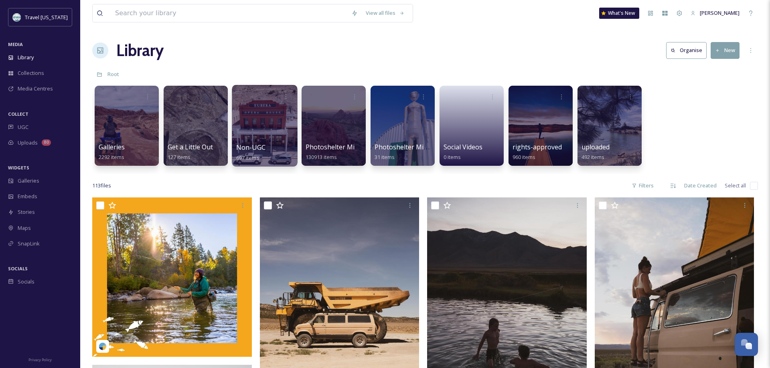
click at [266, 137] on div at bounding box center [264, 126] width 65 height 82
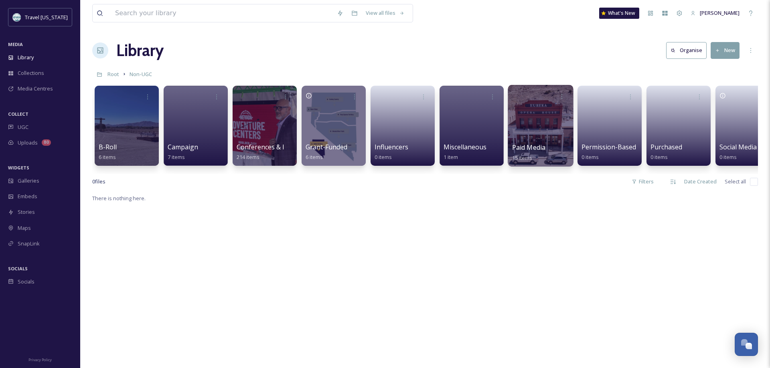
click at [534, 121] on div at bounding box center [540, 126] width 65 height 82
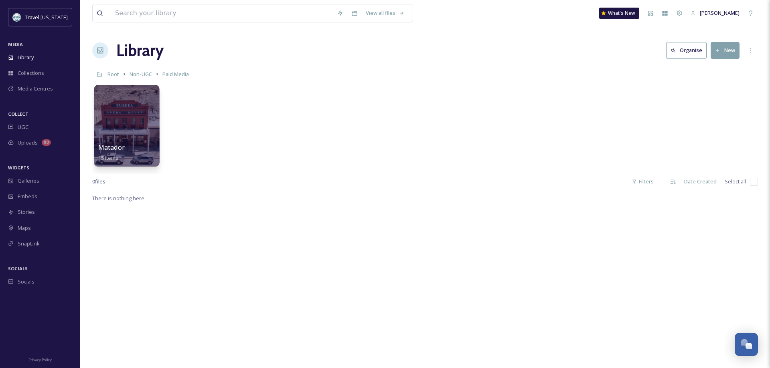
click at [131, 120] on div at bounding box center [126, 126] width 65 height 82
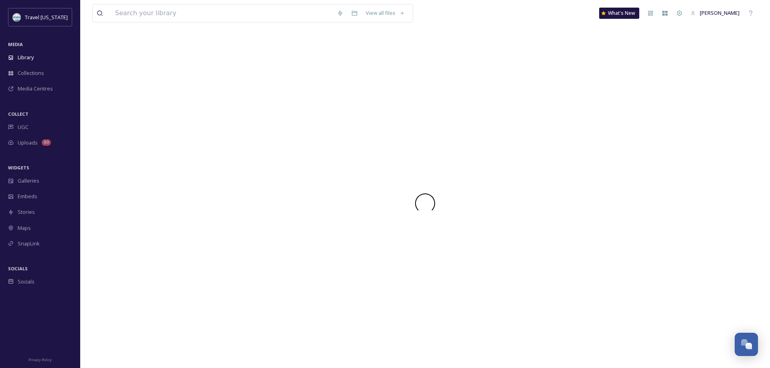
click at [131, 120] on div at bounding box center [425, 203] width 666 height 330
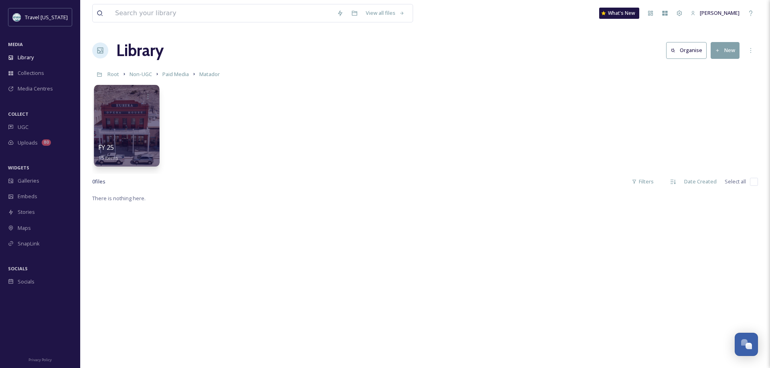
click at [150, 116] on div at bounding box center [126, 126] width 65 height 82
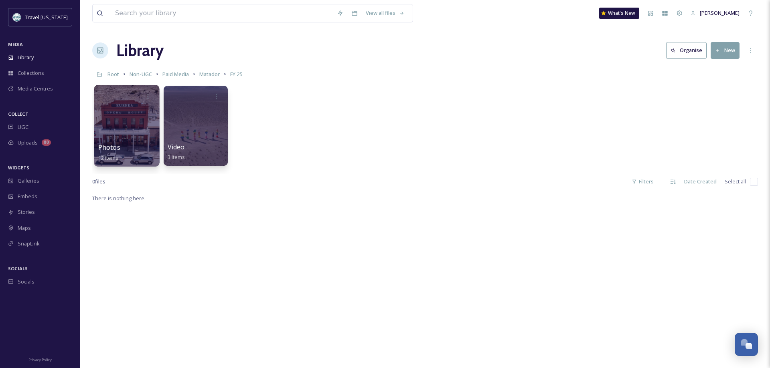
click at [107, 118] on div at bounding box center [126, 126] width 65 height 82
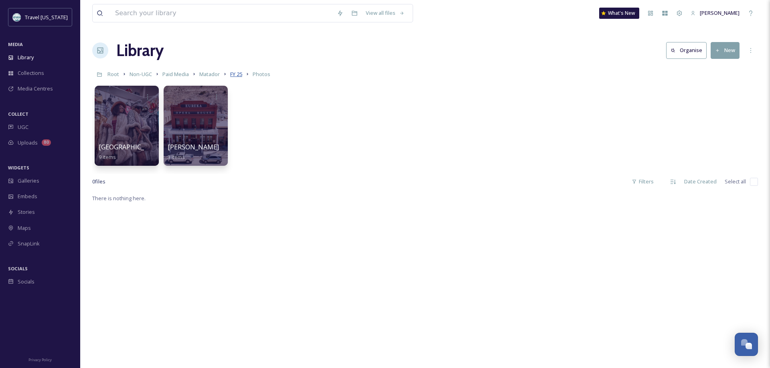
click at [238, 73] on span "FY 25" at bounding box center [236, 74] width 12 height 7
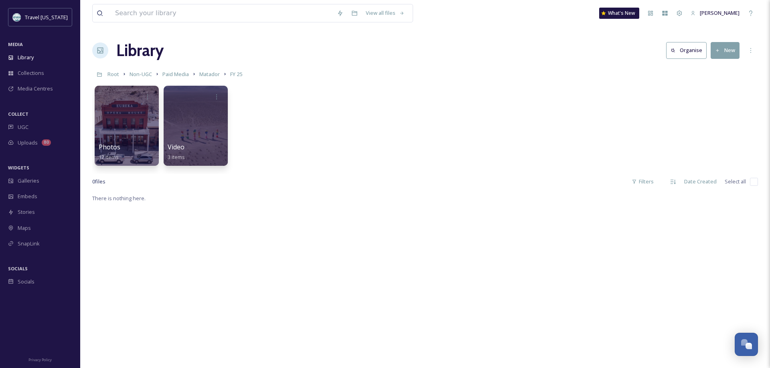
click at [208, 75] on span "Matador" at bounding box center [209, 74] width 20 height 7
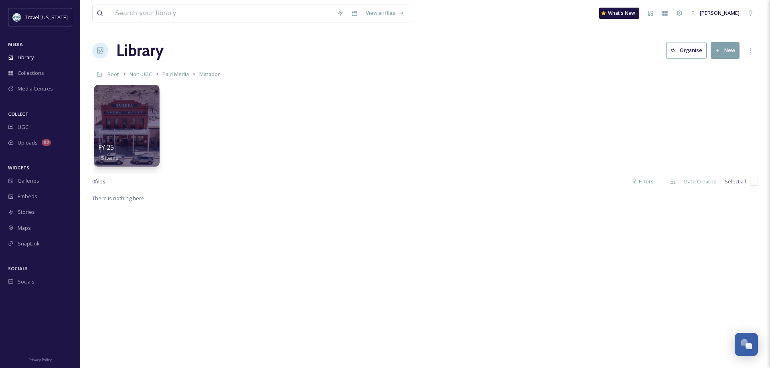
click at [119, 119] on div at bounding box center [126, 126] width 65 height 82
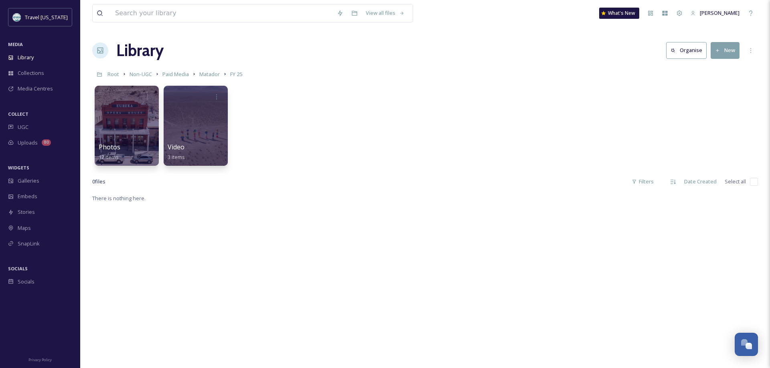
click at [756, 183] on input "checkbox" at bounding box center [754, 182] width 8 height 8
click at [751, 183] on input "checkbox" at bounding box center [754, 182] width 8 height 8
checkbox input "false"
click at [206, 106] on div at bounding box center [195, 126] width 65 height 82
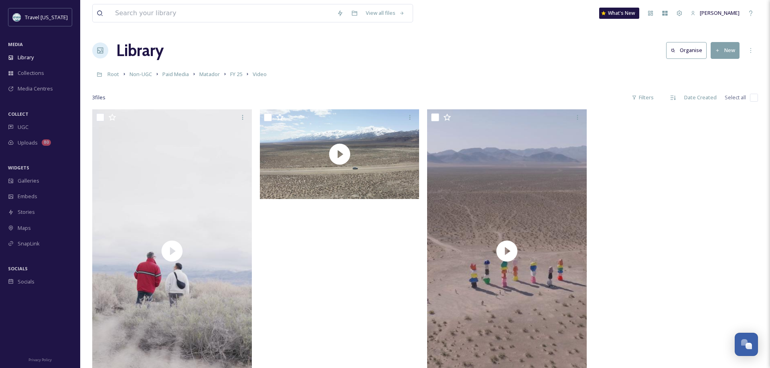
click at [100, 115] on input "checkbox" at bounding box center [100, 117] width 8 height 8
checkbox input "true"
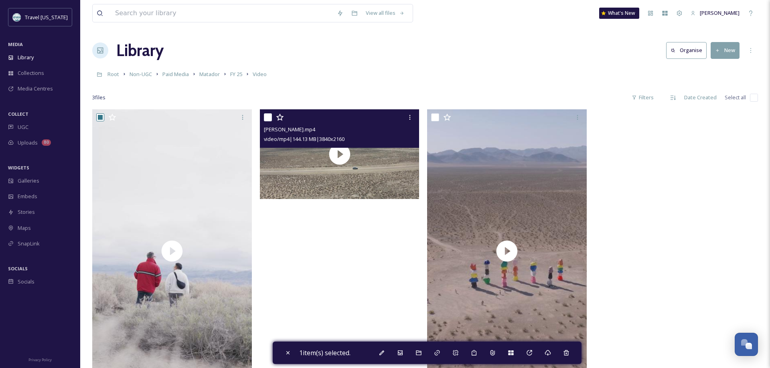
click at [269, 117] on input "checkbox" at bounding box center [268, 117] width 8 height 8
checkbox input "true"
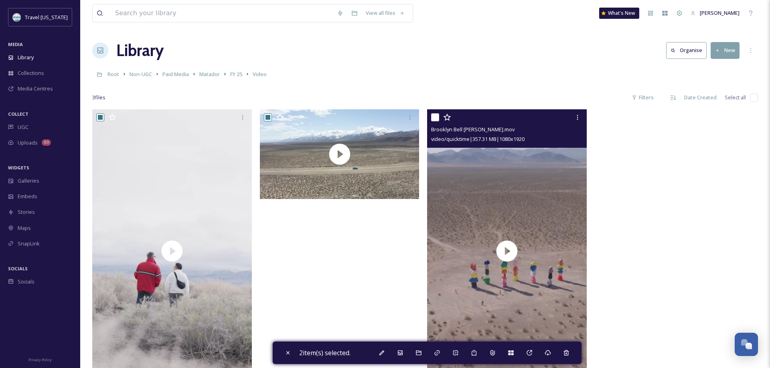
click at [436, 119] on input "checkbox" at bounding box center [435, 117] width 8 height 8
checkbox input "true"
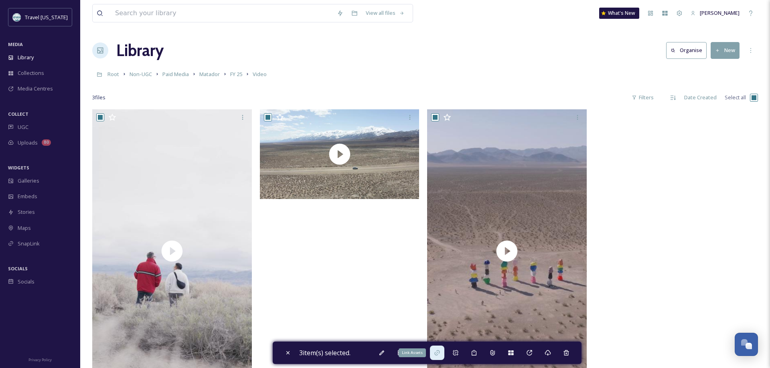
click at [437, 350] on icon at bounding box center [437, 353] width 6 height 6
checkbox input "false"
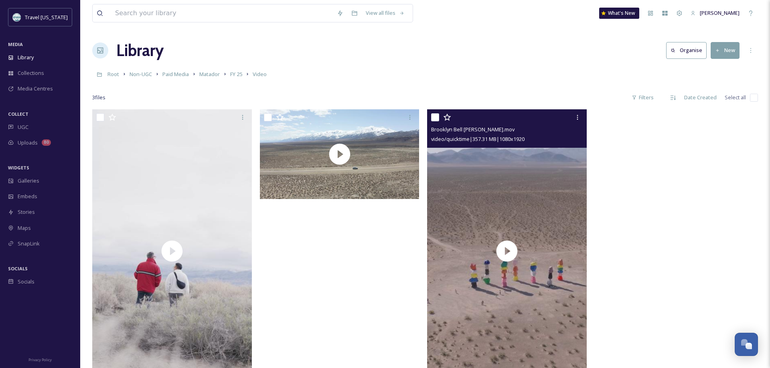
click at [432, 119] on input "checkbox" at bounding box center [435, 117] width 8 height 8
checkbox input "true"
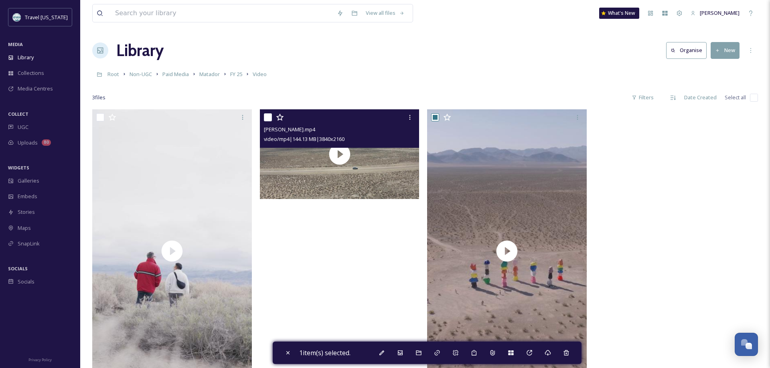
click at [267, 120] on input "checkbox" at bounding box center [268, 117] width 8 height 8
checkbox input "true"
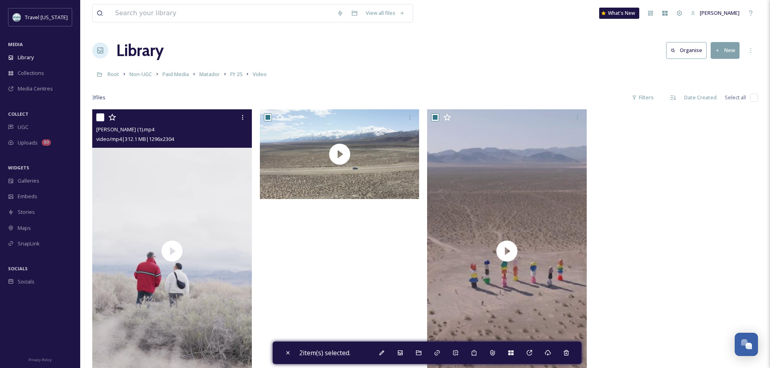
click at [104, 123] on div at bounding box center [173, 117] width 154 height 14
click at [102, 118] on input "checkbox" at bounding box center [100, 117] width 8 height 8
checkbox input "true"
click at [99, 113] on div at bounding box center [173, 117] width 154 height 14
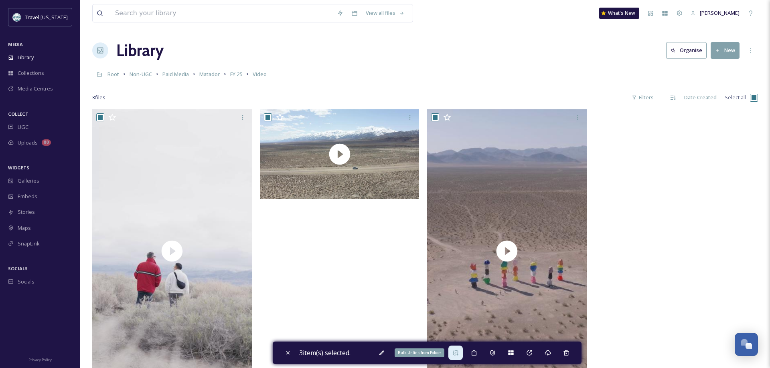
click at [458, 353] on icon at bounding box center [455, 352] width 5 height 5
checkbox input "false"
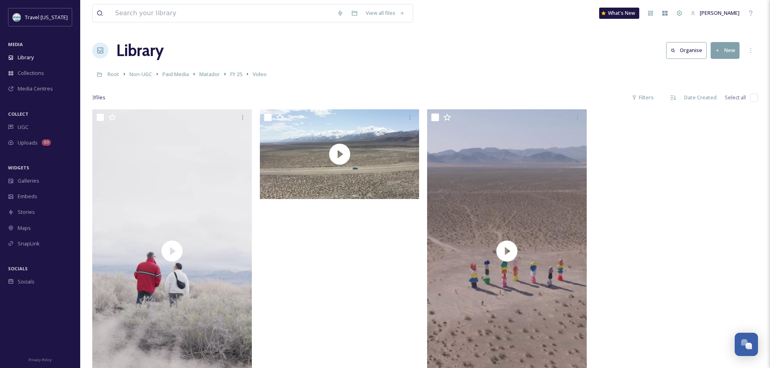
click at [238, 71] on link "FY 25" at bounding box center [236, 74] width 12 height 10
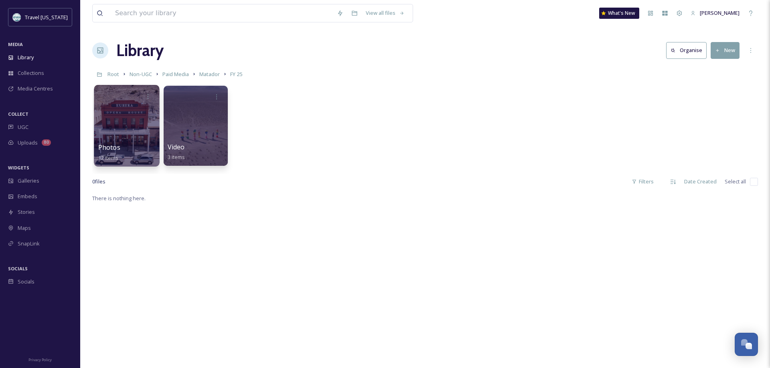
click at [119, 121] on div at bounding box center [126, 126] width 65 height 82
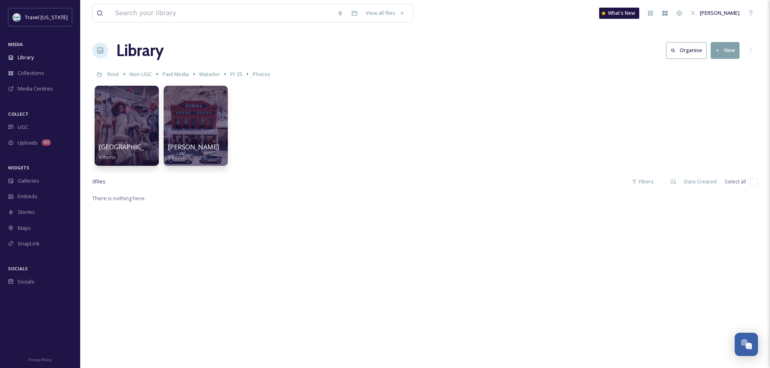
click at [392, 61] on div "Library Organise New" at bounding box center [425, 50] width 666 height 24
drag, startPoint x: 516, startPoint y: 276, endPoint x: 508, endPoint y: 274, distance: 7.9
